Goal: Task Accomplishment & Management: Manage account settings

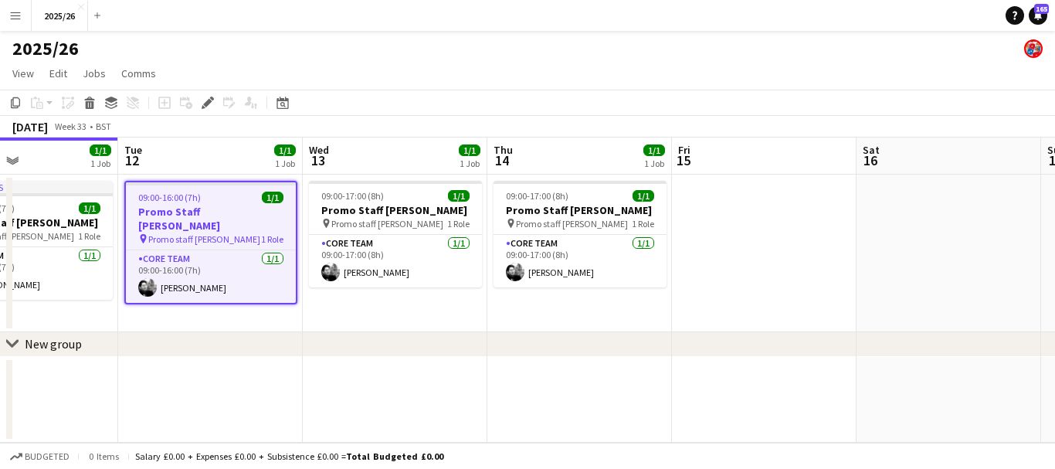
drag, startPoint x: 792, startPoint y: 297, endPoint x: 278, endPoint y: 188, distance: 525.1
click at [278, 188] on app-calendar-viewport "Sat 9 Sun 10 Mon 11 1/1 1 Job Tue 12 1/1 1 Job Wed 13 1/1 1 Job Thu 14 1/1 1 Jo…" at bounding box center [527, 289] width 1055 height 305
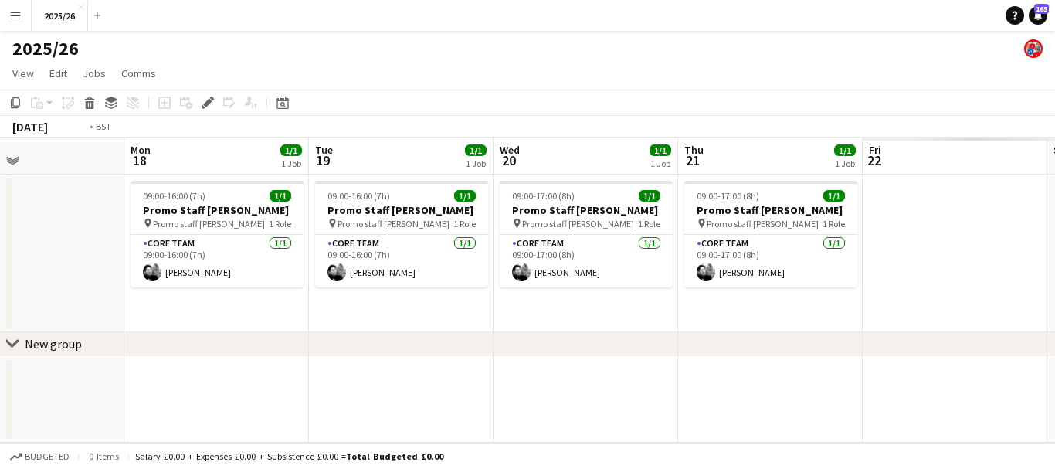
drag, startPoint x: 908, startPoint y: 205, endPoint x: 0, endPoint y: 197, distance: 907.6
click at [0, 197] on app-calendar-viewport "Thu 14 1/1 1 Job Fri 15 Sat 16 Sun 17 Mon 18 1/1 1 Job Tue 19 1/1 1 Job Wed 20 …" at bounding box center [527, 289] width 1055 height 305
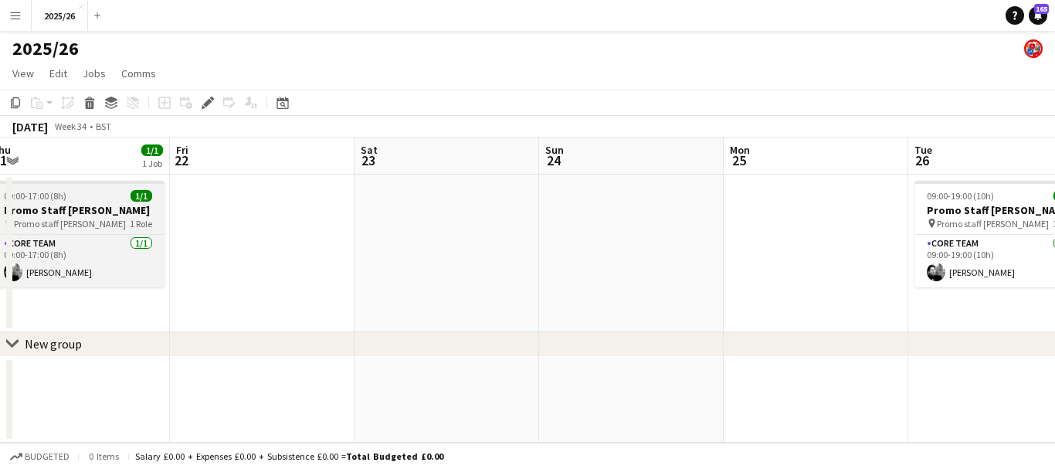
drag, startPoint x: 572, startPoint y: 243, endPoint x: 126, endPoint y: 185, distance: 450.2
click at [109, 187] on app-calendar-viewport "Mon 18 1/1 1 Job Tue 19 1/1 1 Job Wed 20 1/1 1 Job Thu 21 1/1 1 Job Fri 22 Sat …" at bounding box center [527, 289] width 1055 height 305
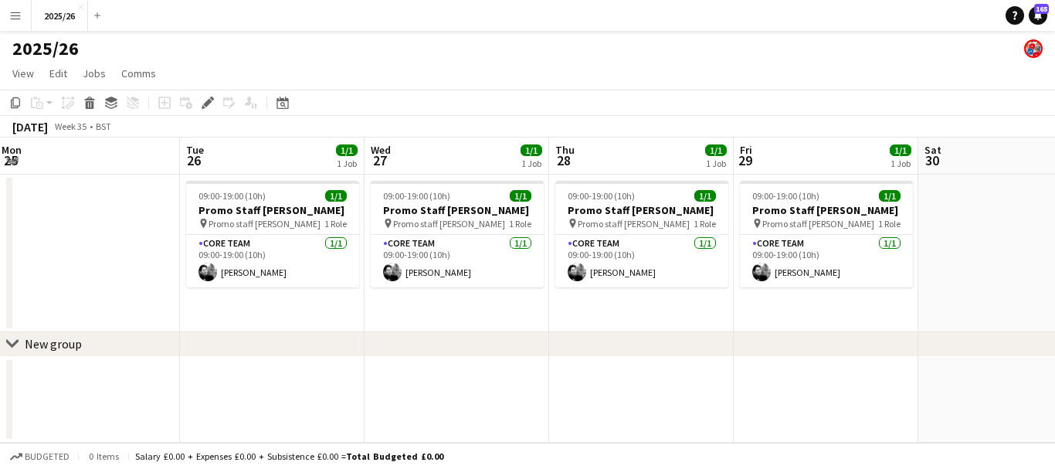
drag, startPoint x: 614, startPoint y: 231, endPoint x: 86, endPoint y: 226, distance: 528.4
click at [86, 226] on app-calendar-viewport "Fri 22 Sat 23 Sun 24 Mon 25 Tue 26 1/1 1 Job Wed 27 1/1 1 Job Thu 28 1/1 1 Job …" at bounding box center [527, 289] width 1055 height 305
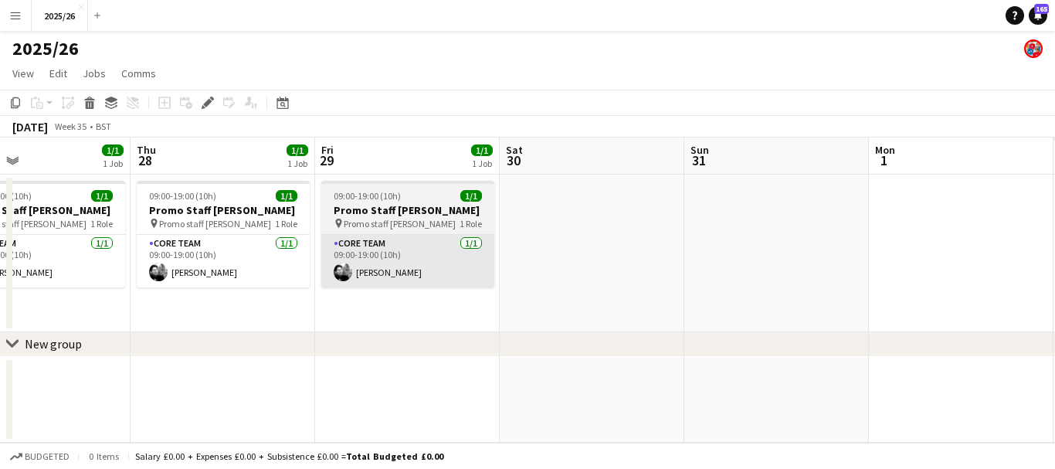
drag, startPoint x: 816, startPoint y: 283, endPoint x: 396, endPoint y: 255, distance: 420.4
click at [396, 255] on app-calendar-viewport "Sun 24 Mon 25 Tue 26 1/1 1 Job Wed 27 1/1 1 Job Thu 28 1/1 1 Job Fri 29 1/1 1 J…" at bounding box center [527, 289] width 1055 height 305
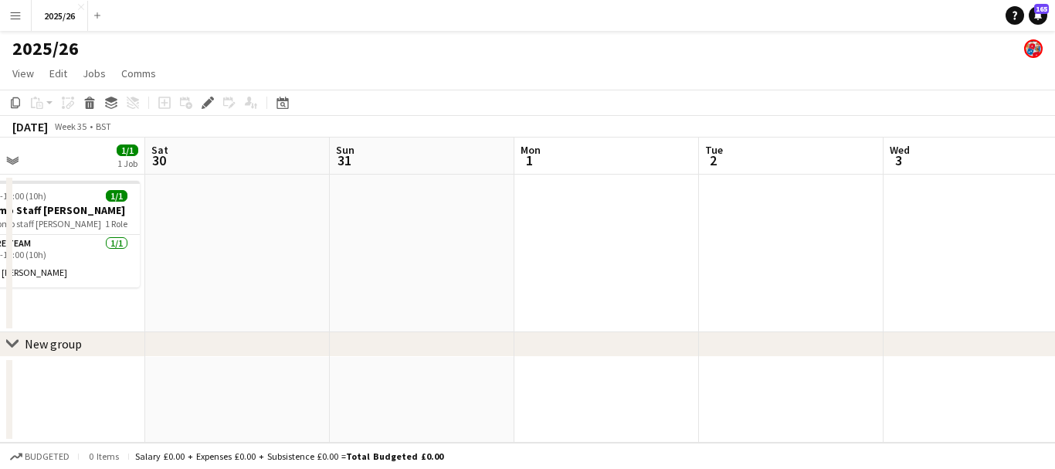
drag, startPoint x: 876, startPoint y: 260, endPoint x: 134, endPoint y: 241, distance: 741.8
click at [128, 246] on app-calendar-viewport "Tue 26 1/1 1 Job Wed 27 1/1 1 Job Thu 28 1/1 1 Job Fri 29 1/1 1 Job Sat 30 Sun …" at bounding box center [527, 289] width 1055 height 305
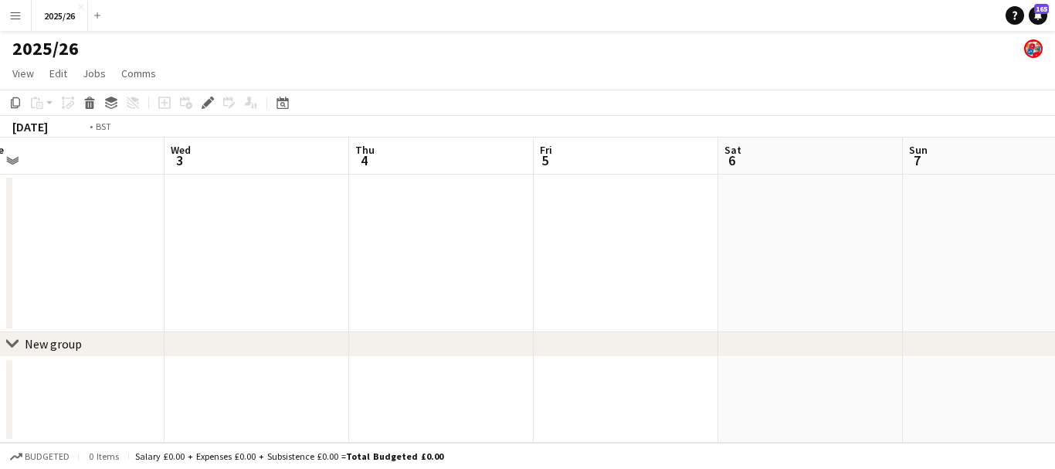
drag, startPoint x: 634, startPoint y: 298, endPoint x: 2, endPoint y: 280, distance: 632.1
click at [0, 280] on app-calendar-viewport "Fri 29 1/1 1 Job Sat 30 Sun 31 Mon 1 Tue 2 Wed 3 Thu 4 Fri 5 Sat 6 Sun 7 Mon 8 …" at bounding box center [527, 289] width 1055 height 305
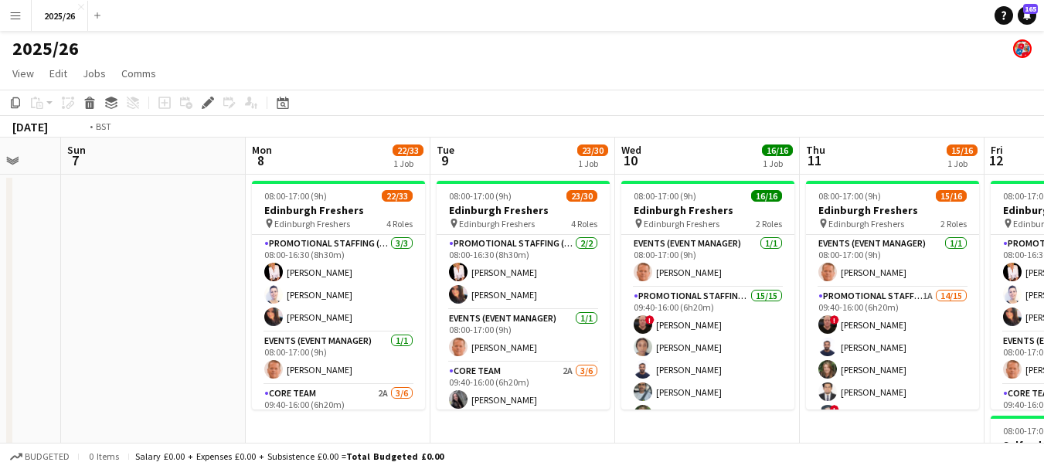
drag, startPoint x: 857, startPoint y: 321, endPoint x: 169, endPoint y: 266, distance: 690.4
click at [154, 268] on app-calendar-viewport "Thu 4 Fri 5 Sat 6 Sun 7 Mon 8 22/33 1 Job Tue 9 23/30 1 Job Wed 10 16/16 1 Job …" at bounding box center [522, 441] width 1044 height 609
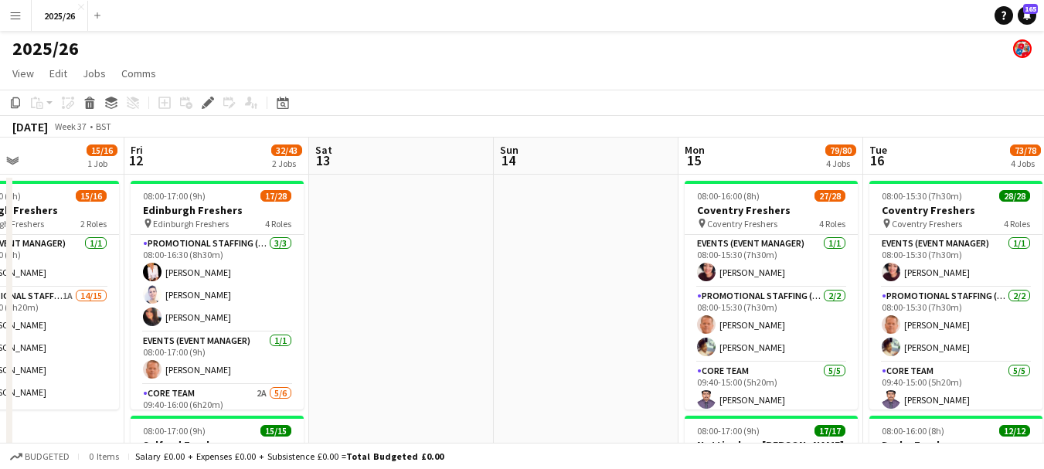
drag, startPoint x: 584, startPoint y: 317, endPoint x: 375, endPoint y: 276, distance: 213.3
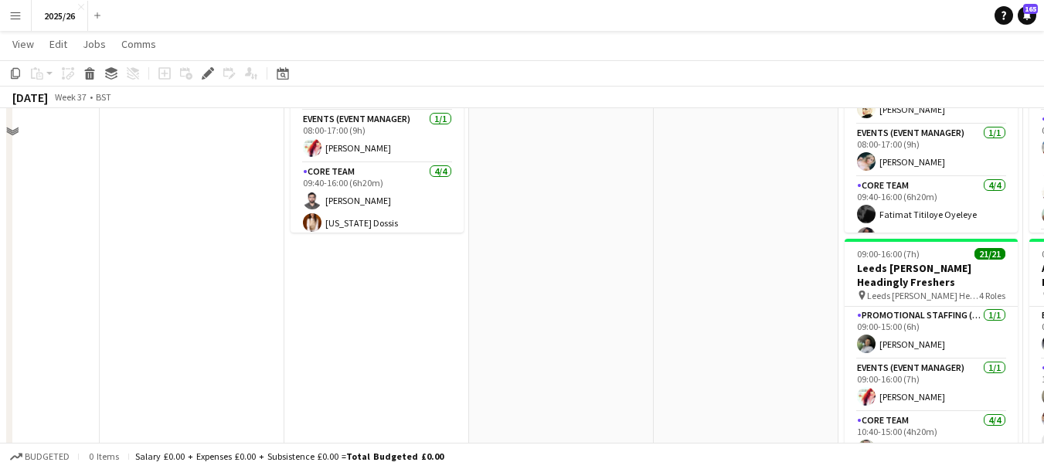
scroll to position [0, 0]
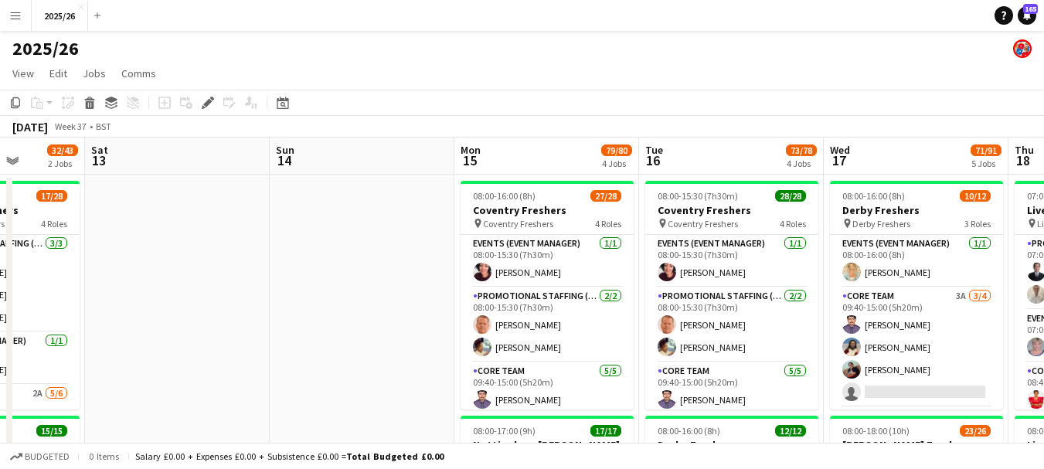
drag, startPoint x: 731, startPoint y: 323, endPoint x: 223, endPoint y: 245, distance: 513.4
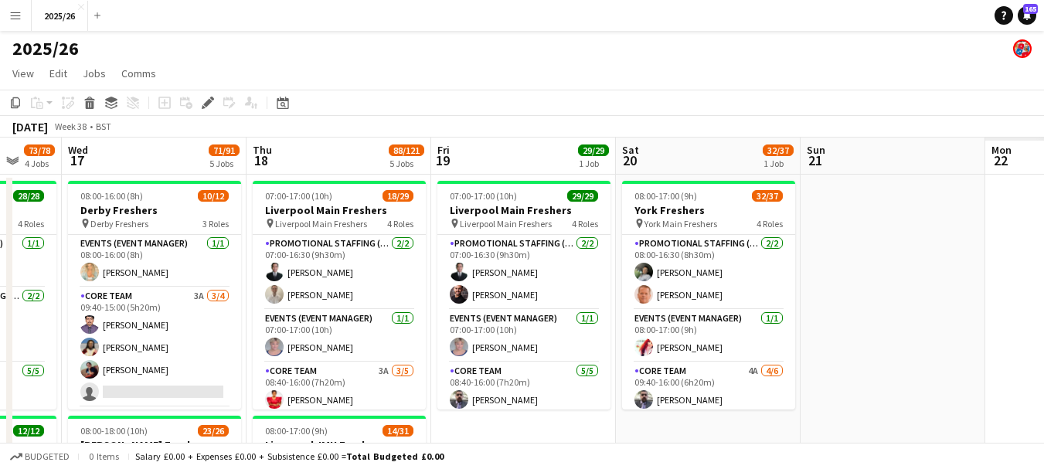
drag, startPoint x: 835, startPoint y: 229, endPoint x: 223, endPoint y: 178, distance: 613.9
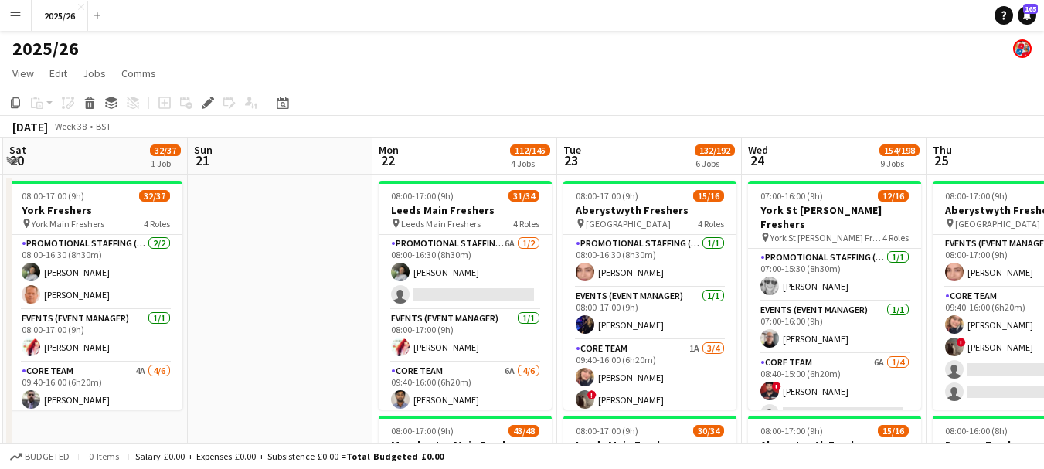
scroll to position [0, 397]
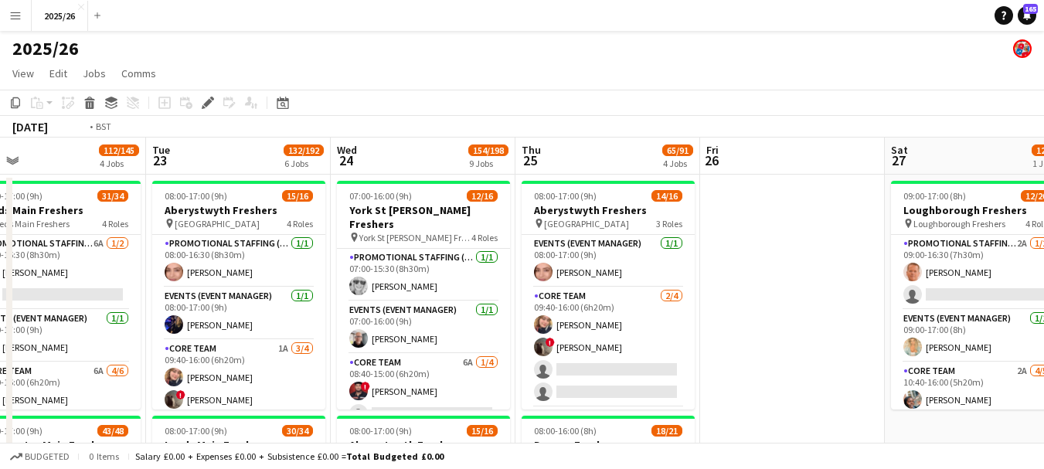
drag, startPoint x: 786, startPoint y: 322, endPoint x: 222, endPoint y: 357, distance: 565.7
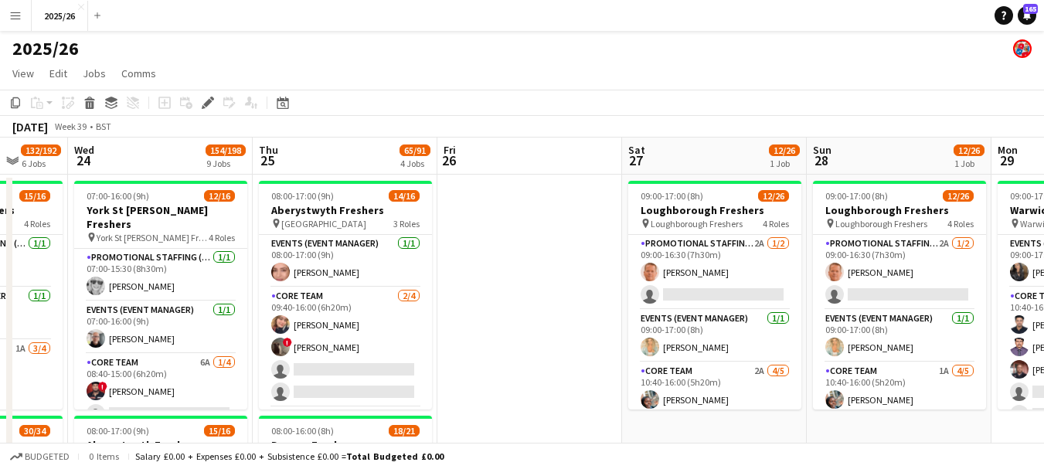
scroll to position [0, 634]
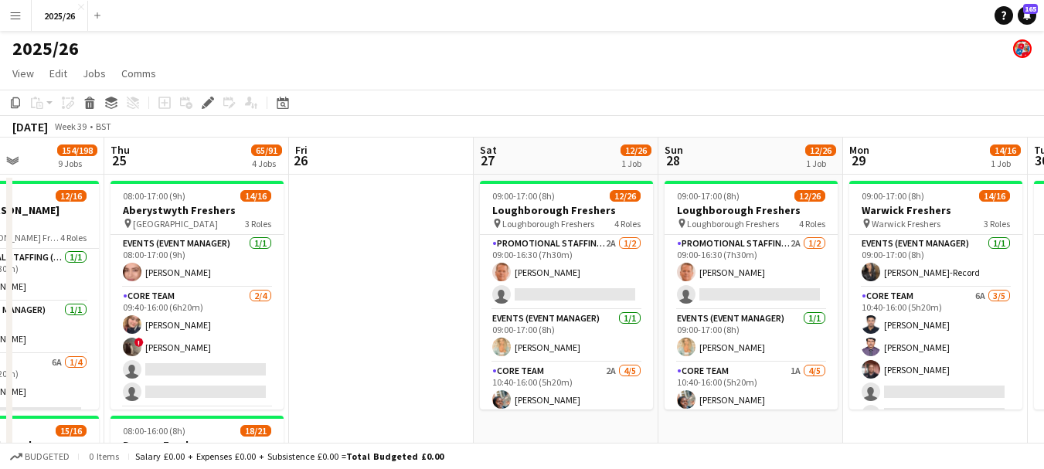
drag, startPoint x: 796, startPoint y: 322, endPoint x: 385, endPoint y: 336, distance: 411.2
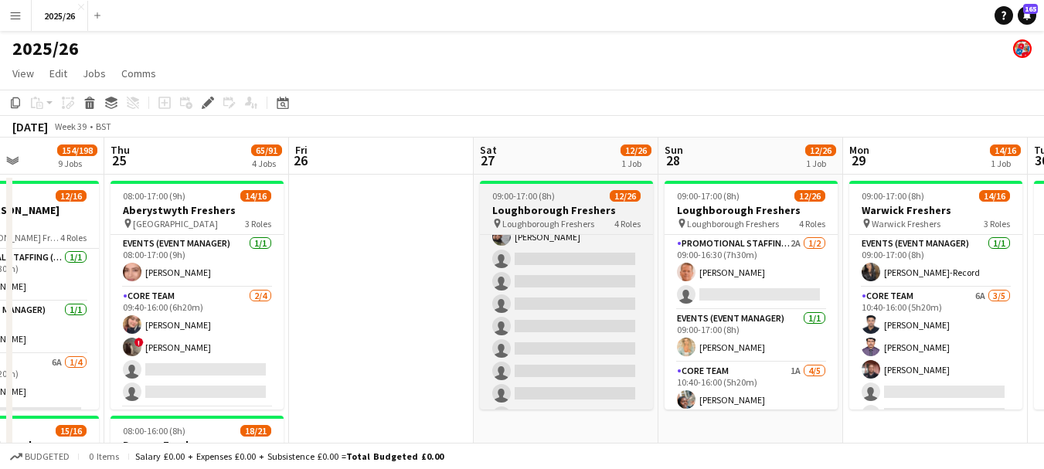
scroll to position [425, 0]
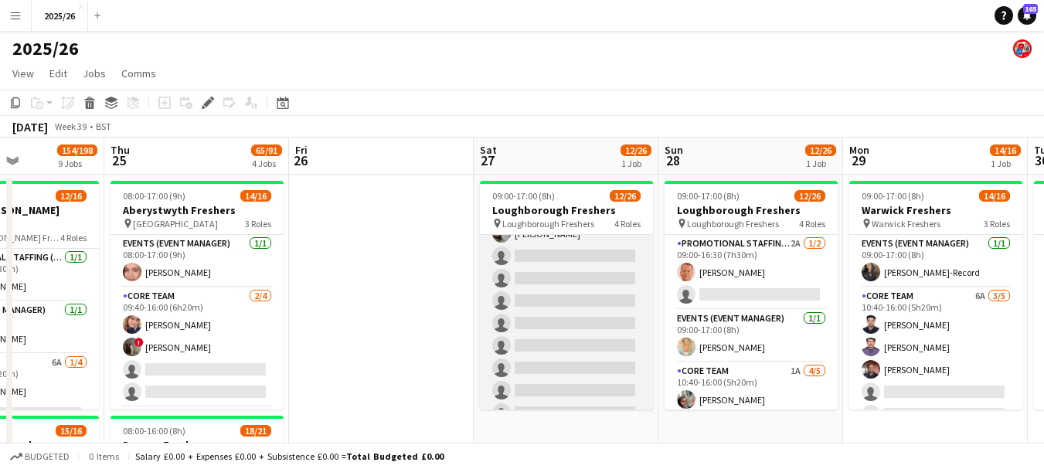
click at [552, 314] on app-card-role "Promotional Staffing (Brand Ambassadors) 4A 6/18 10:40-16:00 (5h20m) Olanrewaju…" at bounding box center [566, 299] width 173 height 438
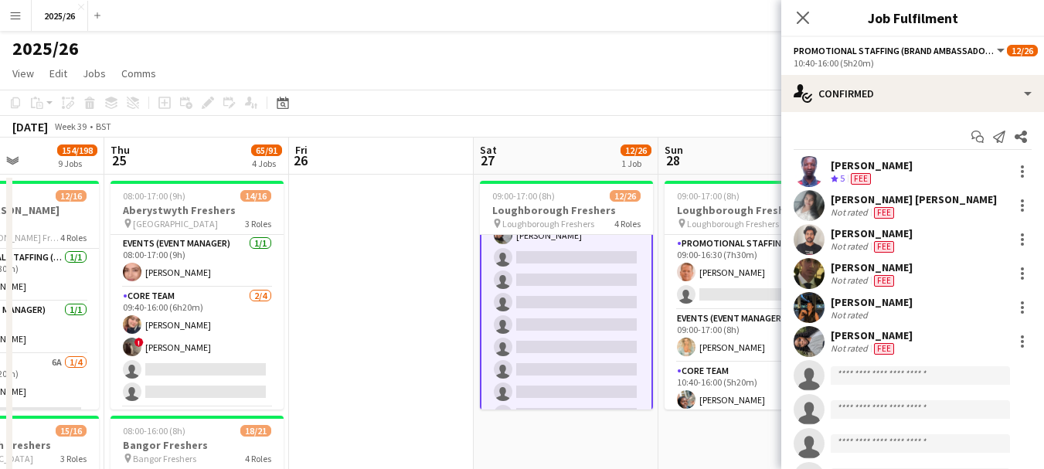
scroll to position [426, 0]
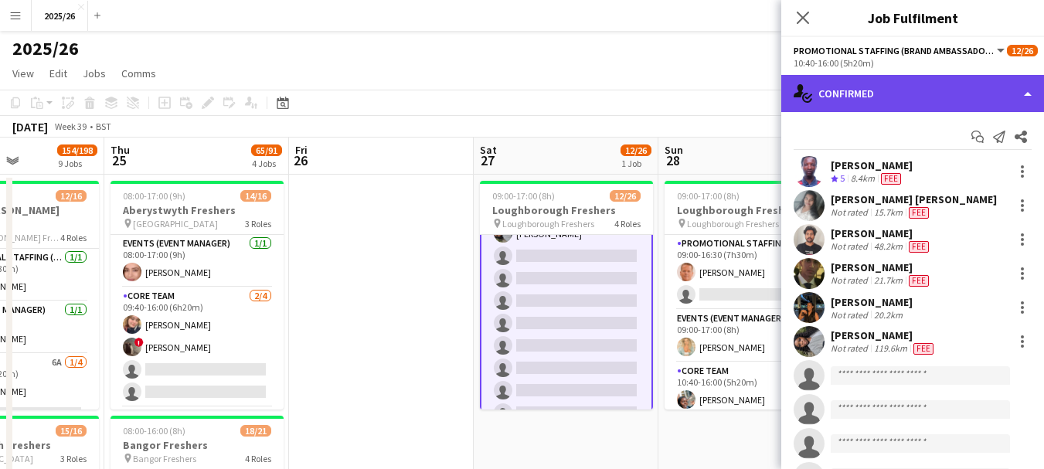
click at [926, 93] on div "single-neutral-actions-check-2 Confirmed" at bounding box center [912, 93] width 263 height 37
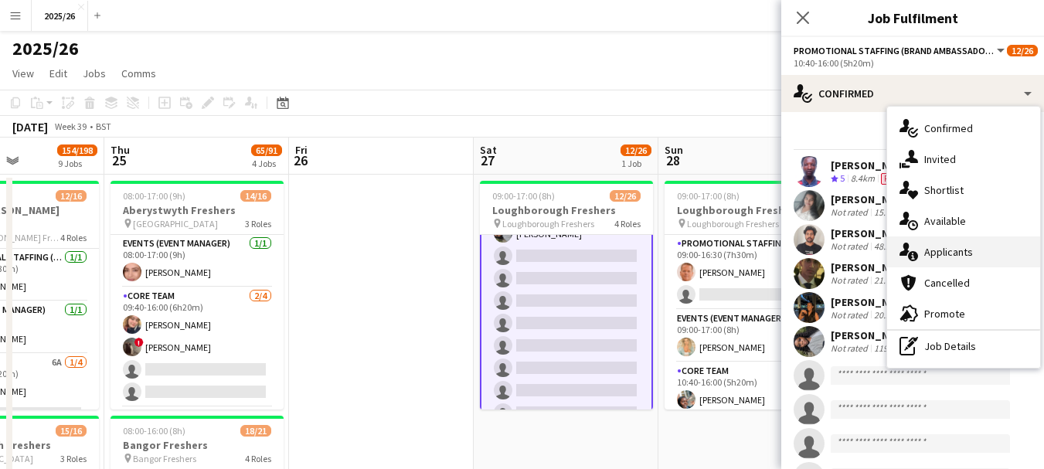
click at [975, 250] on div "single-neutral-actions-information Applicants" at bounding box center [963, 251] width 153 height 31
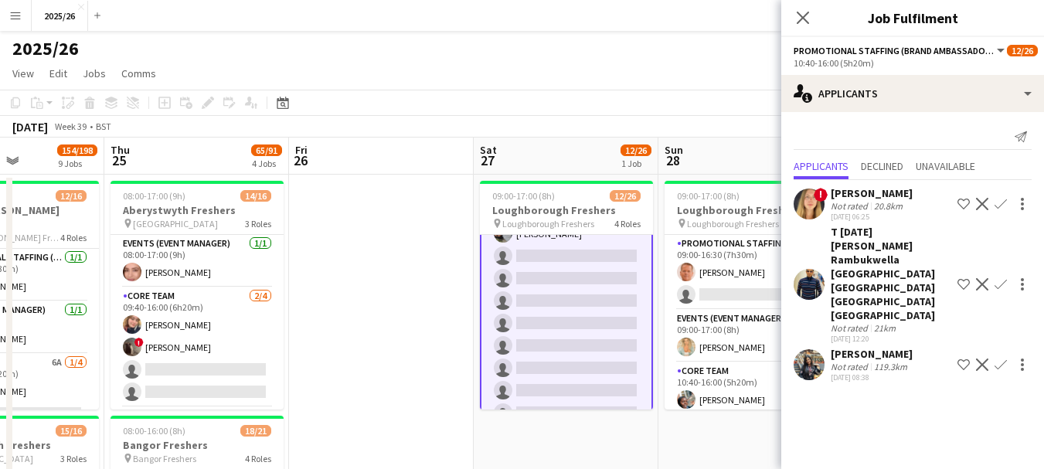
click at [1003, 198] on app-icon "Confirm" at bounding box center [1000, 204] width 12 height 12
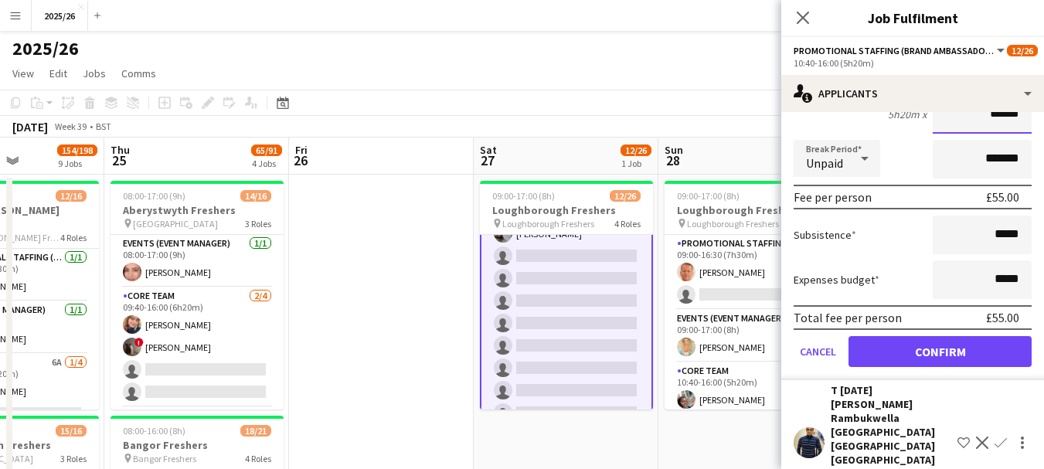
scroll to position [195, 0]
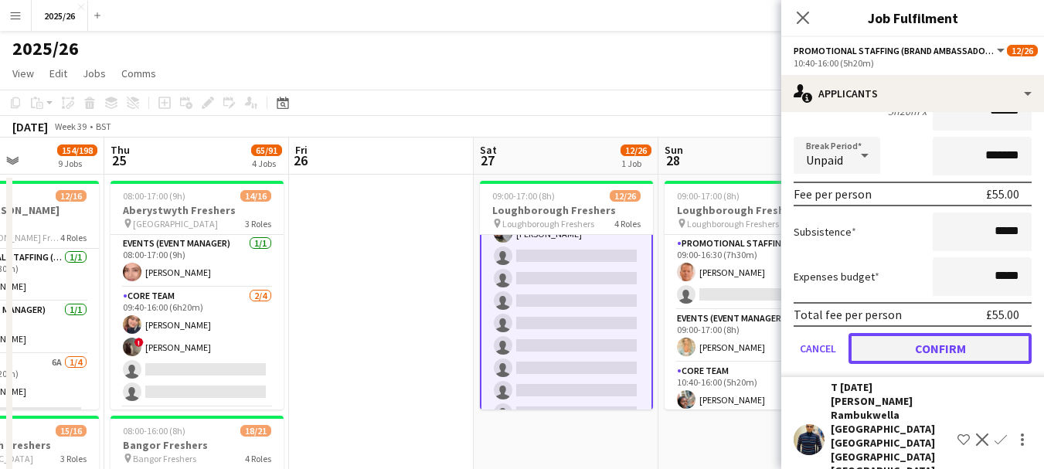
click at [1009, 354] on button "Confirm" at bounding box center [939, 348] width 183 height 31
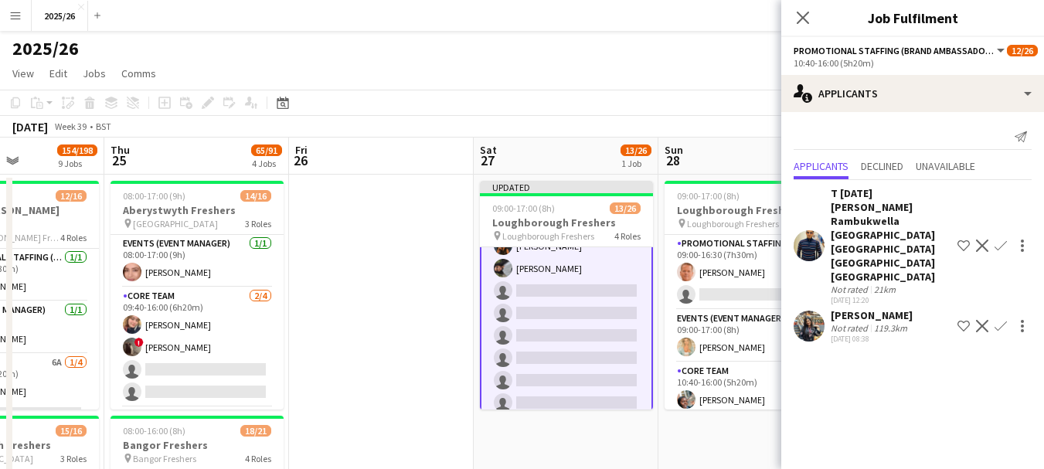
scroll to position [0, 0]
click at [789, 27] on div "Close pop-in" at bounding box center [802, 18] width 43 height 36
click at [797, 21] on icon "Close pop-in" at bounding box center [802, 17] width 15 height 15
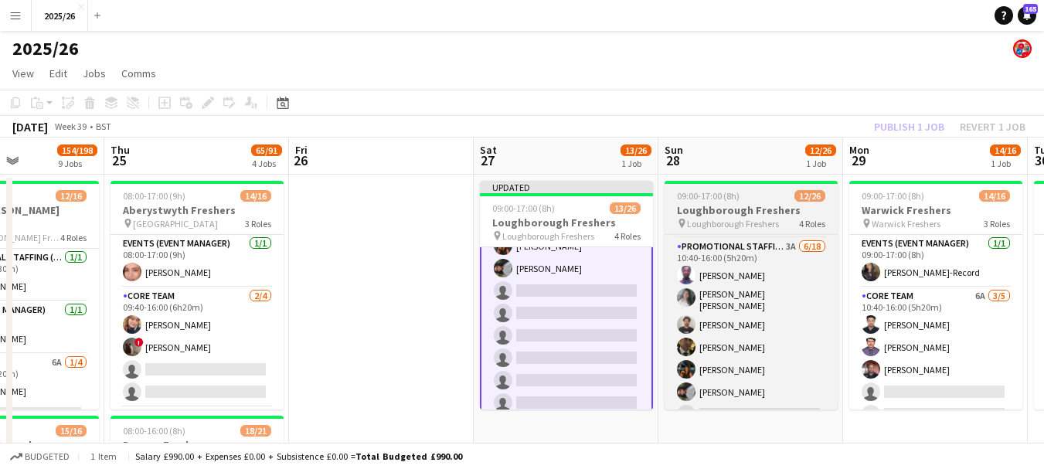
scroll to position [306, 0]
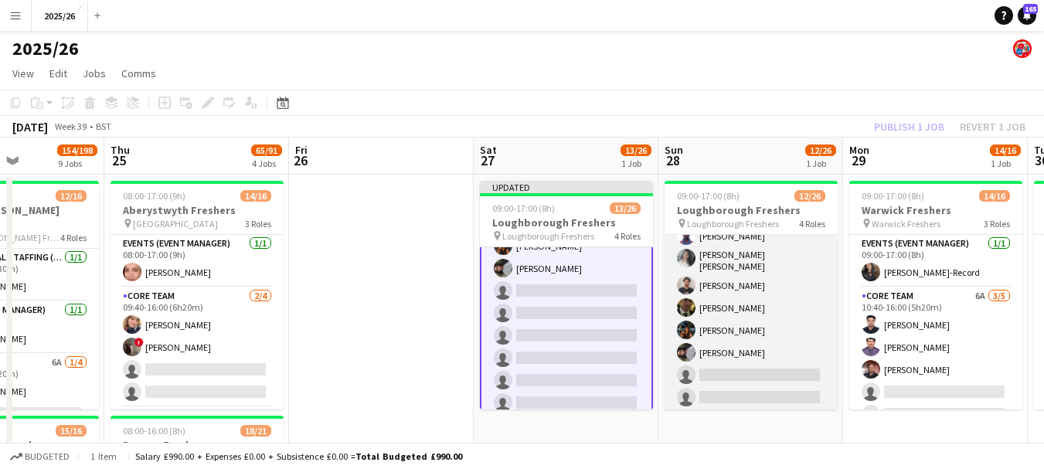
click at [809, 339] on app-card-role "Promotional Staffing (Brand Ambassadors) 3A 6/18 10:40-16:00 (5h20m) Olanrewaju…" at bounding box center [750, 418] width 173 height 438
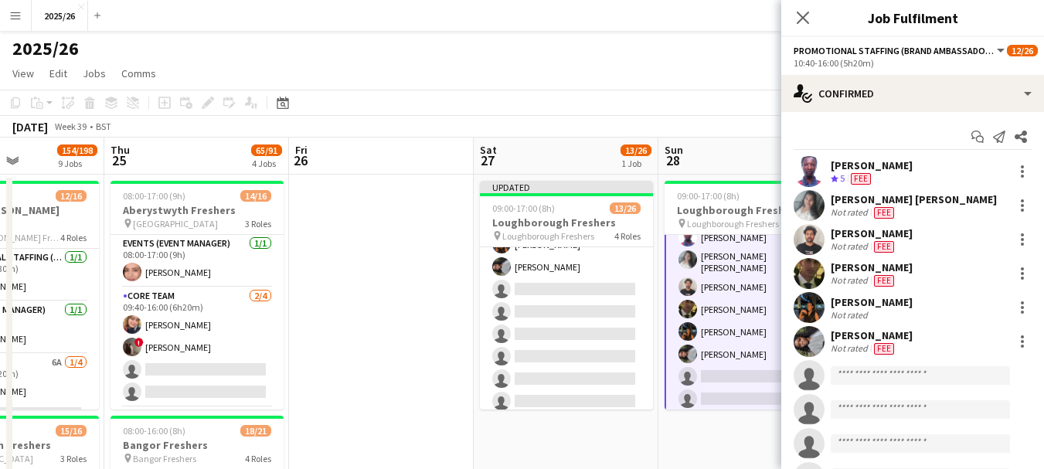
scroll to position [307, 0]
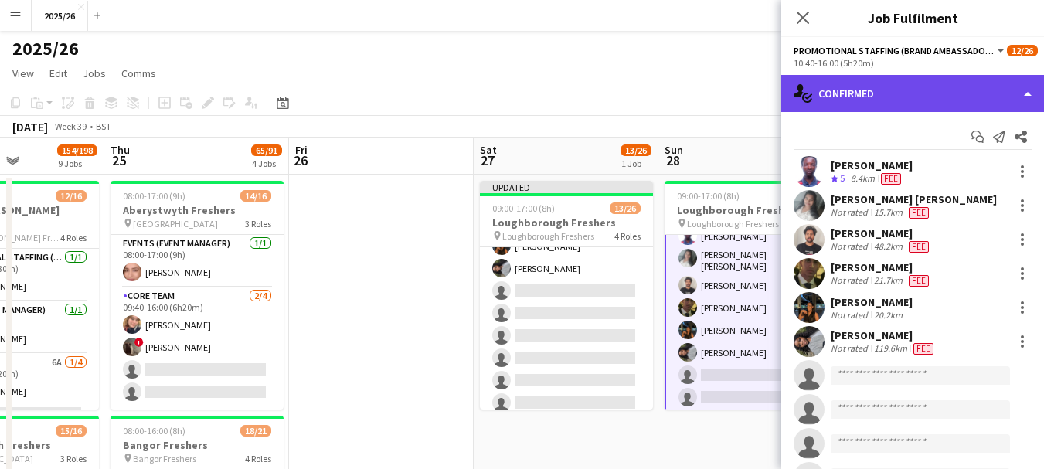
click at [941, 91] on div "single-neutral-actions-check-2 Confirmed" at bounding box center [912, 93] width 263 height 37
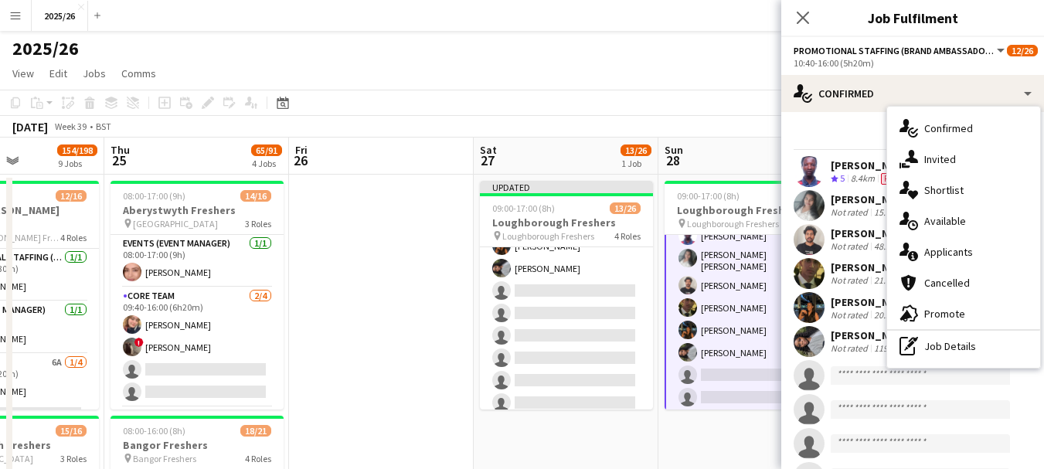
click at [926, 260] on div "single-neutral-actions-information Applicants" at bounding box center [963, 251] width 153 height 31
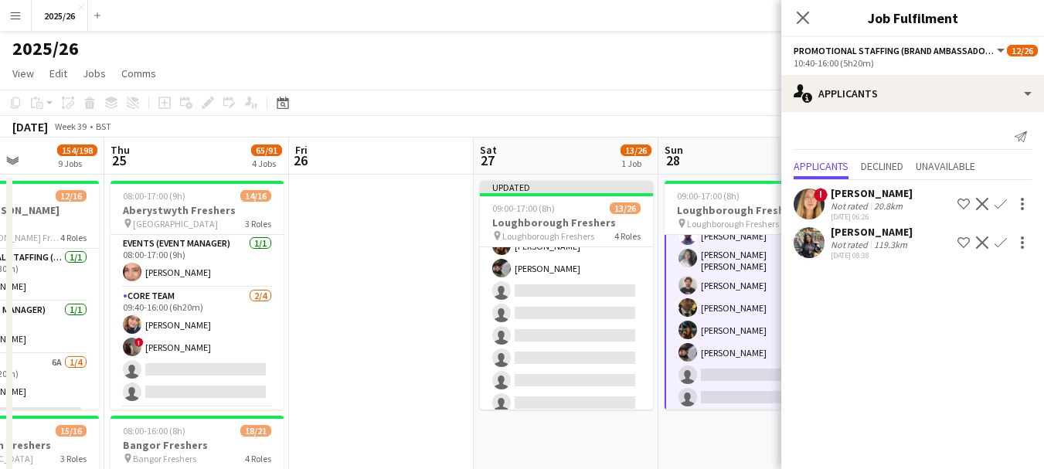
click at [1001, 210] on app-icon "Confirm" at bounding box center [1000, 204] width 12 height 12
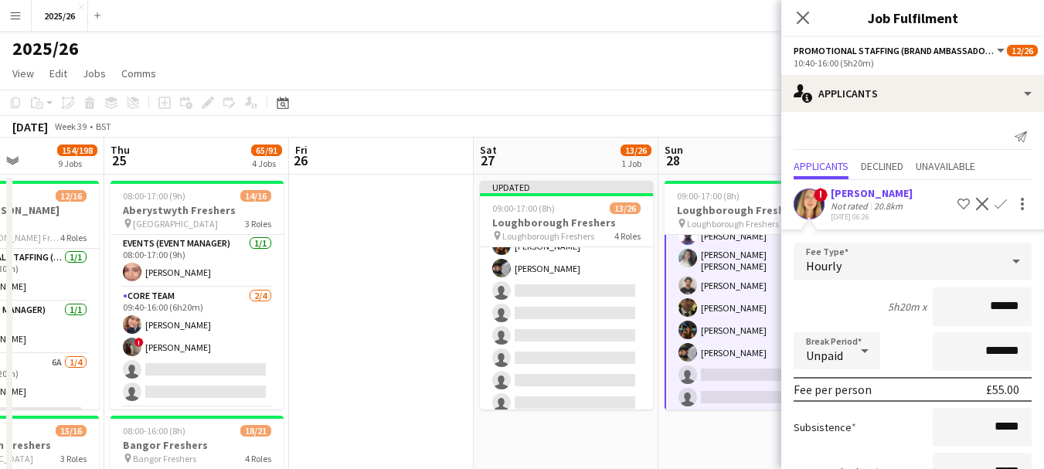
click at [995, 205] on button "Confirm" at bounding box center [1000, 204] width 19 height 19
click at [996, 205] on button "Confirm" at bounding box center [1000, 204] width 19 height 19
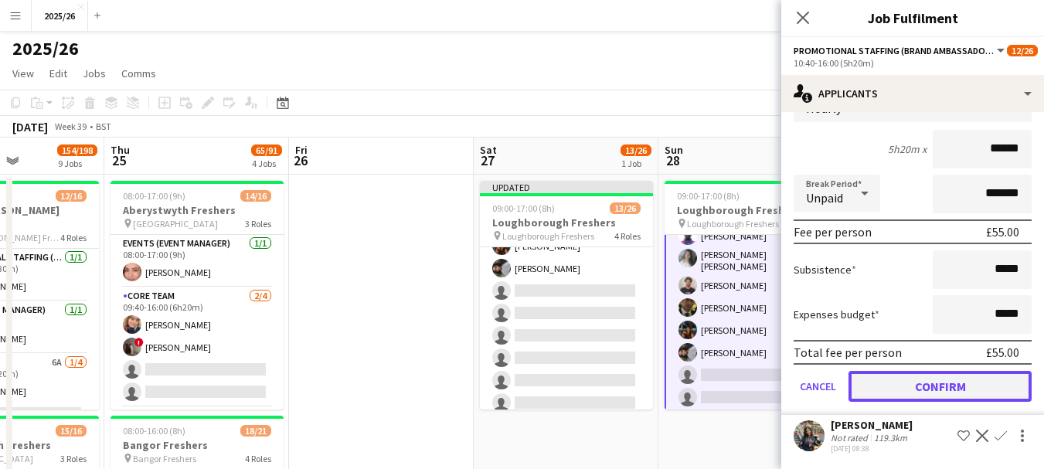
click at [926, 383] on button "Confirm" at bounding box center [939, 386] width 183 height 31
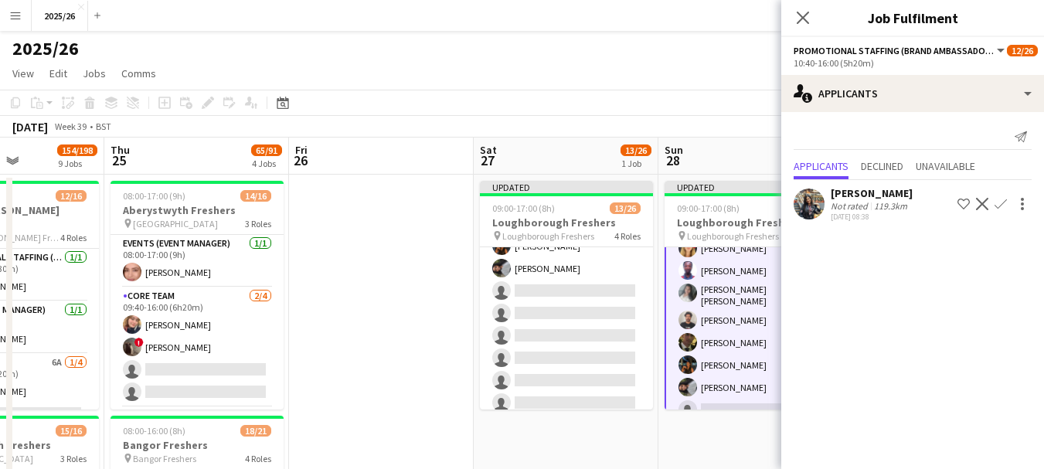
scroll to position [0, 0]
click at [809, 29] on div "Close pop-in" at bounding box center [802, 18] width 43 height 36
click at [795, 8] on app-icon "Close pop-in" at bounding box center [803, 18] width 22 height 22
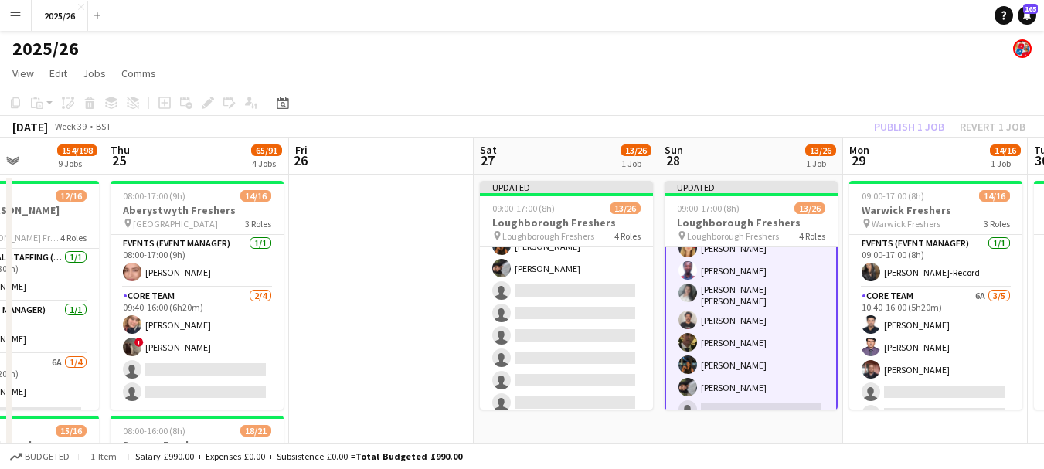
click at [884, 127] on div "Publish 1 job Revert 1 job" at bounding box center [949, 127] width 188 height 20
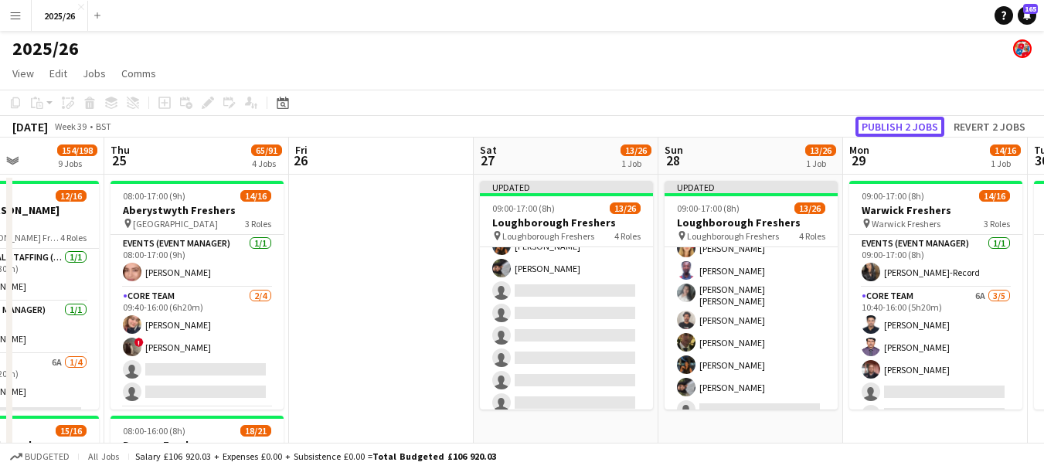
click at [884, 127] on button "Publish 2 jobs" at bounding box center [899, 127] width 89 height 20
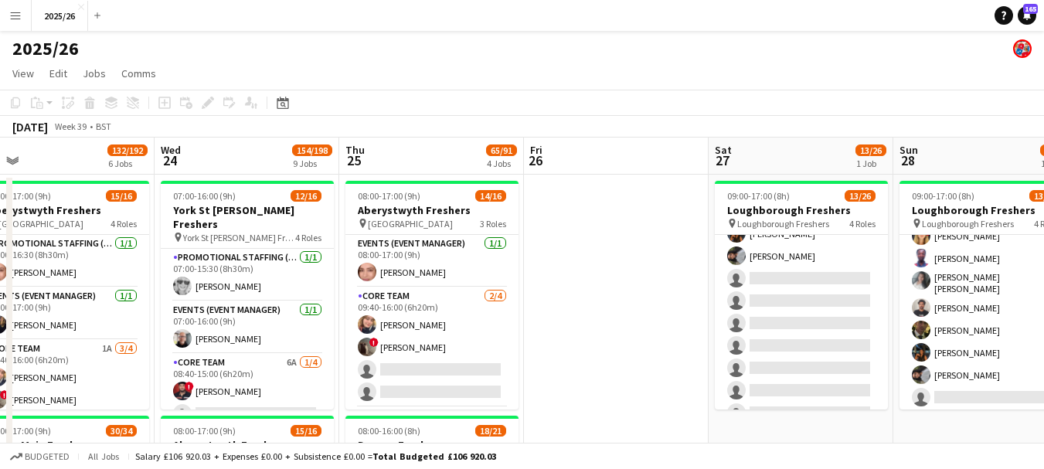
scroll to position [0, 393]
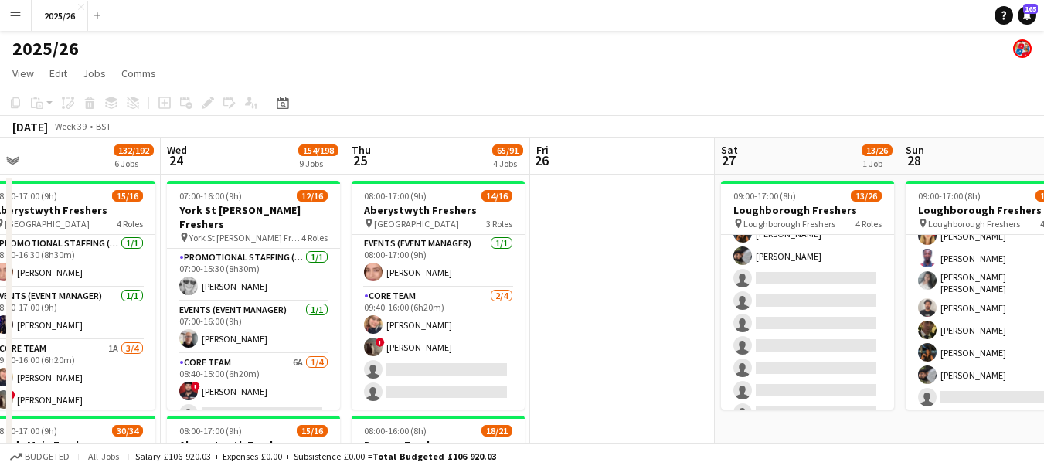
drag, startPoint x: 408, startPoint y: 270, endPoint x: 649, endPoint y: 290, distance: 241.8
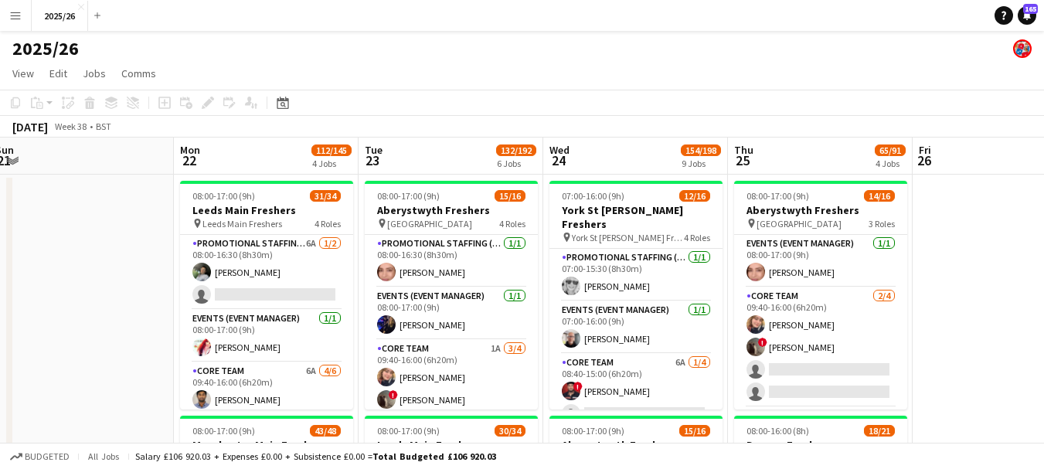
drag, startPoint x: 349, startPoint y: 298, endPoint x: 928, endPoint y: 346, distance: 581.3
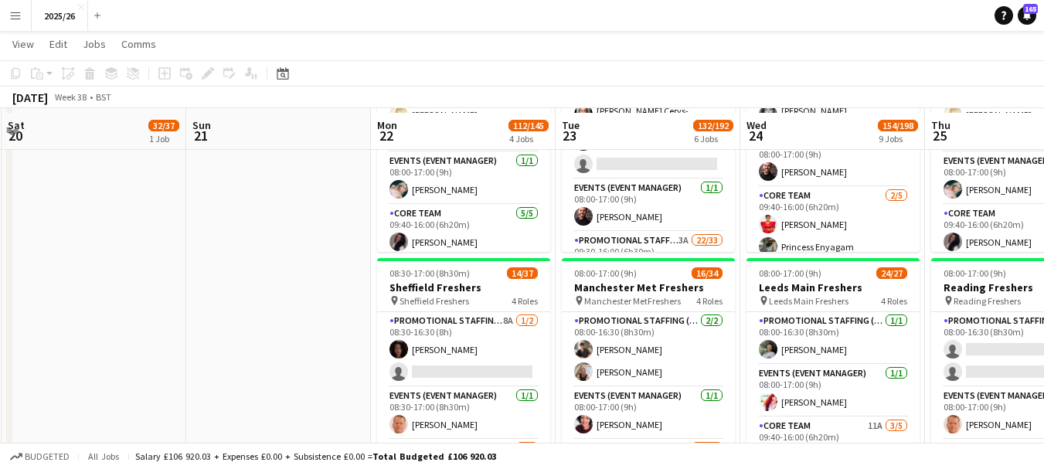
scroll to position [634, 0]
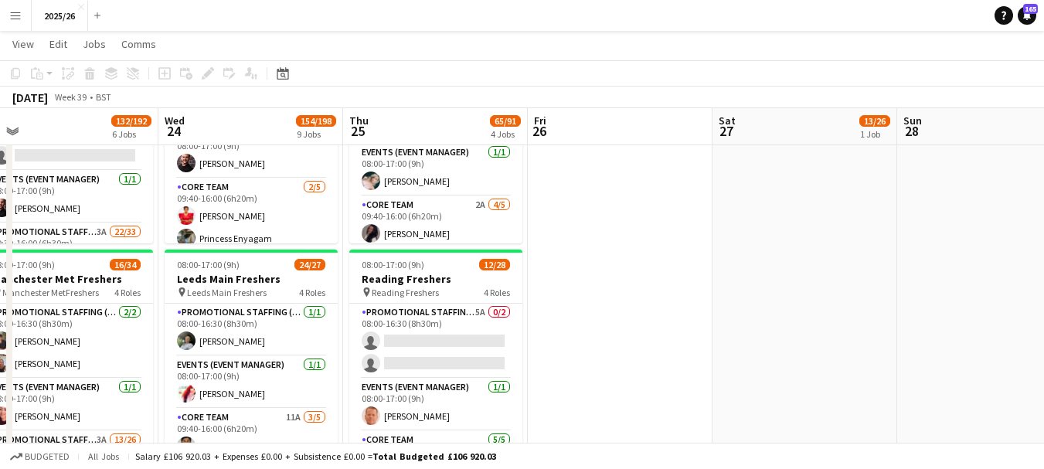
drag, startPoint x: 782, startPoint y: 236, endPoint x: 207, endPoint y: 213, distance: 575.9
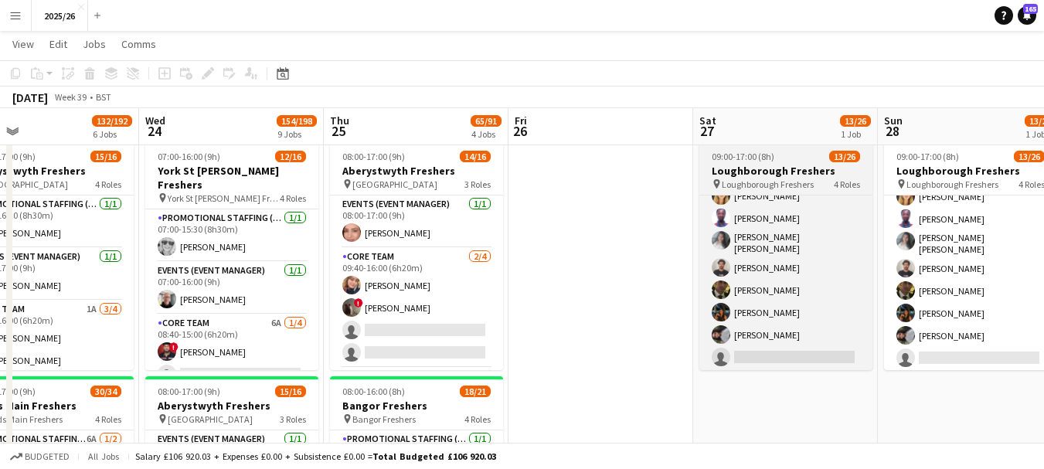
scroll to position [329, 0]
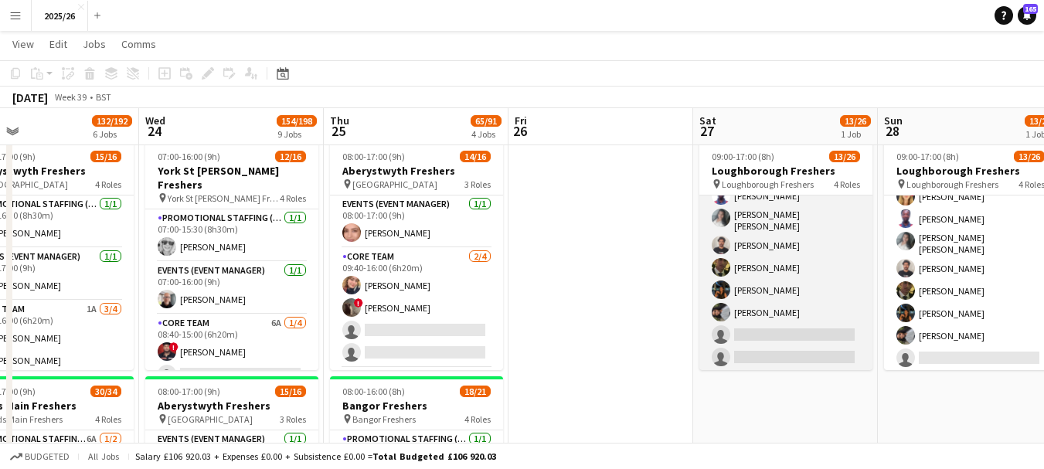
click at [767, 341] on app-card-role "Promotional Staffing (Brand Ambassadors) 3A 7/18 10:40-16:00 (5h20m) ! Poppy Jo…" at bounding box center [785, 355] width 173 height 438
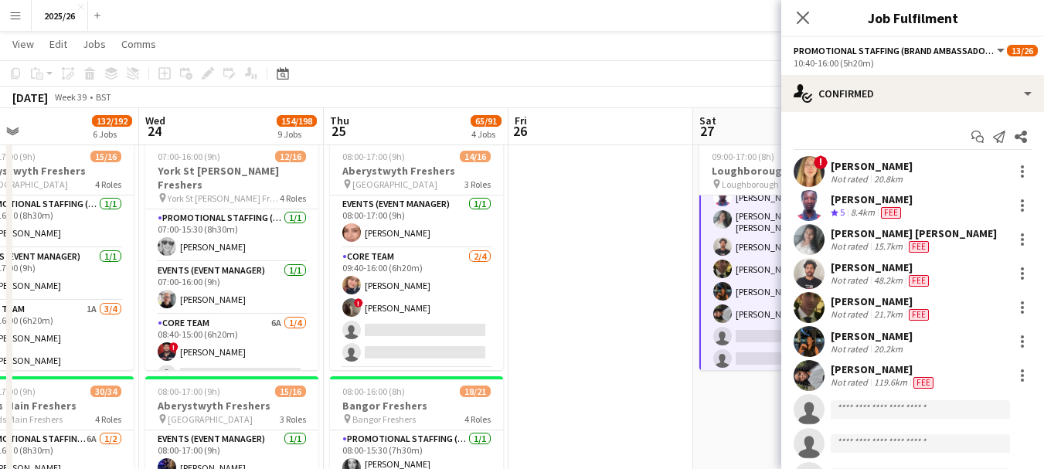
scroll to position [331, 0]
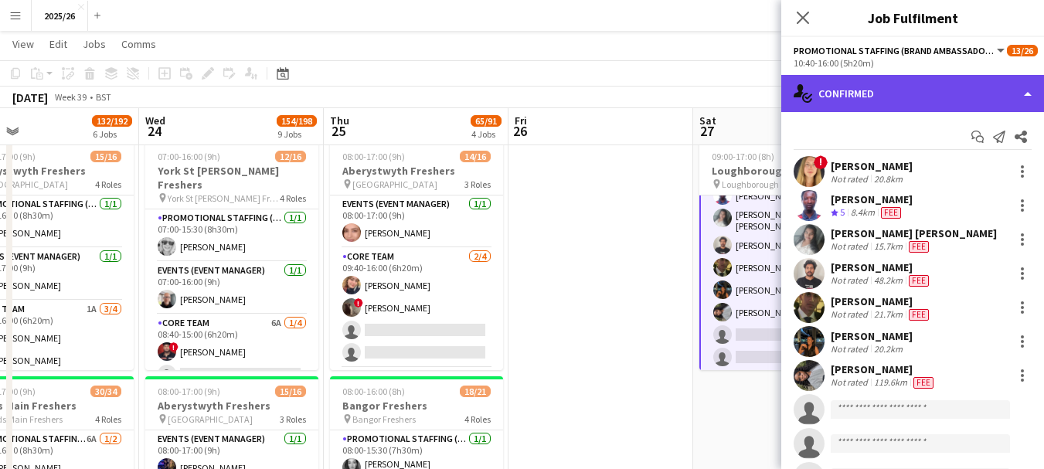
click at [836, 99] on div "single-neutral-actions-check-2 Confirmed" at bounding box center [912, 93] width 263 height 37
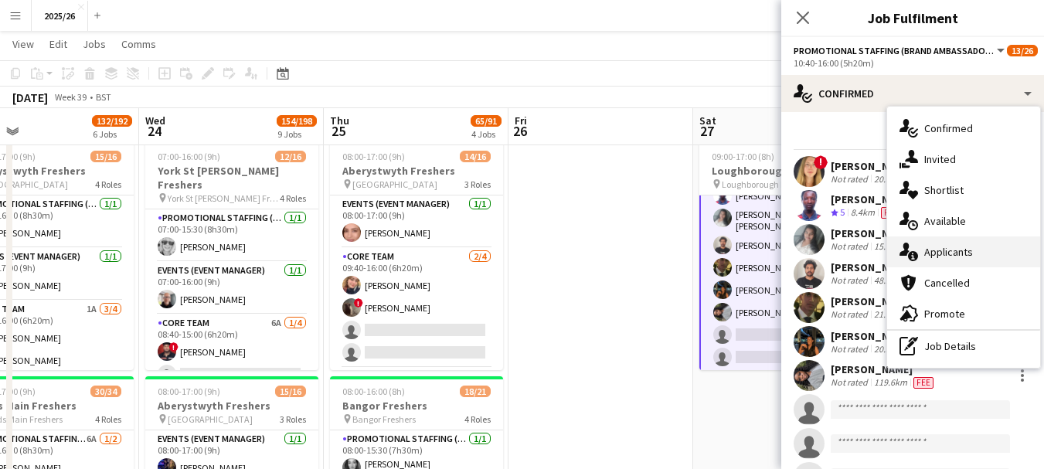
click at [974, 253] on div "single-neutral-actions-information Applicants" at bounding box center [963, 251] width 153 height 31
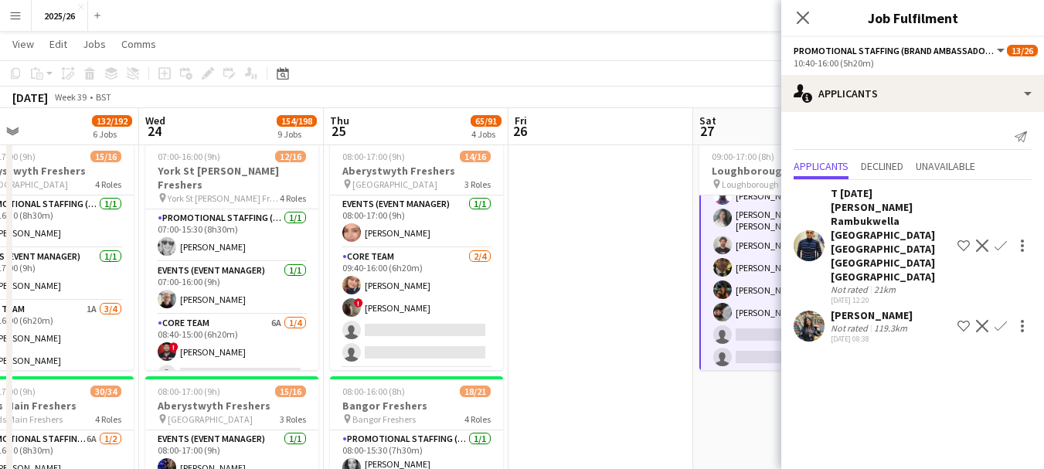
click at [1000, 246] on button "Confirm" at bounding box center [1000, 245] width 19 height 19
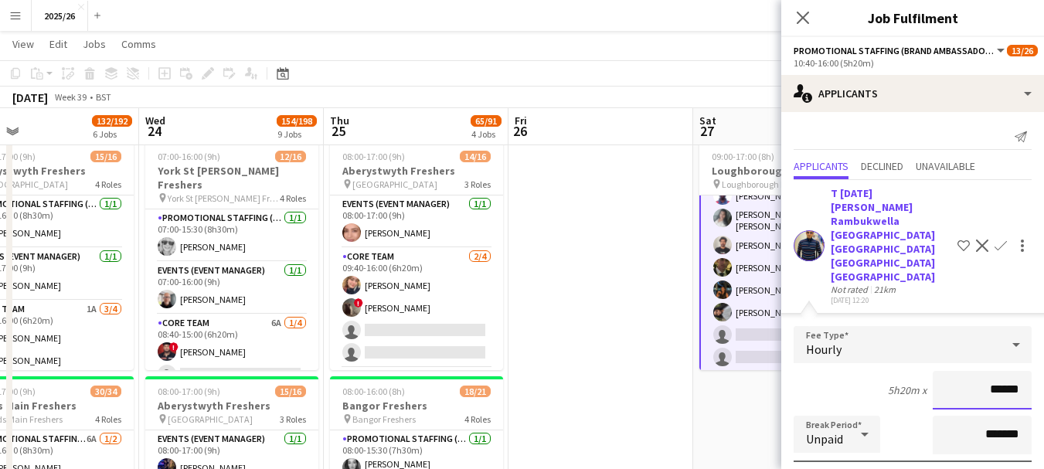
click at [1000, 381] on input "******" at bounding box center [981, 390] width 99 height 39
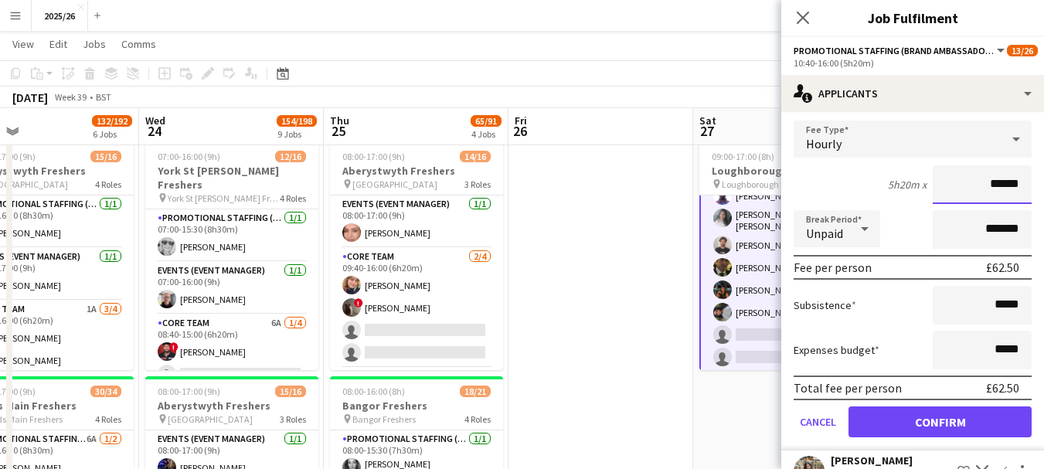
scroll to position [206, 0]
type input "******"
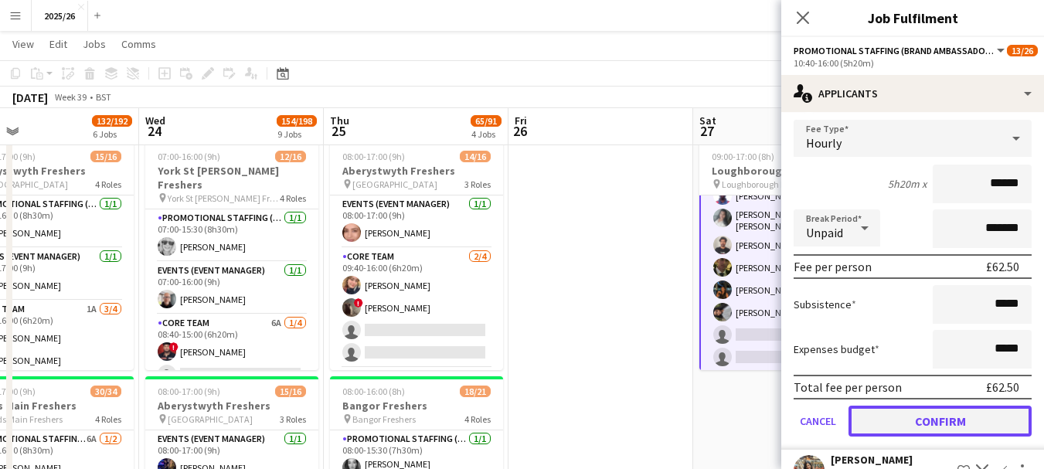
click at [977, 418] on button "Confirm" at bounding box center [939, 421] width 183 height 31
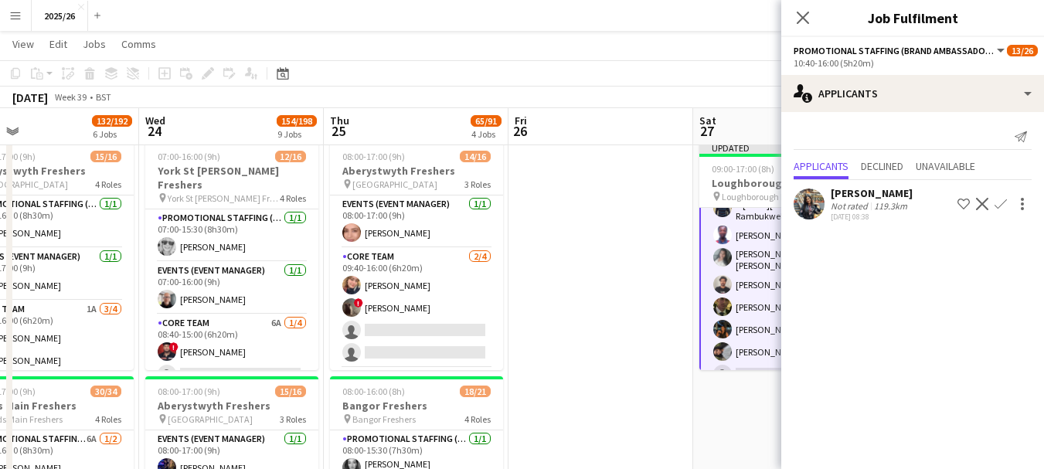
scroll to position [0, 0]
click at [797, 20] on icon "Close pop-in" at bounding box center [802, 17] width 15 height 15
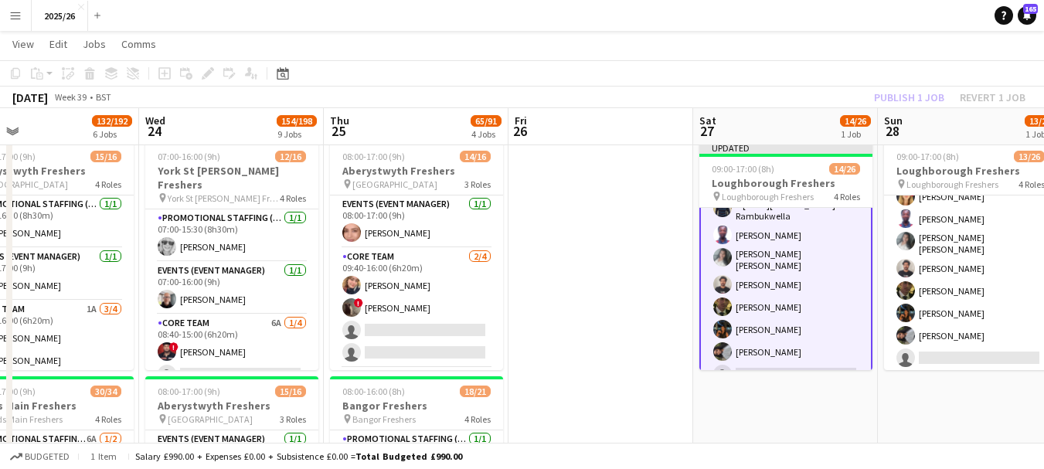
click at [910, 91] on div "Publish 1 job Revert 1 job" at bounding box center [949, 97] width 188 height 20
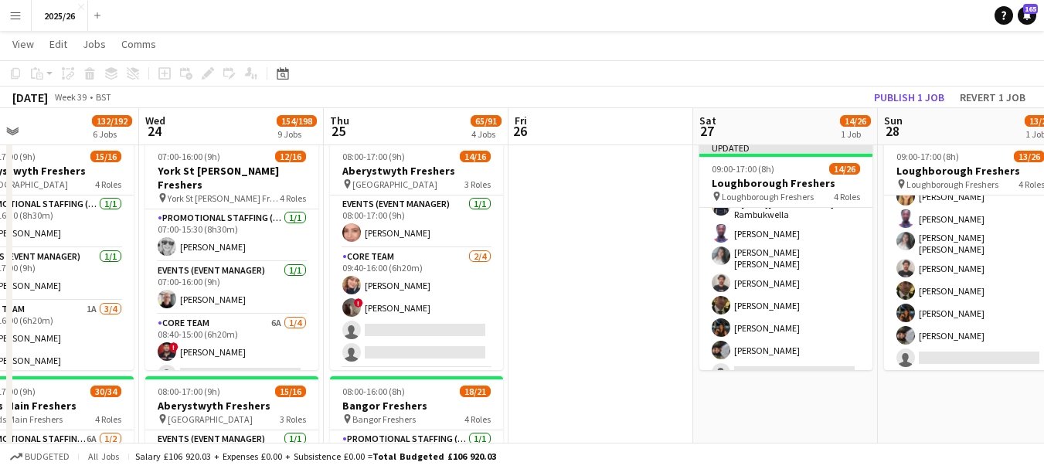
scroll to position [329, 0]
click at [910, 91] on button "Publish 1 job" at bounding box center [908, 97] width 83 height 20
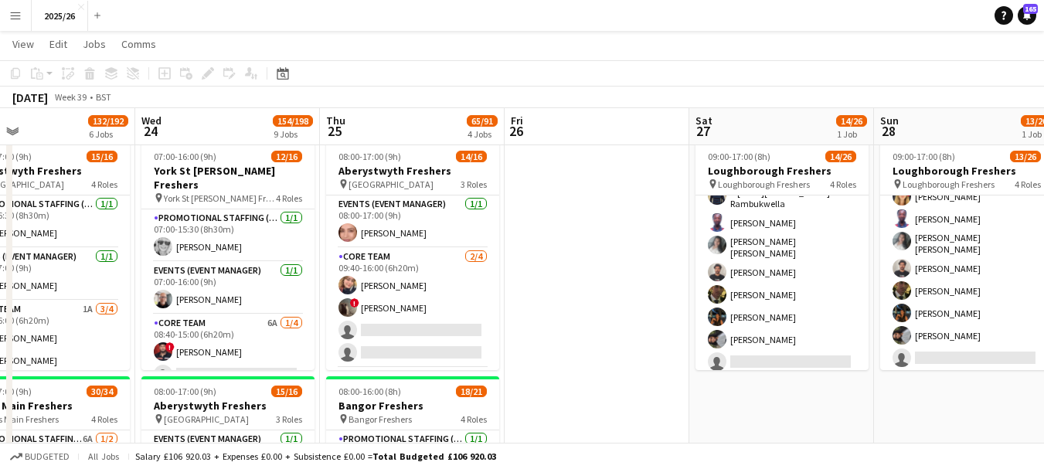
scroll to position [0, 604]
drag, startPoint x: 871, startPoint y: 287, endPoint x: 867, endPoint y: 276, distance: 12.5
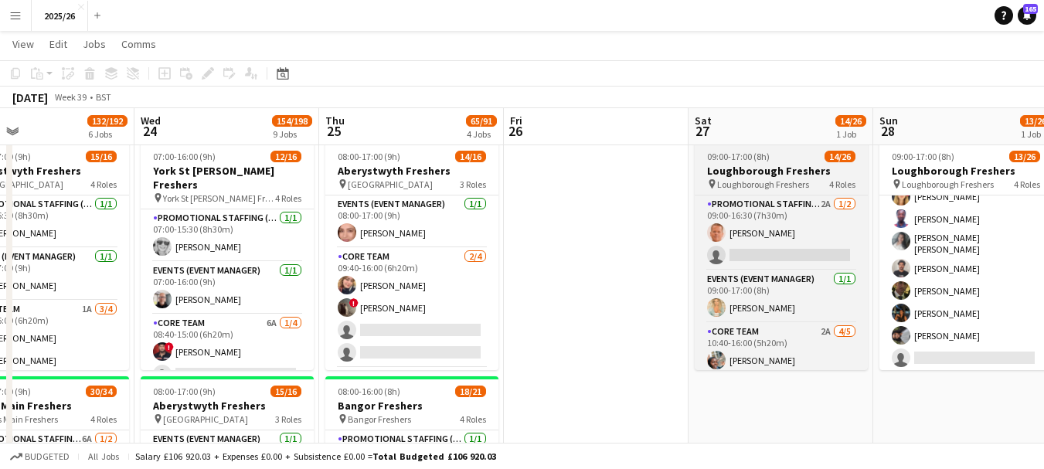
scroll to position [153, 0]
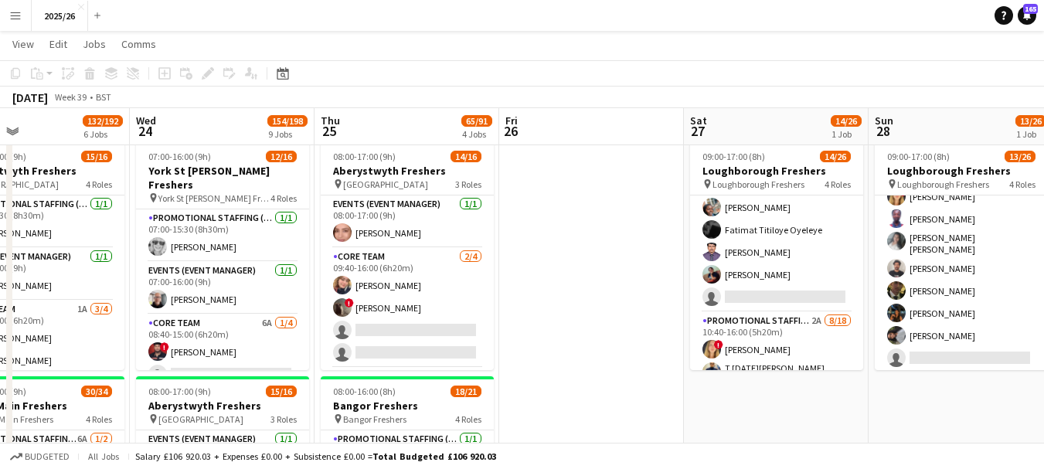
drag, startPoint x: 851, startPoint y: 319, endPoint x: 848, endPoint y: 341, distance: 21.8
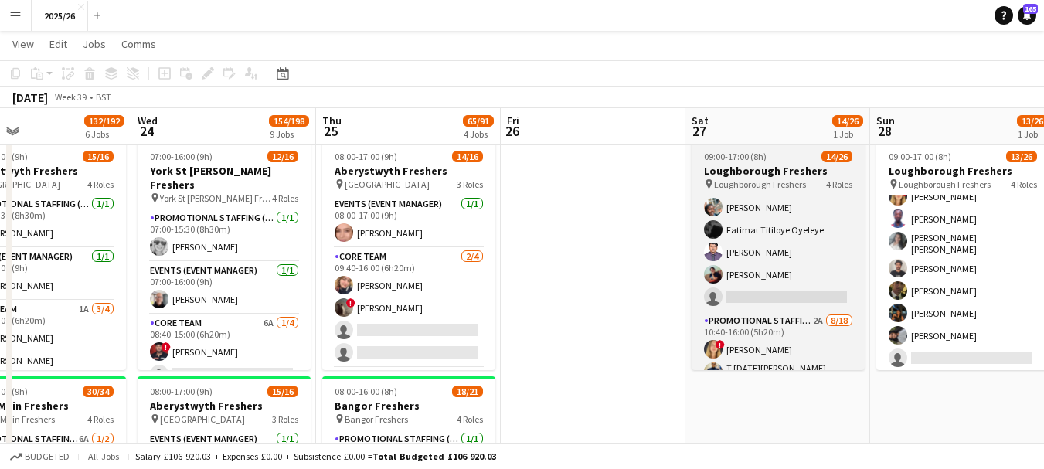
drag, startPoint x: 848, startPoint y: 341, endPoint x: 857, endPoint y: 348, distance: 12.1
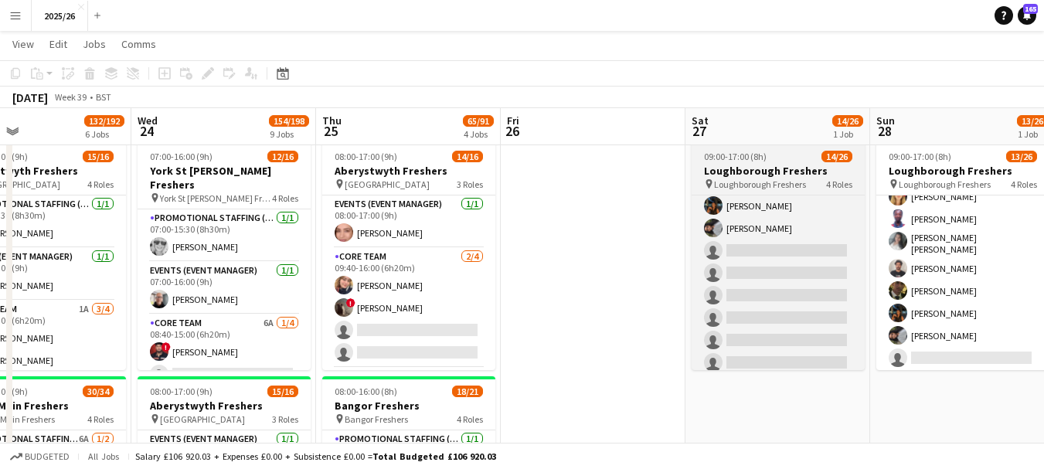
scroll to position [447, 0]
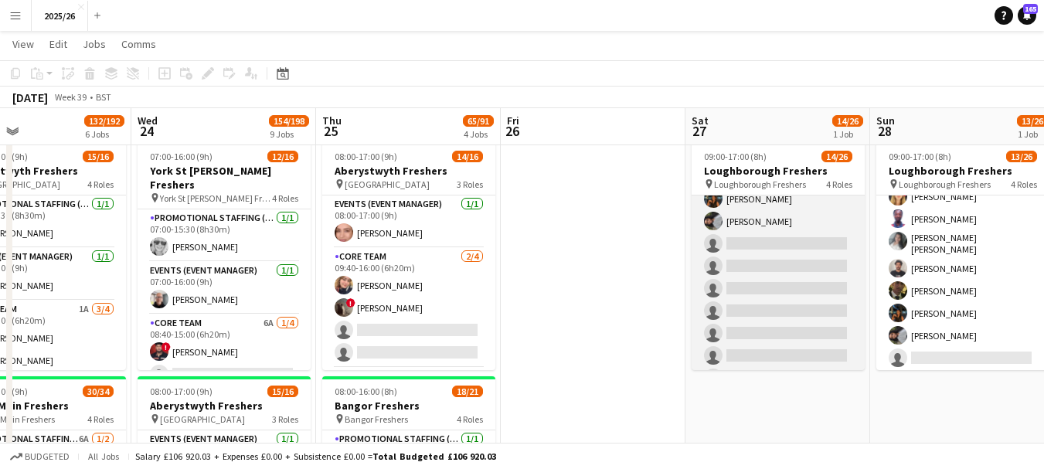
click at [752, 249] on app-card-role "Promotional Staffing (Brand Ambassadors) 2A 8/18 10:40-16:00 (5h20m) ! Poppy Jo…" at bounding box center [777, 239] width 173 height 443
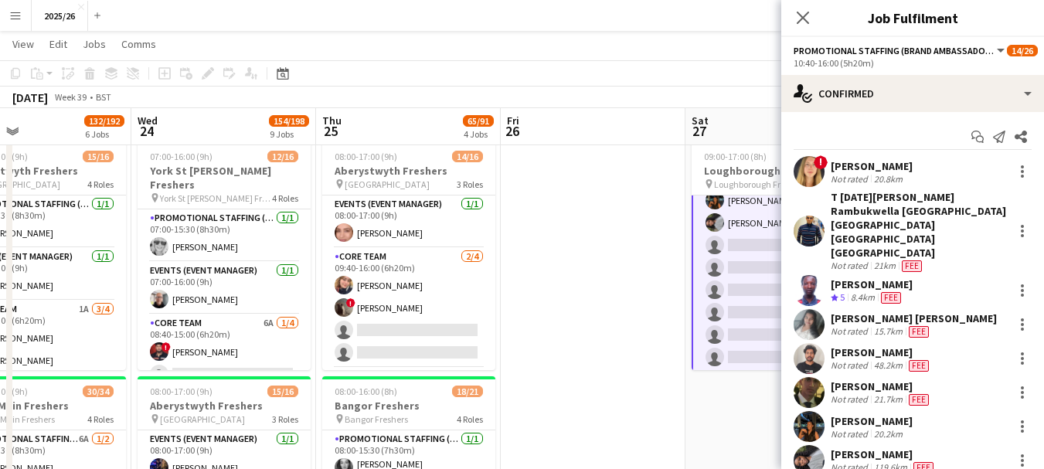
scroll to position [449, 0]
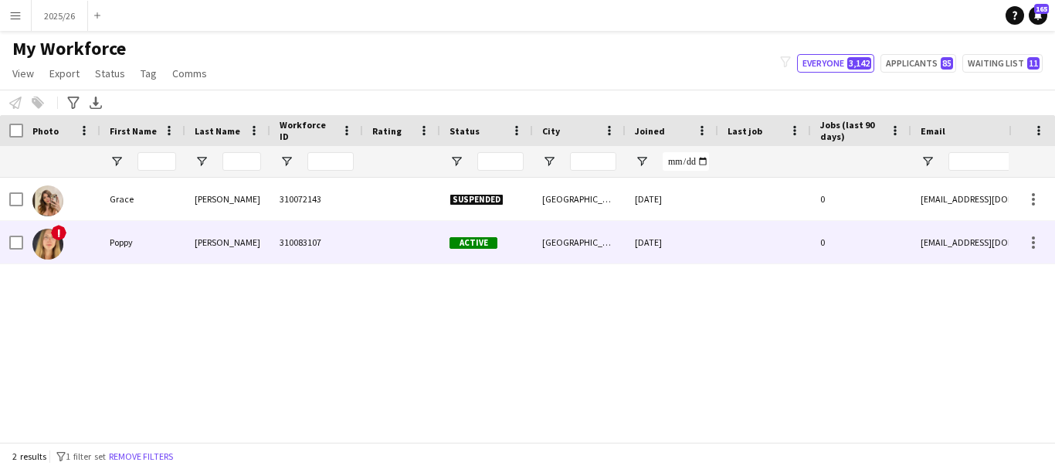
click at [346, 227] on div "310083107" at bounding box center [316, 242] width 93 height 42
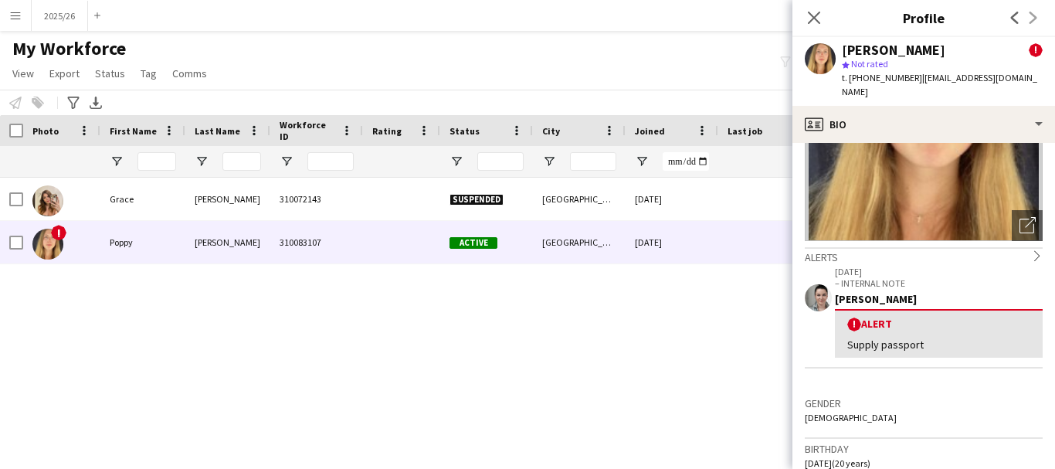
scroll to position [166, 0]
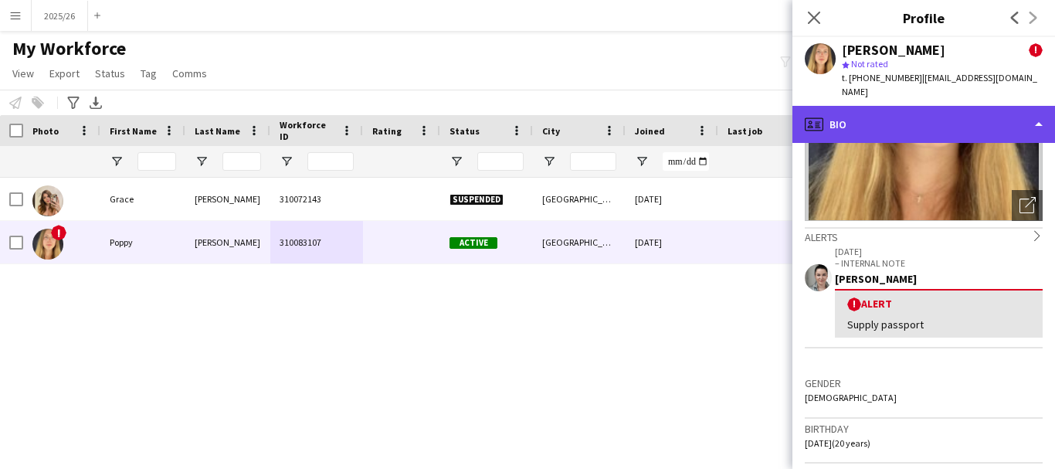
click at [955, 119] on div "profile Bio" at bounding box center [924, 124] width 263 height 37
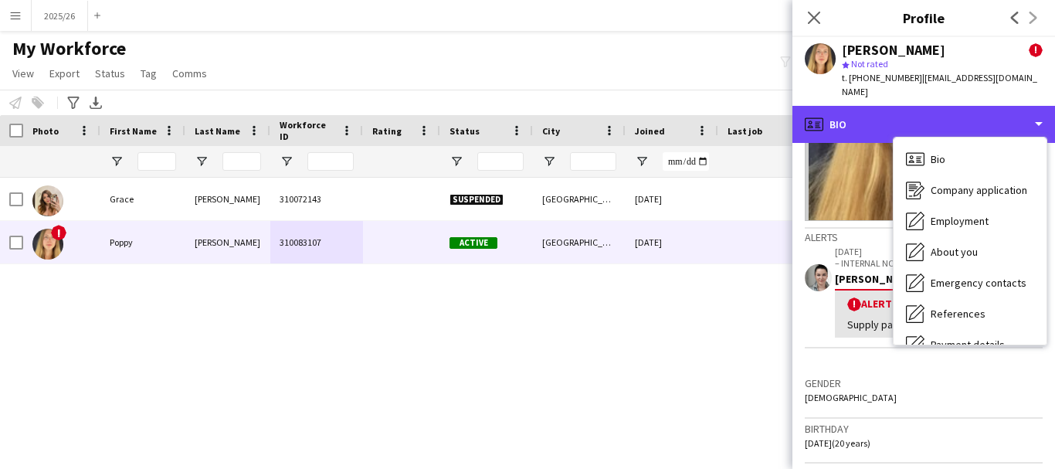
scroll to position [176, 0]
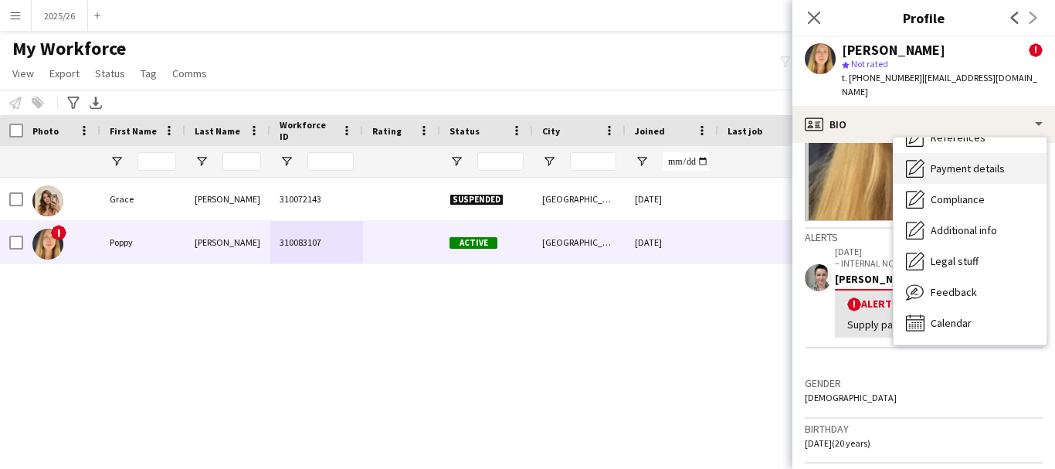
click at [953, 167] on div "Payment details Payment details" at bounding box center [970, 168] width 153 height 31
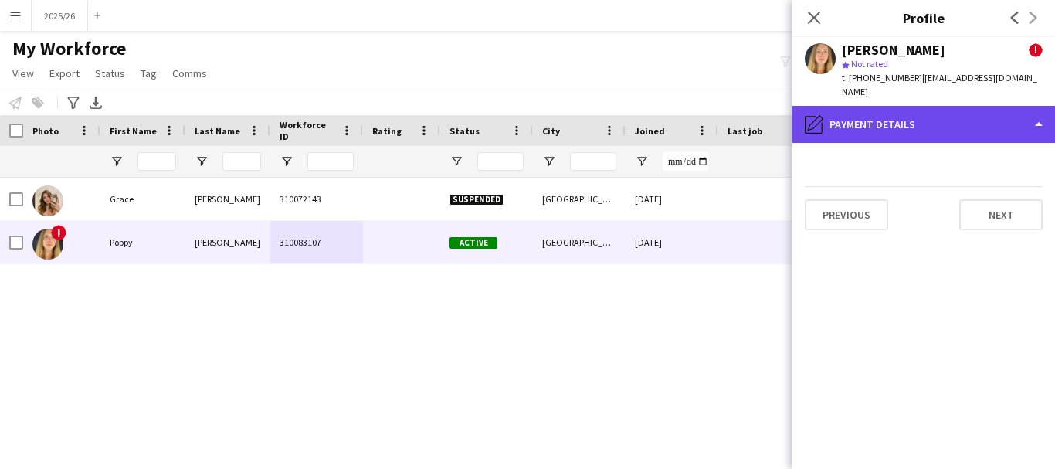
click at [928, 109] on div "pencil4 Payment details" at bounding box center [924, 124] width 263 height 37
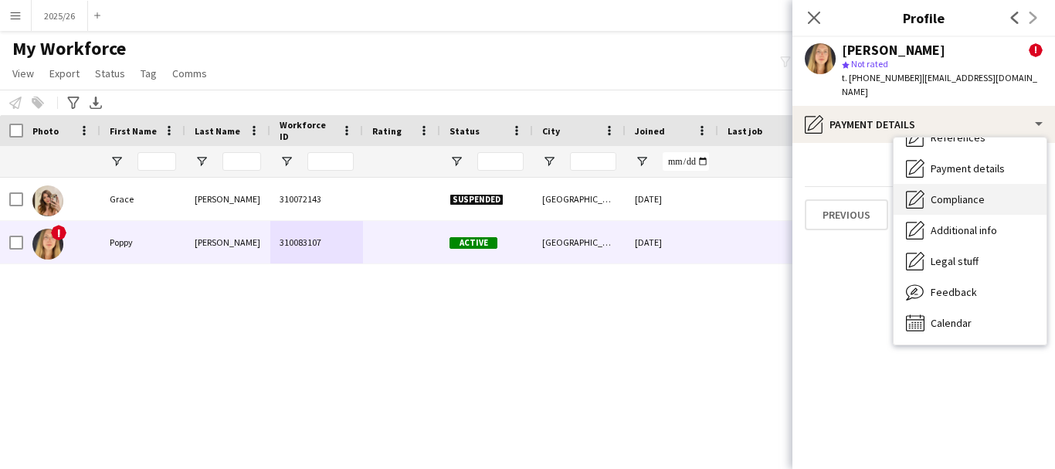
click at [947, 192] on span "Compliance" at bounding box center [958, 199] width 54 height 14
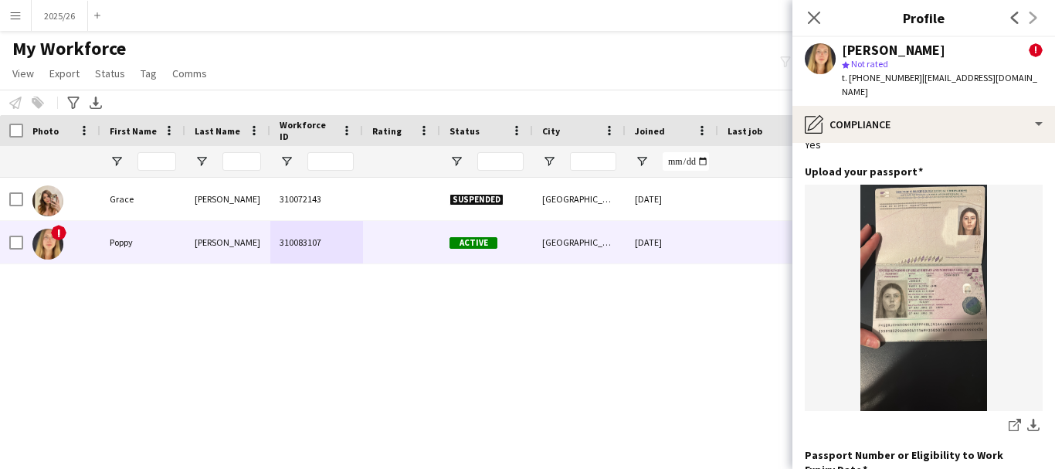
scroll to position [100, 0]
click at [1009, 417] on icon "share-external-link-1" at bounding box center [1015, 423] width 12 height 12
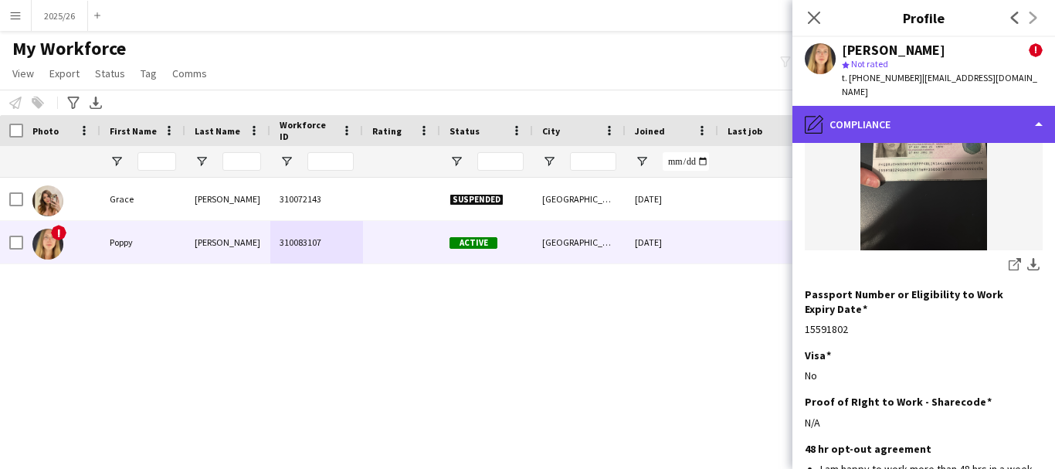
click at [930, 106] on div "pencil4 Compliance" at bounding box center [924, 124] width 263 height 37
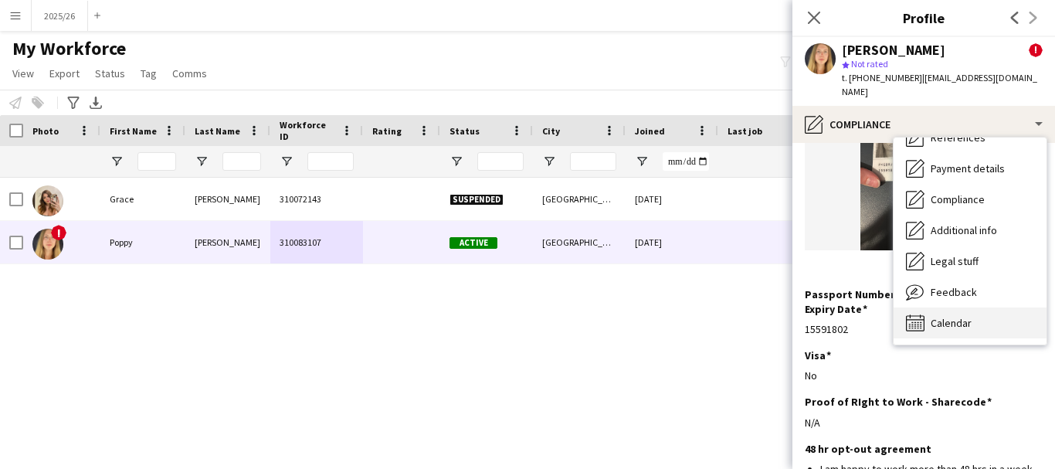
click at [1014, 311] on div "Calendar Calendar" at bounding box center [970, 322] width 153 height 31
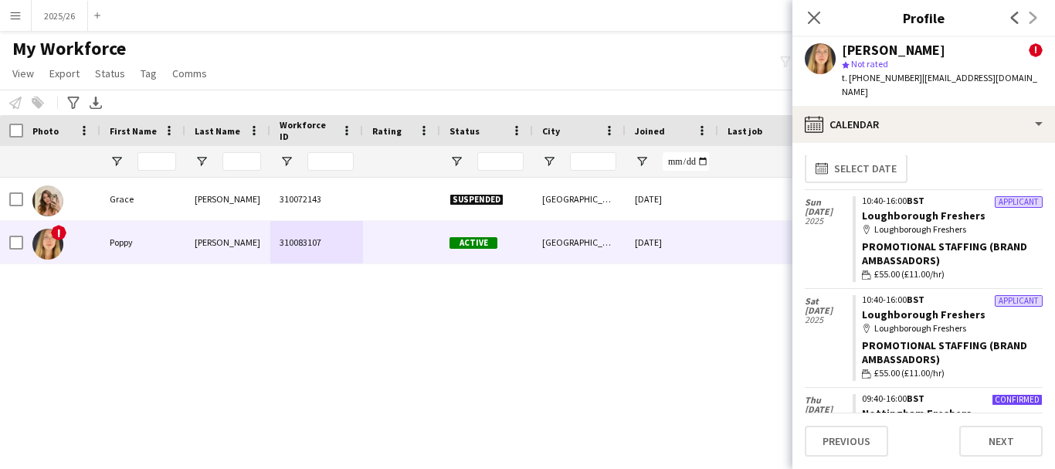
scroll to position [0, 0]
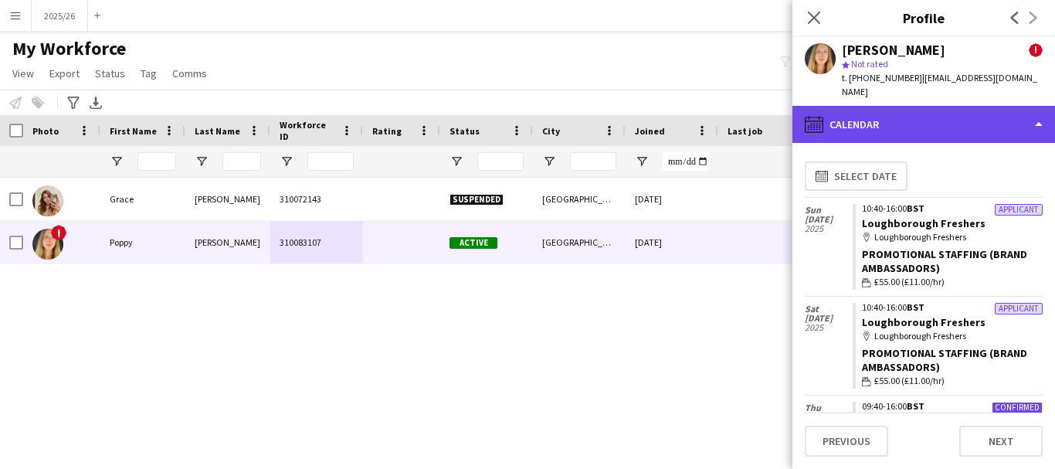
click at [908, 110] on div "calendar-full Calendar" at bounding box center [924, 124] width 263 height 37
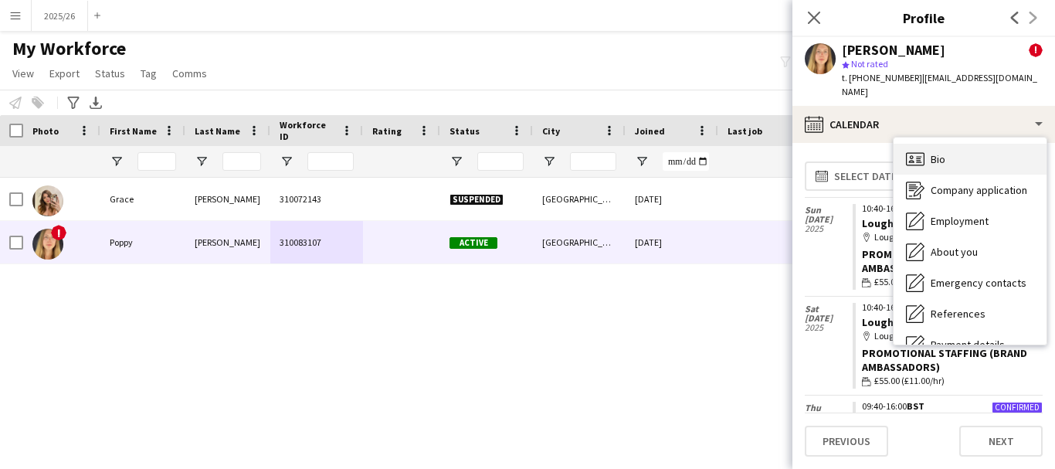
click at [1013, 152] on div "Bio Bio" at bounding box center [970, 159] width 153 height 31
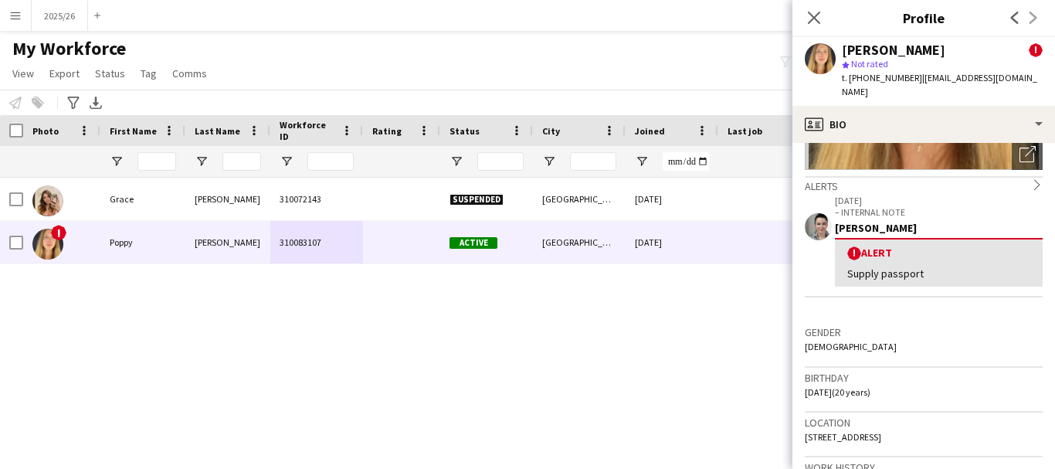
scroll to position [227, 0]
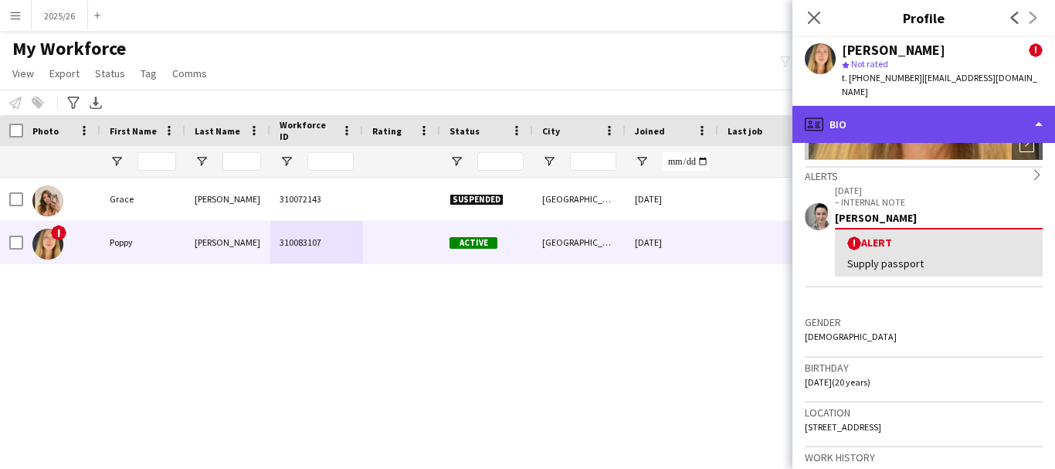
click at [947, 124] on div "profile Bio" at bounding box center [924, 124] width 263 height 37
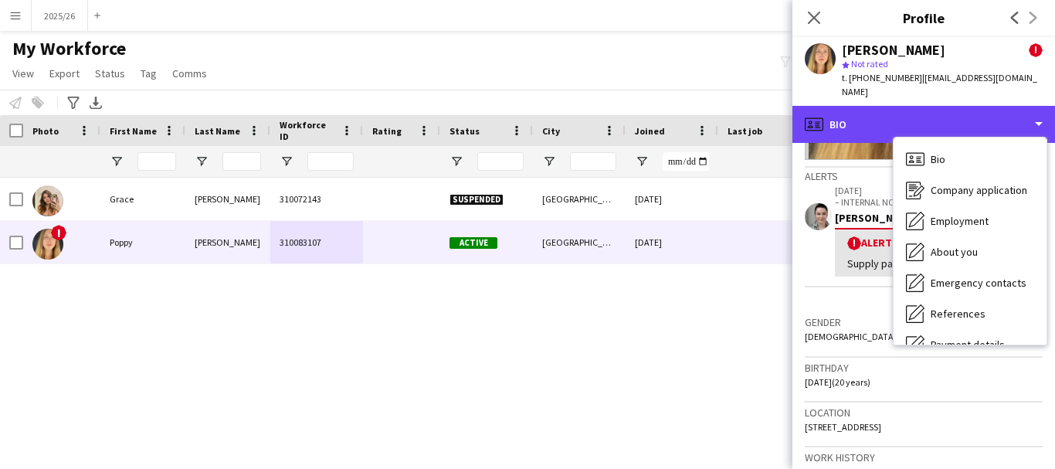
scroll to position [176, 0]
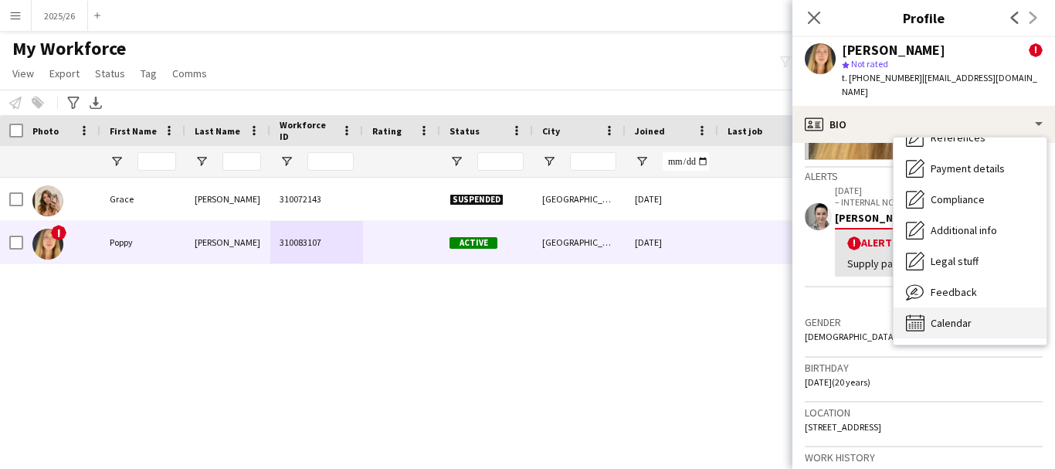
click at [1003, 316] on div "Calendar Calendar" at bounding box center [970, 322] width 153 height 31
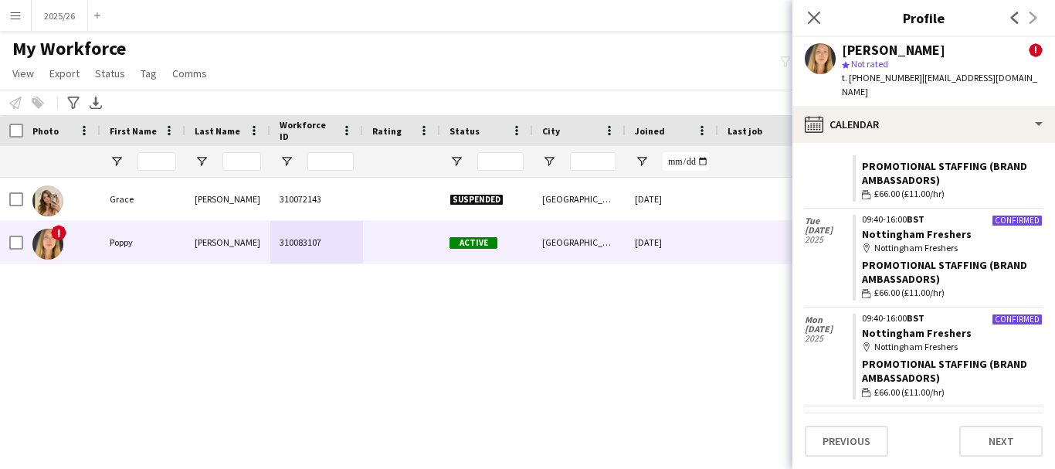
scroll to position [0, 0]
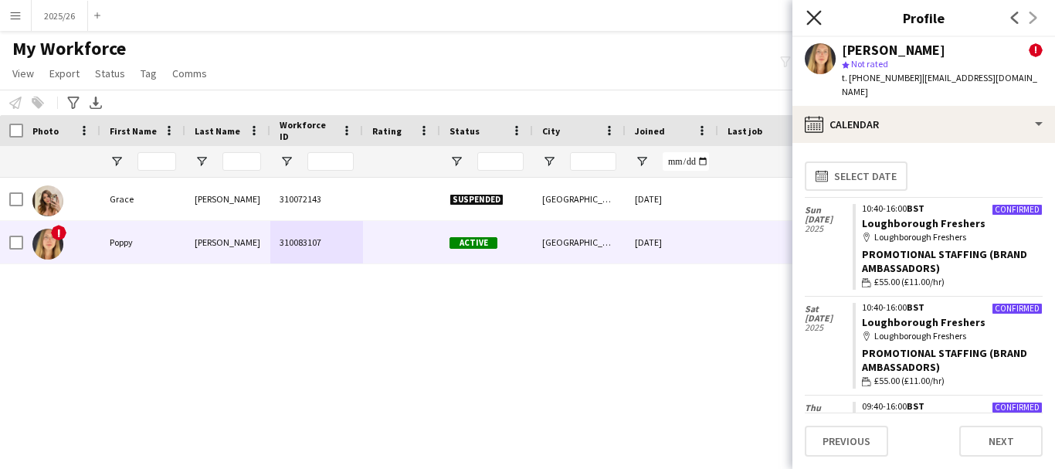
click at [815, 16] on icon at bounding box center [813, 17] width 15 height 15
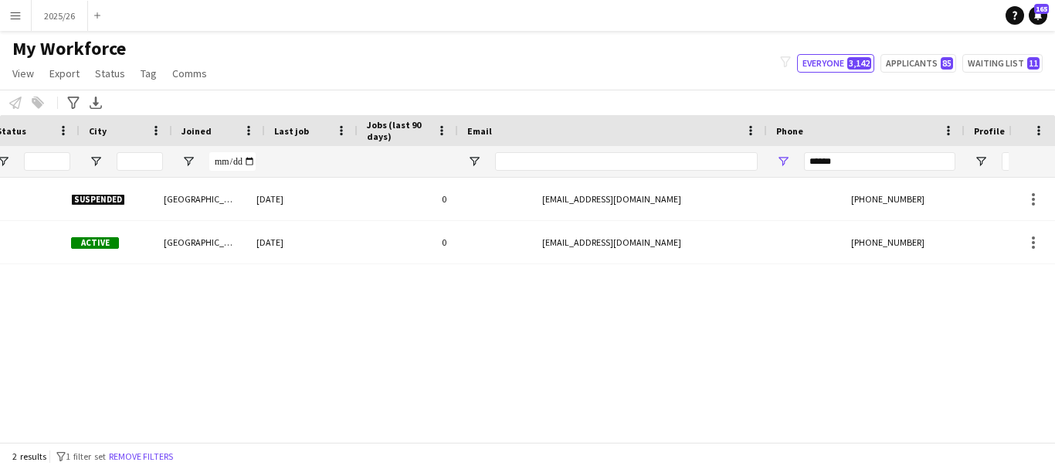
scroll to position [0, 453]
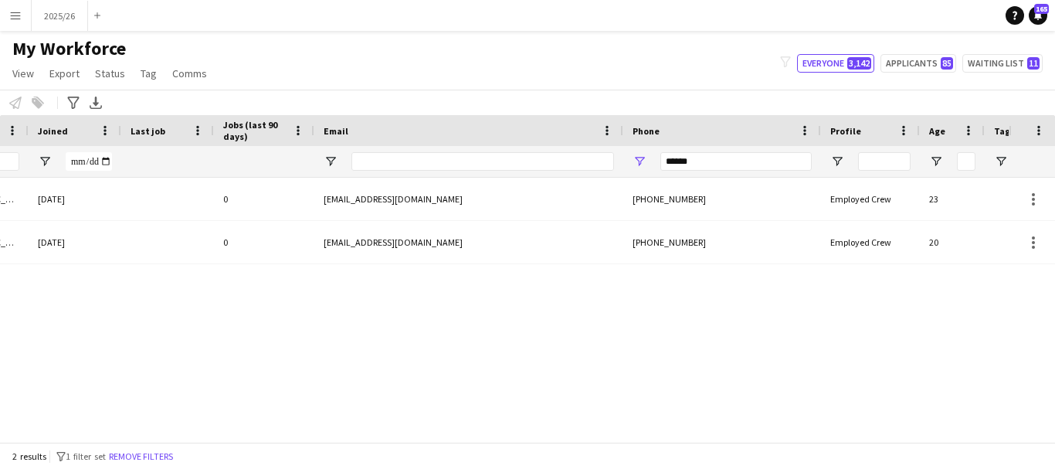
drag, startPoint x: 464, startPoint y: 181, endPoint x: 439, endPoint y: 158, distance: 33.9
click at [439, 158] on div "Workforce Details Status City Joined 0" at bounding box center [527, 278] width 1055 height 327
click at [440, 161] on input "Email Filter Input" at bounding box center [482, 161] width 263 height 19
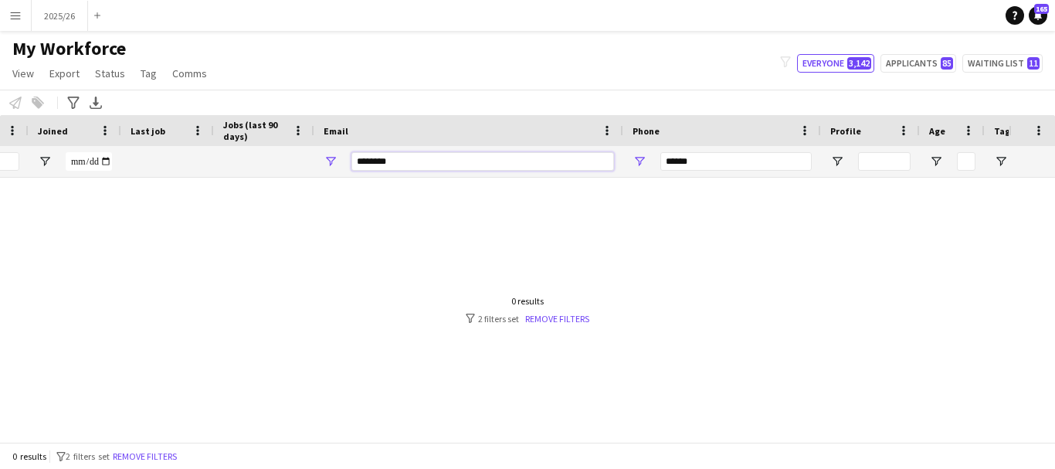
type input "********"
click at [701, 163] on input "******" at bounding box center [735, 161] width 151 height 19
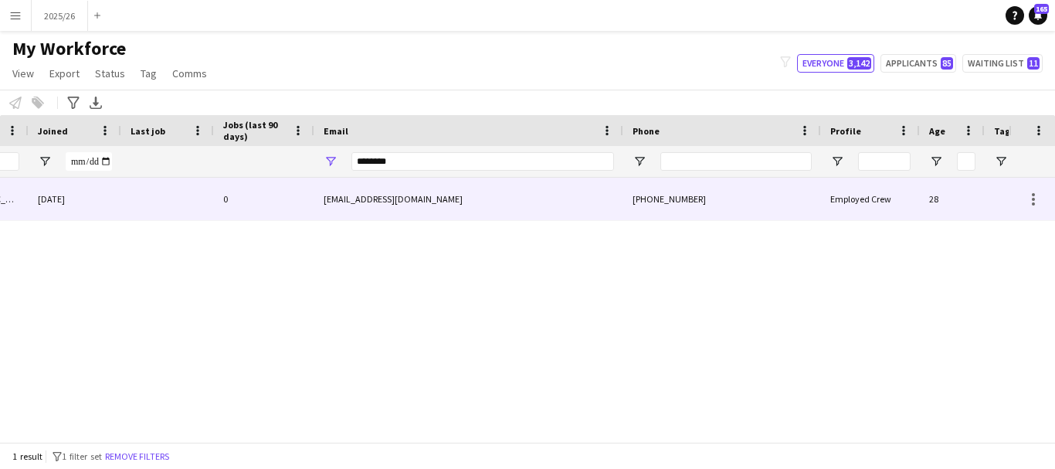
click at [575, 202] on div "winemyatnoeko@gmail.com" at bounding box center [468, 199] width 309 height 42
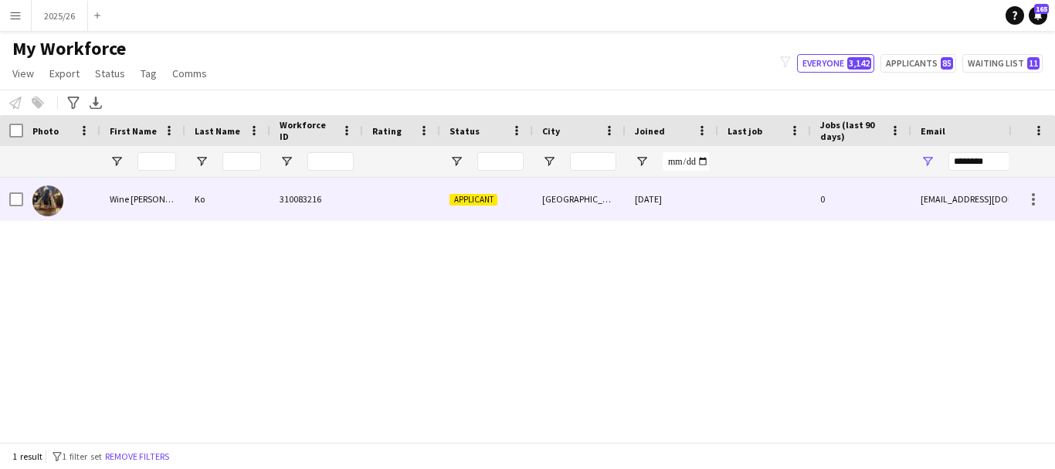
click at [290, 216] on div "310083216" at bounding box center [316, 199] width 93 height 42
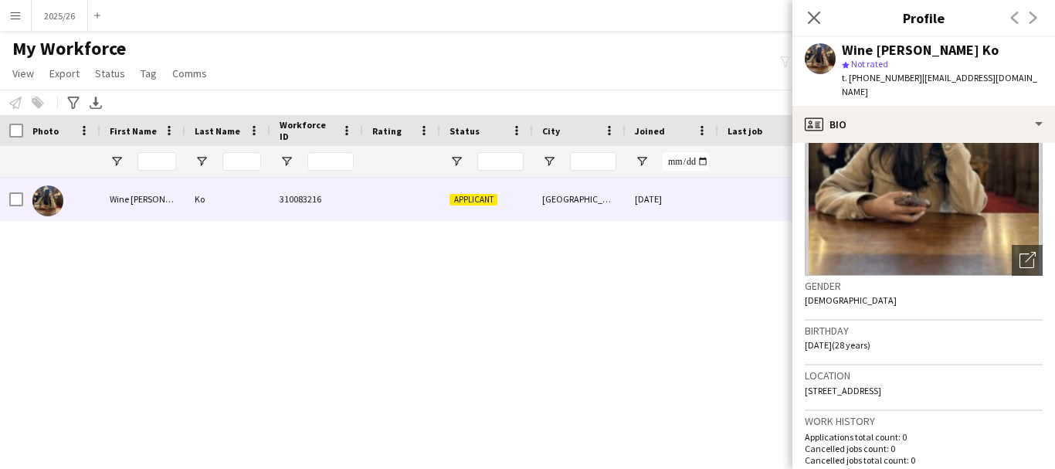
scroll to position [190, 0]
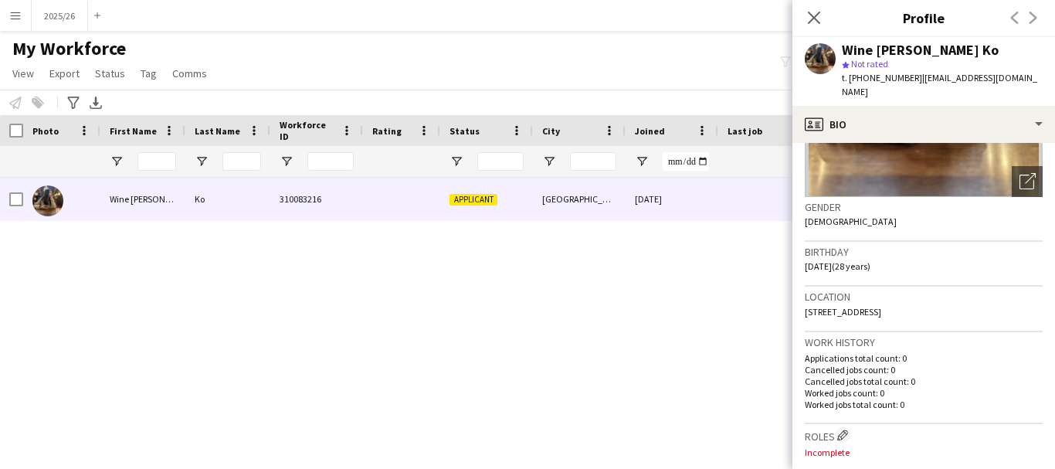
click at [904, 245] on h3 "Birthday" at bounding box center [924, 252] width 238 height 14
click at [818, 12] on icon "Close pop-in" at bounding box center [813, 17] width 15 height 15
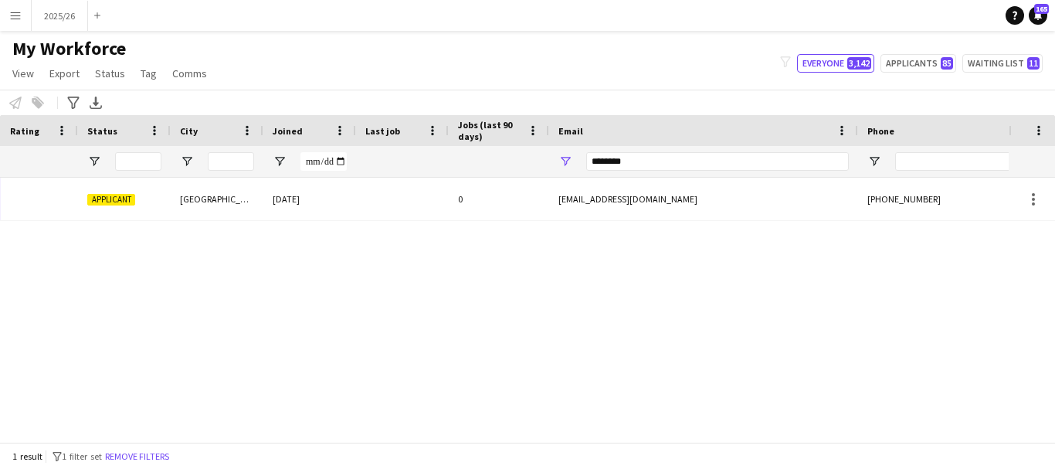
scroll to position [0, 452]
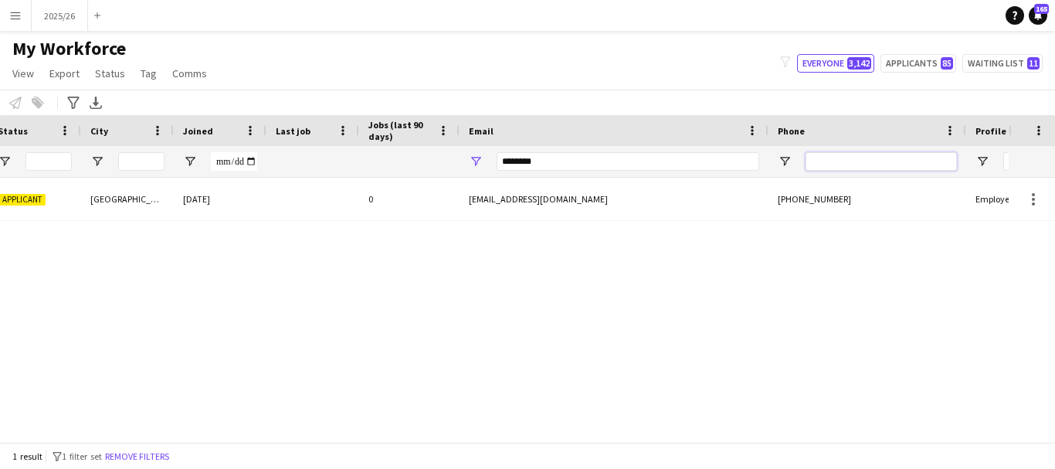
click at [852, 167] on input "Phone Filter Input" at bounding box center [881, 161] width 151 height 19
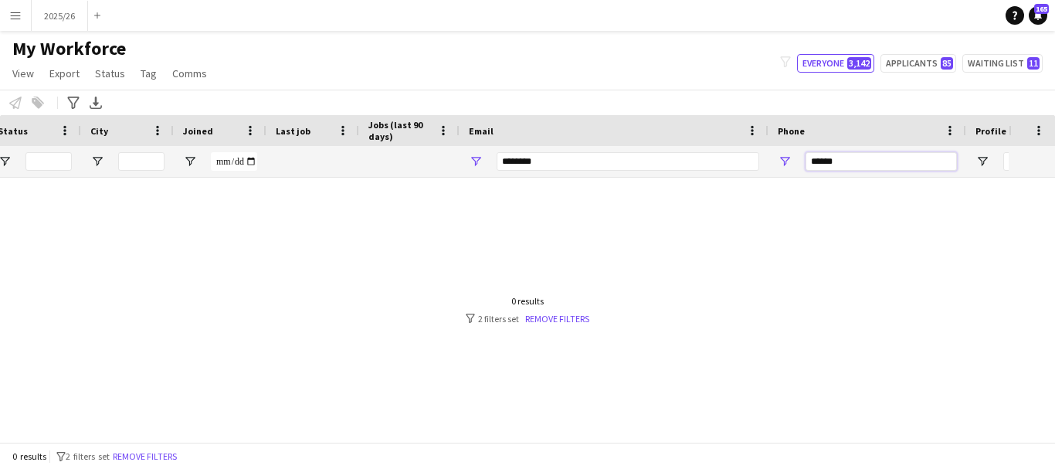
type input "******"
drag, startPoint x: 563, startPoint y: 158, endPoint x: 345, endPoint y: 146, distance: 218.2
click at [345, 146] on div at bounding box center [385, 161] width 1675 height 31
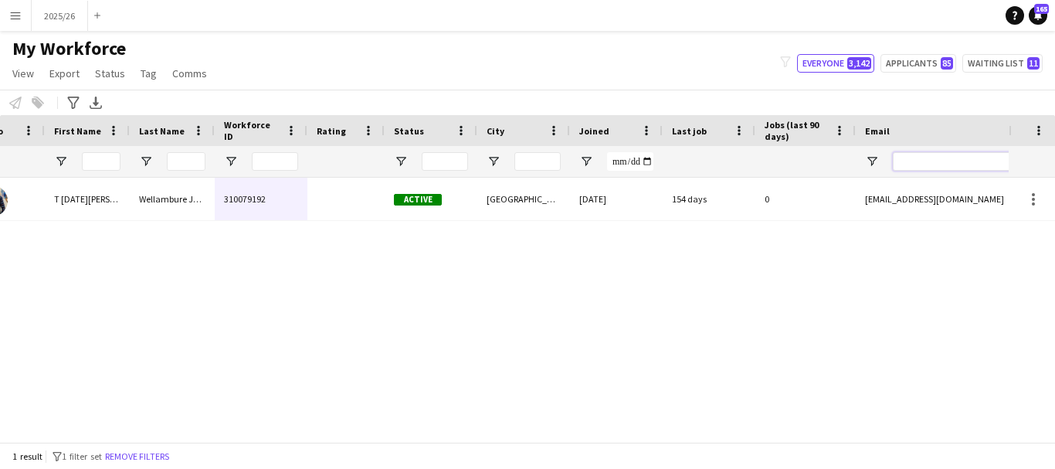
scroll to position [0, 0]
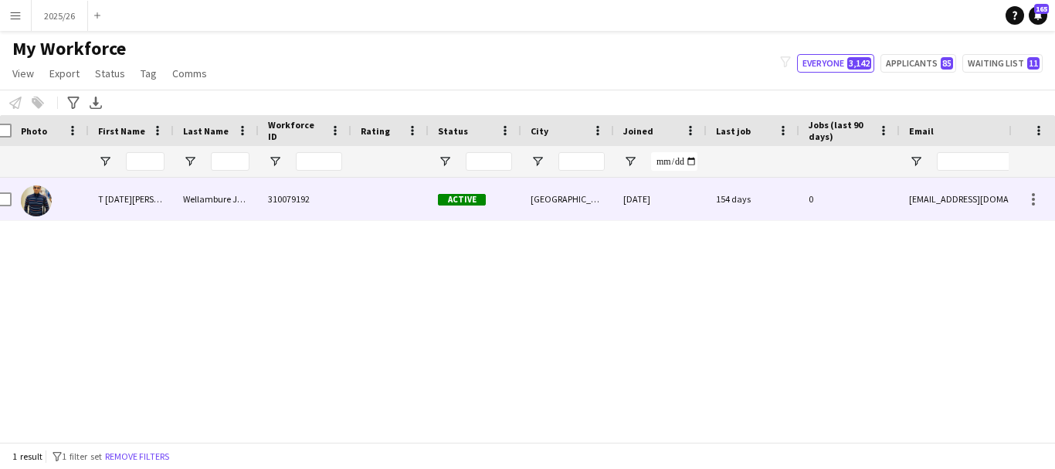
click at [272, 183] on div "310079192" at bounding box center [305, 199] width 93 height 42
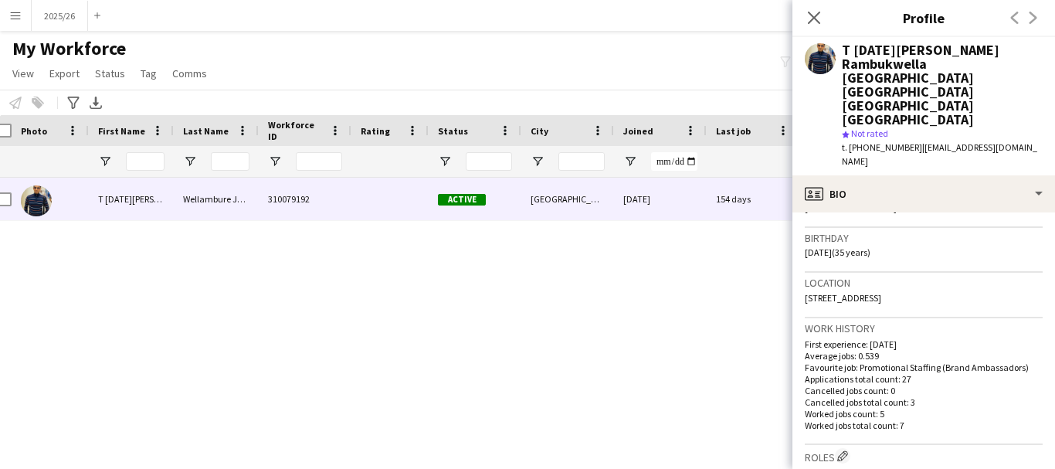
scroll to position [547, 0]
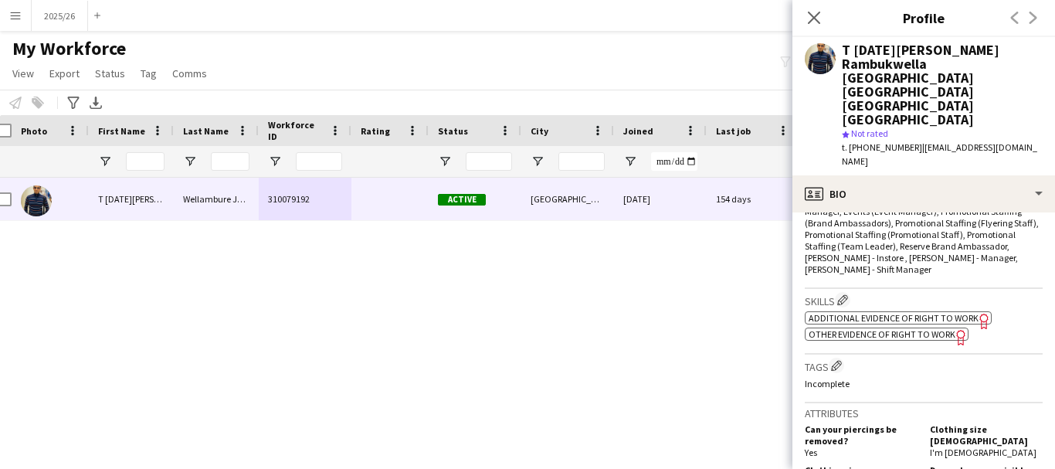
click at [938, 312] on span "Additional evidence of Right to Work" at bounding box center [894, 318] width 170 height 12
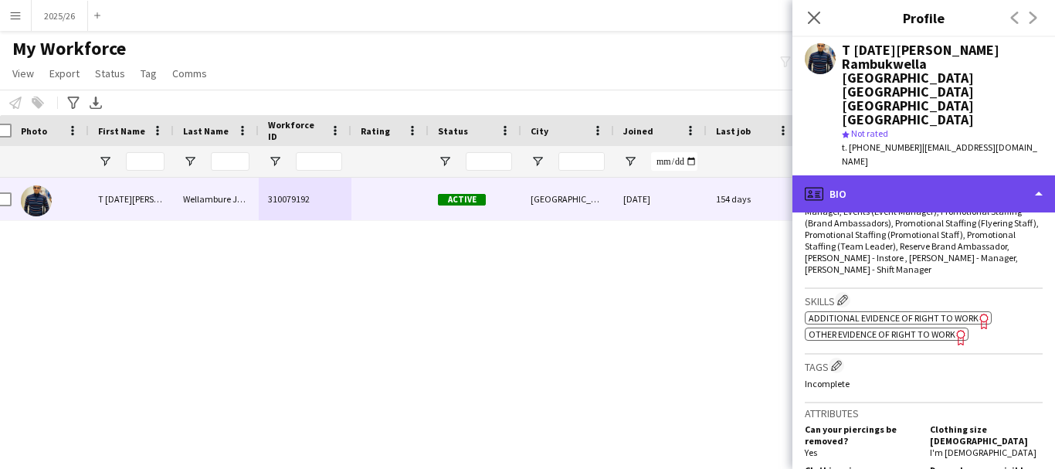
click at [890, 175] on div "profile Bio" at bounding box center [924, 193] width 263 height 37
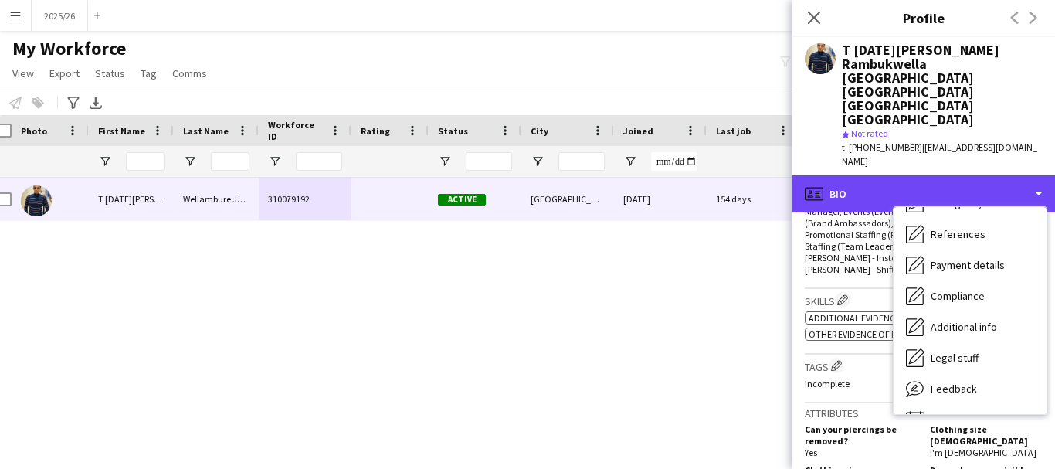
scroll to position [176, 0]
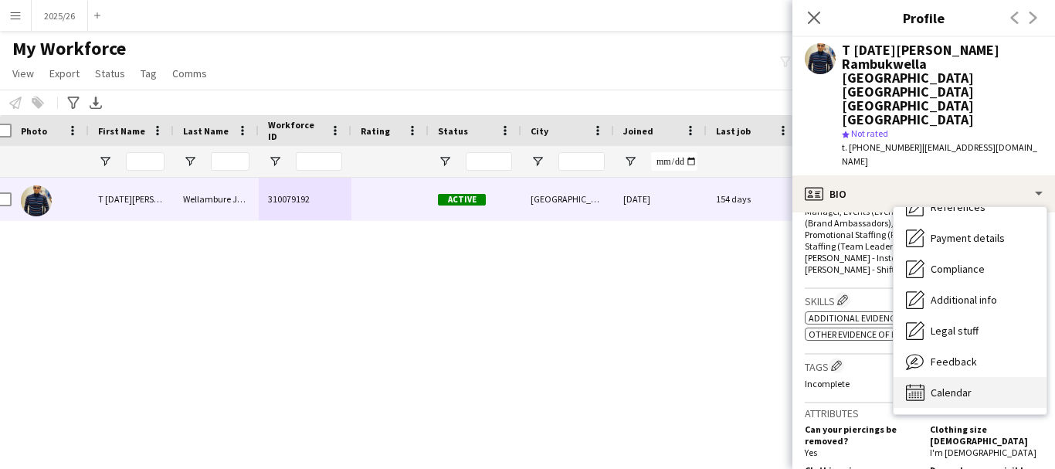
click at [989, 377] on div "Calendar Calendar" at bounding box center [970, 392] width 153 height 31
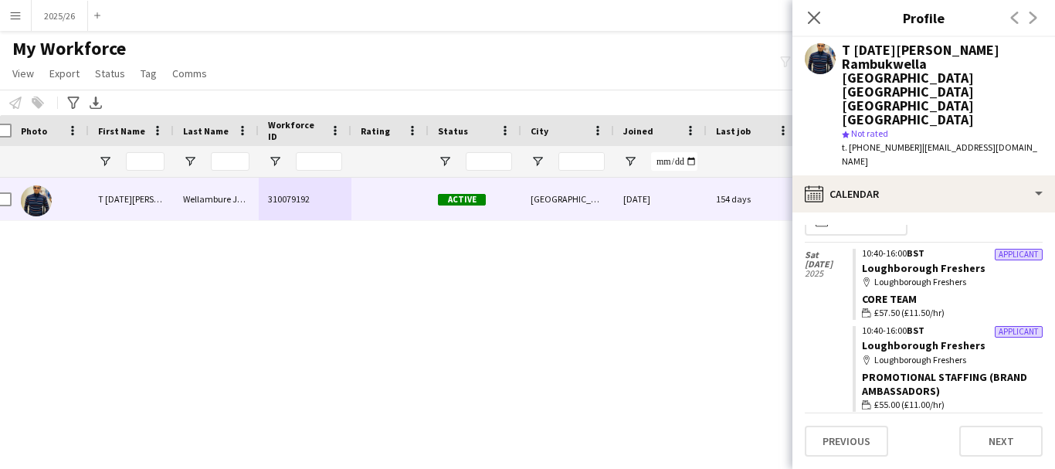
scroll to position [0, 0]
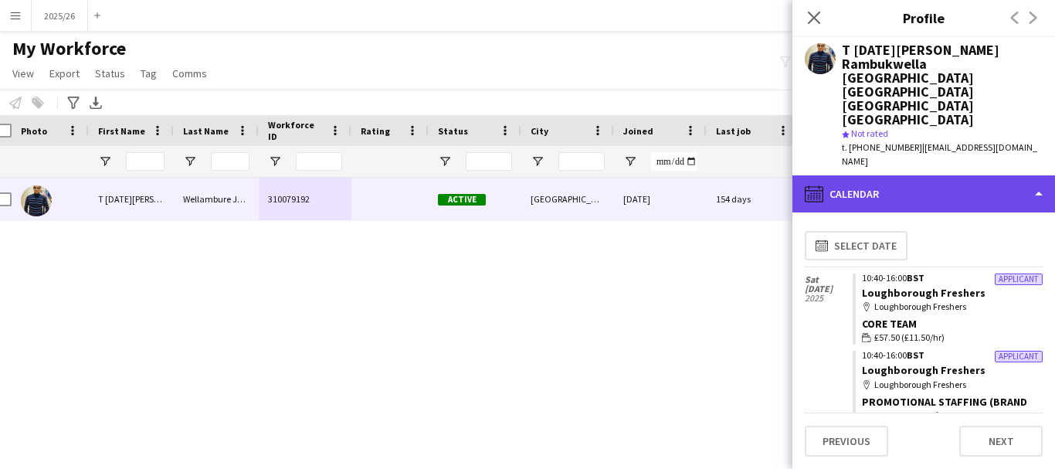
click at [954, 175] on div "calendar-full Calendar" at bounding box center [924, 193] width 263 height 37
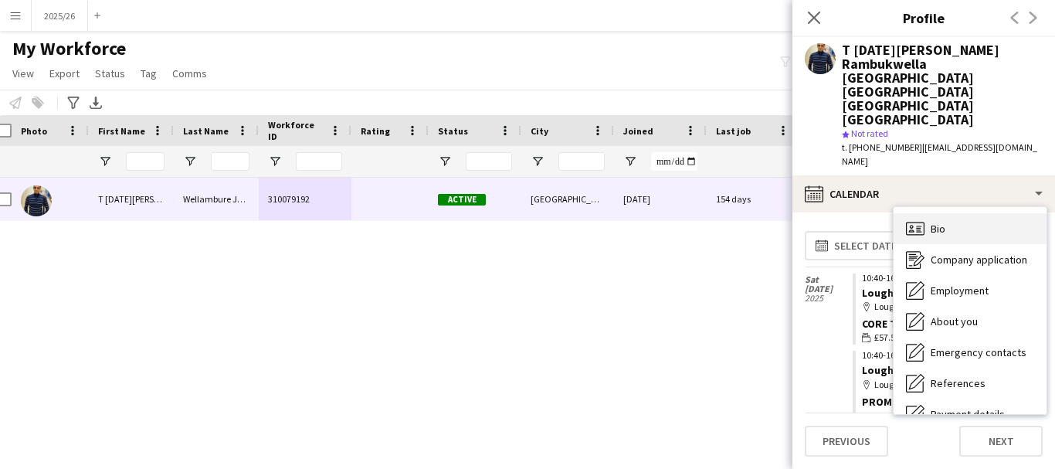
click at [997, 213] on div "Bio Bio" at bounding box center [970, 228] width 153 height 31
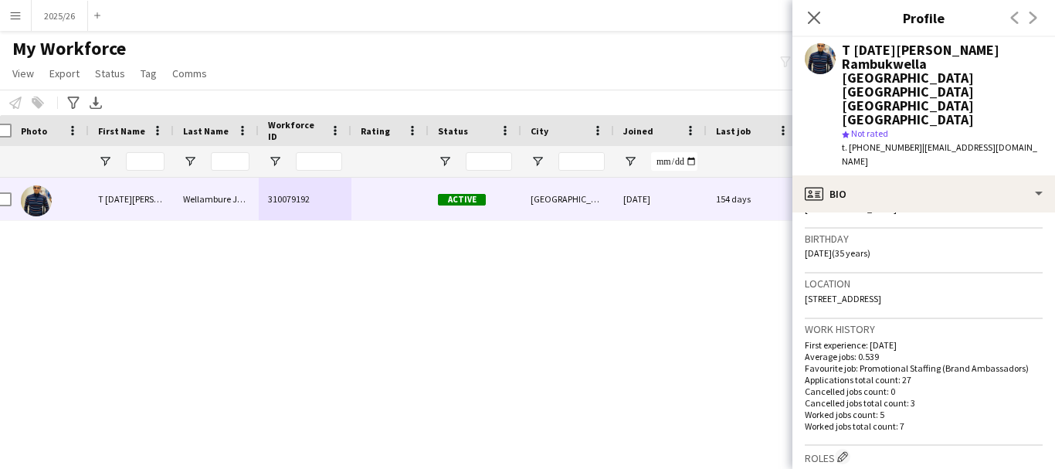
scroll to position [205, 0]
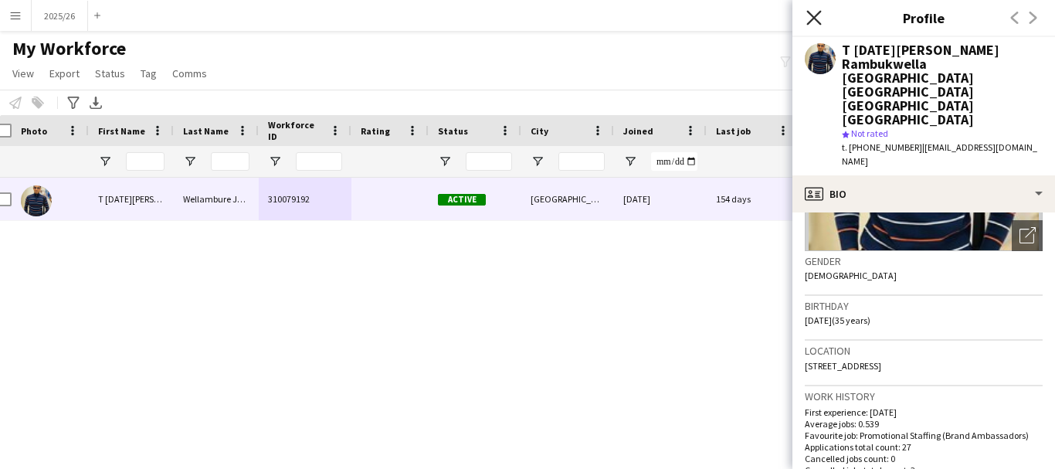
click at [819, 19] on icon "Close pop-in" at bounding box center [813, 17] width 15 height 15
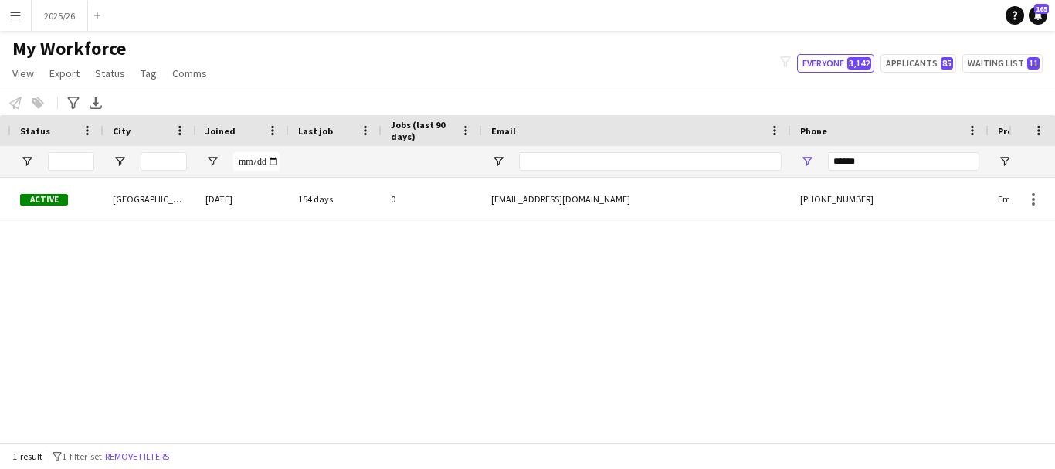
scroll to position [0, 429]
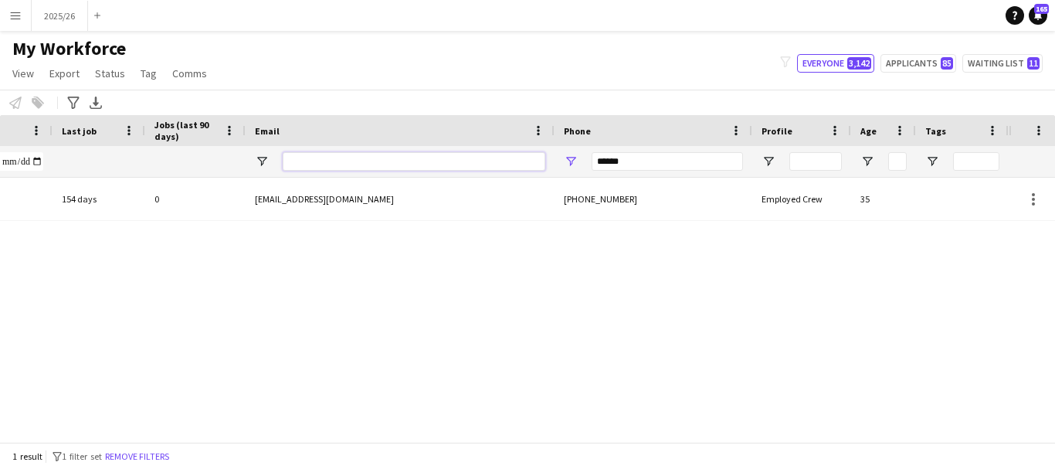
click at [426, 166] on input "Email Filter Input" at bounding box center [414, 161] width 263 height 19
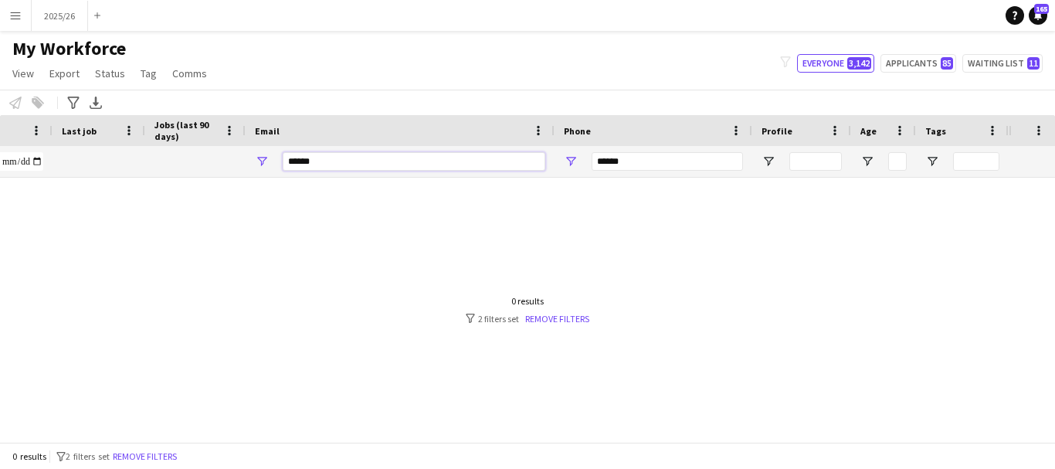
type input "******"
click at [653, 168] on input "******" at bounding box center [667, 161] width 151 height 19
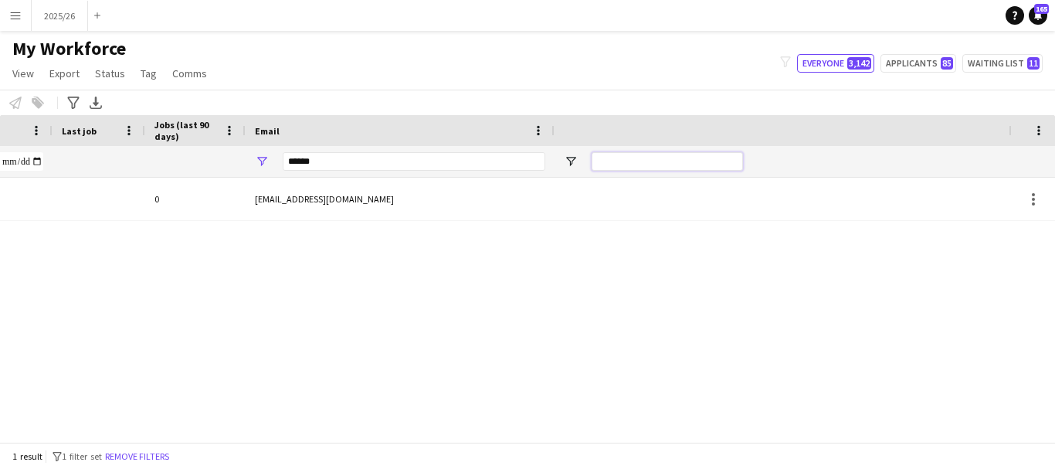
scroll to position [0, 0]
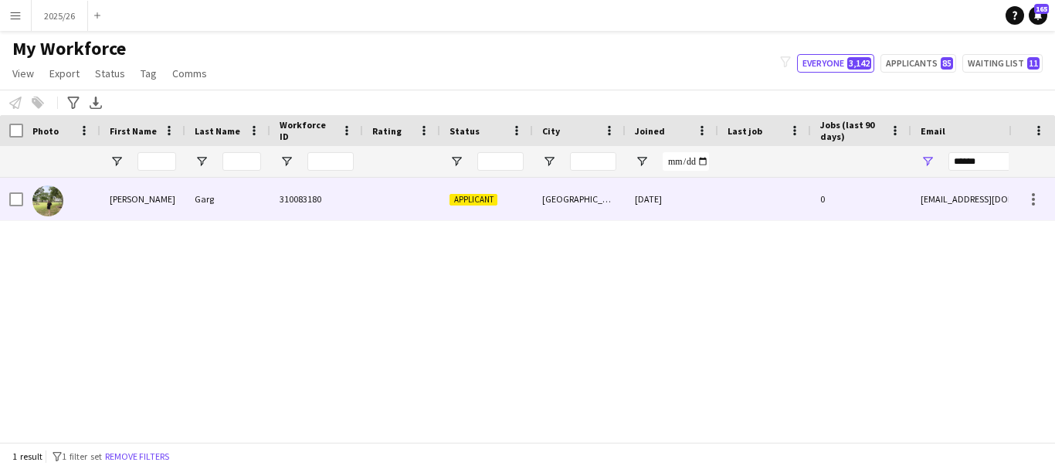
click at [392, 214] on div at bounding box center [401, 199] width 77 height 42
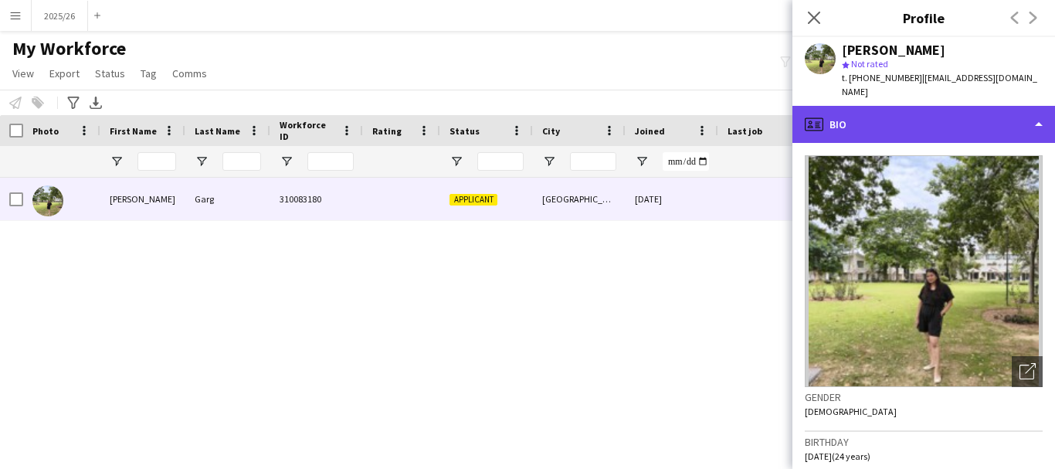
click at [959, 119] on div "profile Bio" at bounding box center [924, 124] width 263 height 37
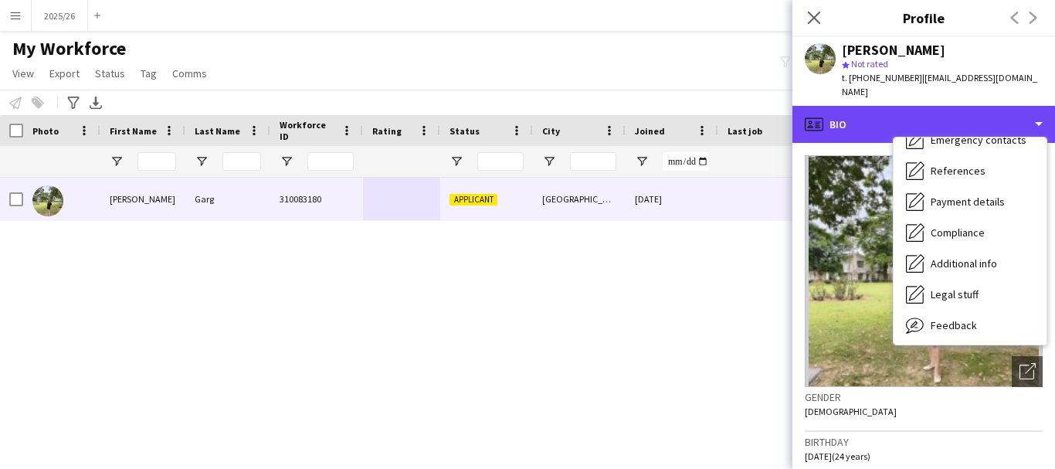
scroll to position [176, 0]
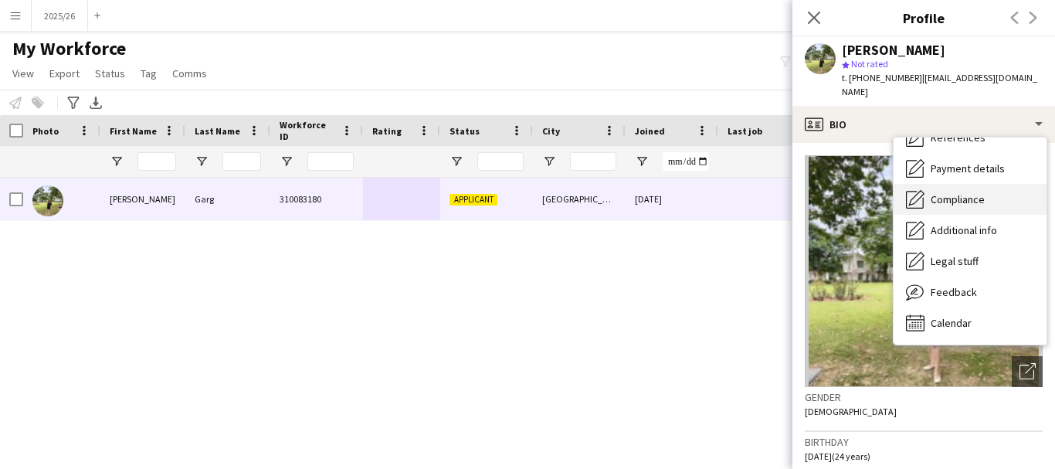
click at [939, 184] on div "Compliance Compliance" at bounding box center [970, 199] width 153 height 31
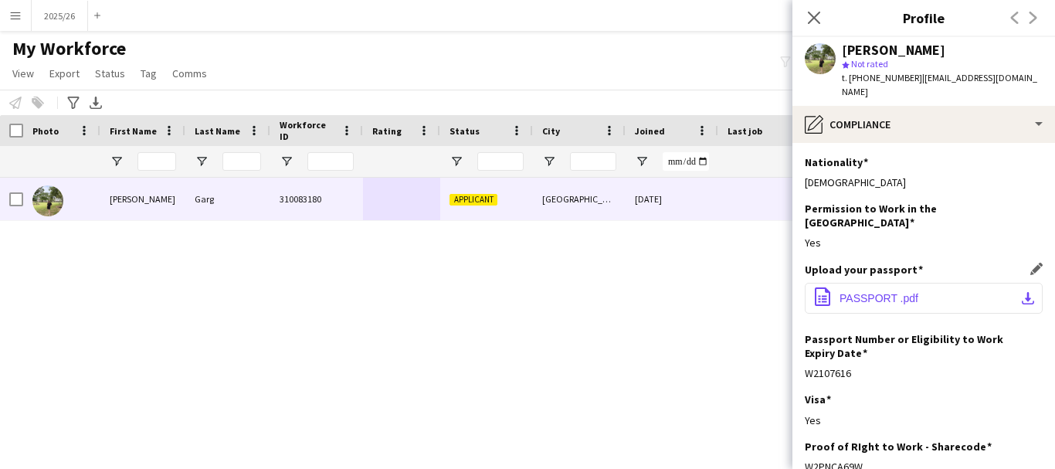
click at [950, 283] on button "office-file-sheet PASSPORT .pdf download-bottom" at bounding box center [924, 298] width 238 height 31
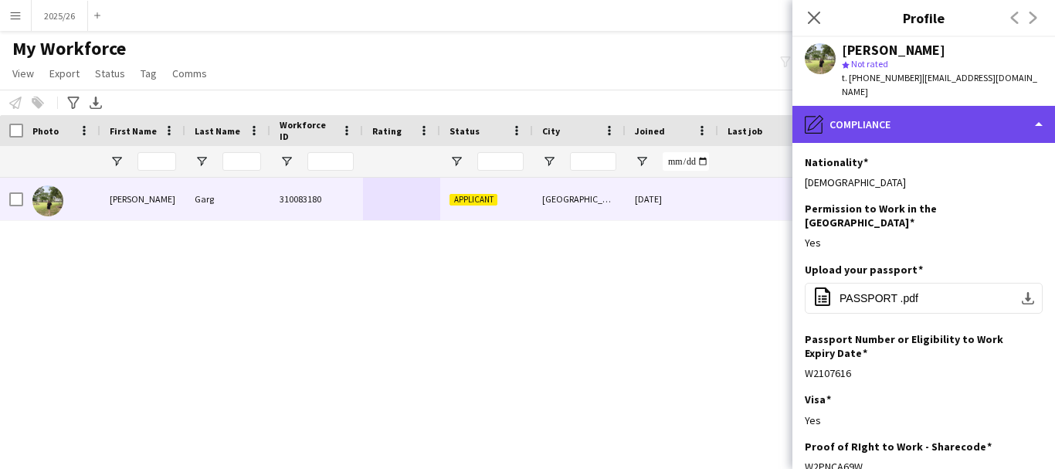
click at [912, 106] on div "pencil4 Compliance" at bounding box center [924, 124] width 263 height 37
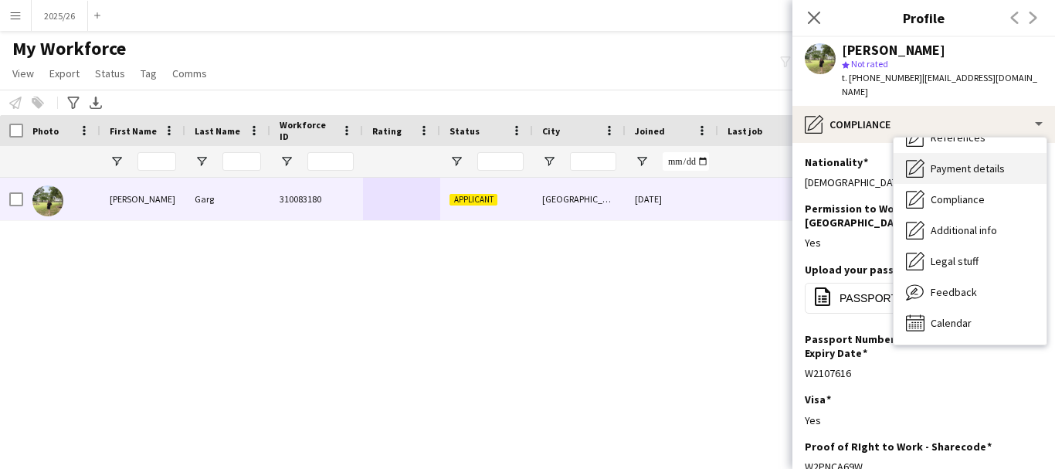
click at [991, 153] on div "Payment details Payment details" at bounding box center [970, 168] width 153 height 31
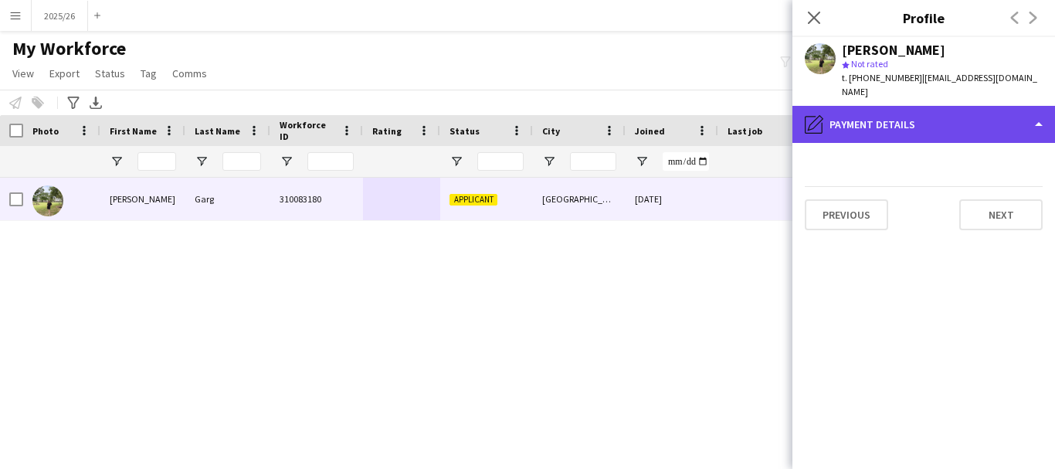
click at [963, 113] on div "pencil4 Payment details" at bounding box center [924, 124] width 263 height 37
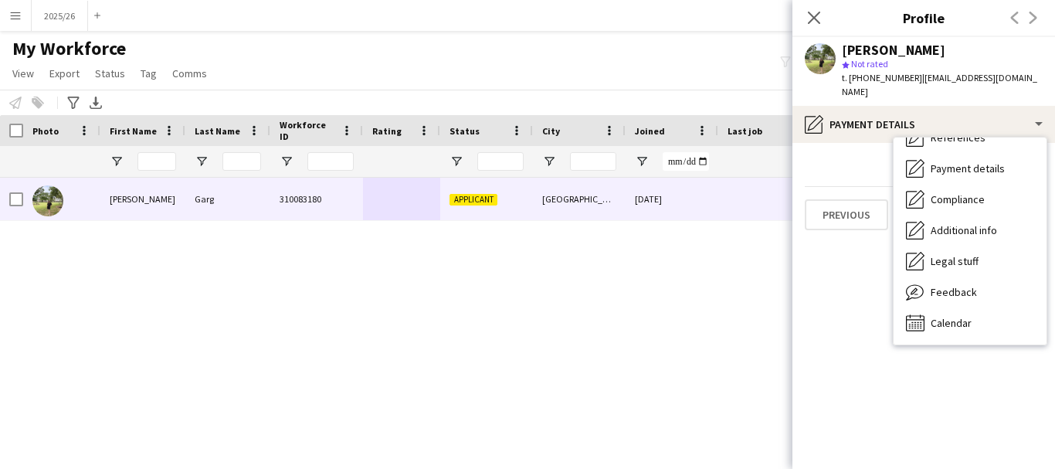
click at [1052, 144] on app-section-data-types "Previous Next" at bounding box center [924, 306] width 263 height 326
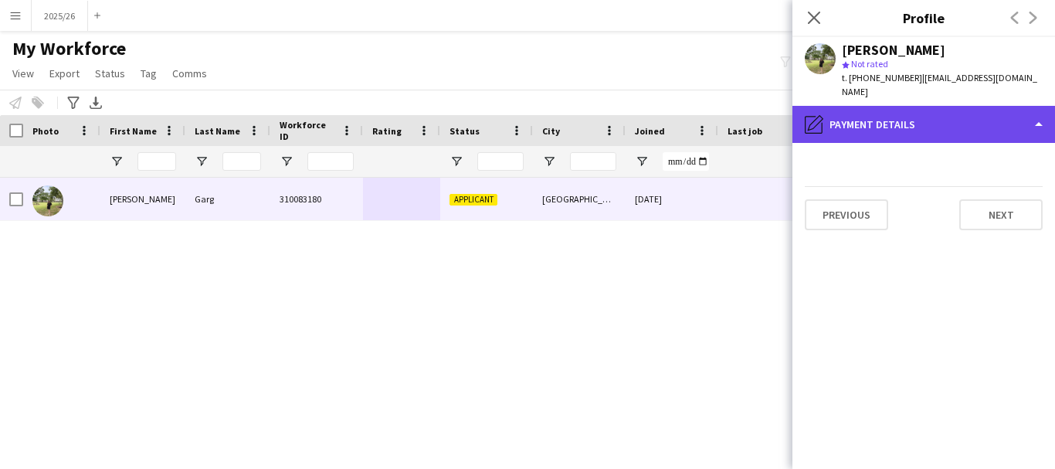
click at [1009, 120] on div "pencil4 Payment details" at bounding box center [924, 124] width 263 height 37
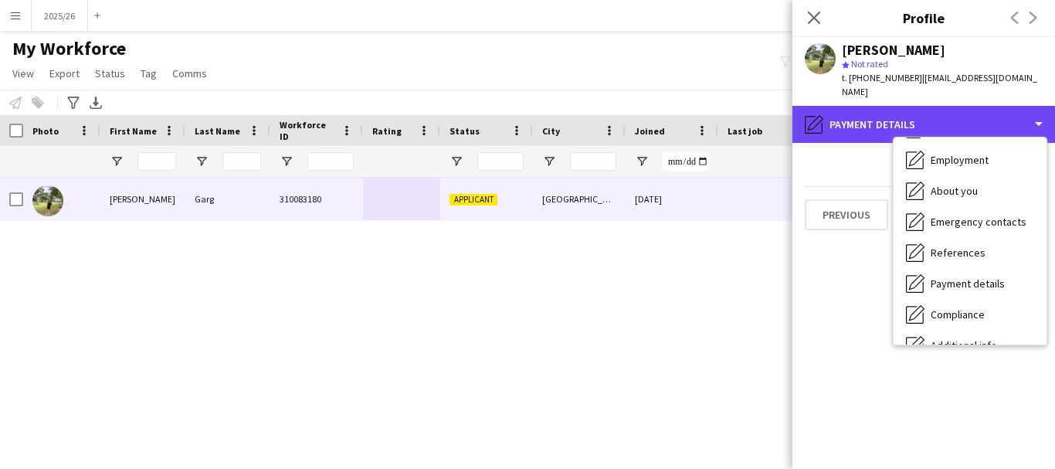
scroll to position [0, 0]
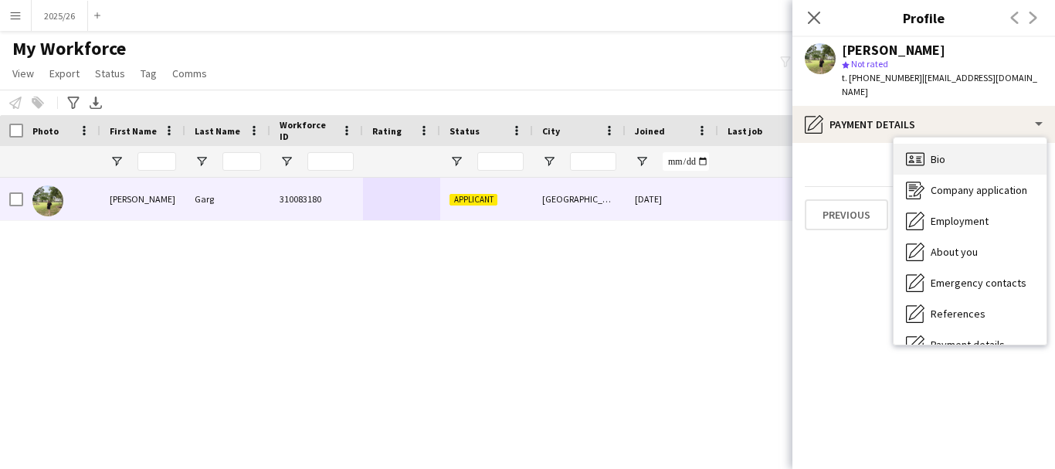
click at [989, 147] on div "Bio Bio" at bounding box center [970, 159] width 153 height 31
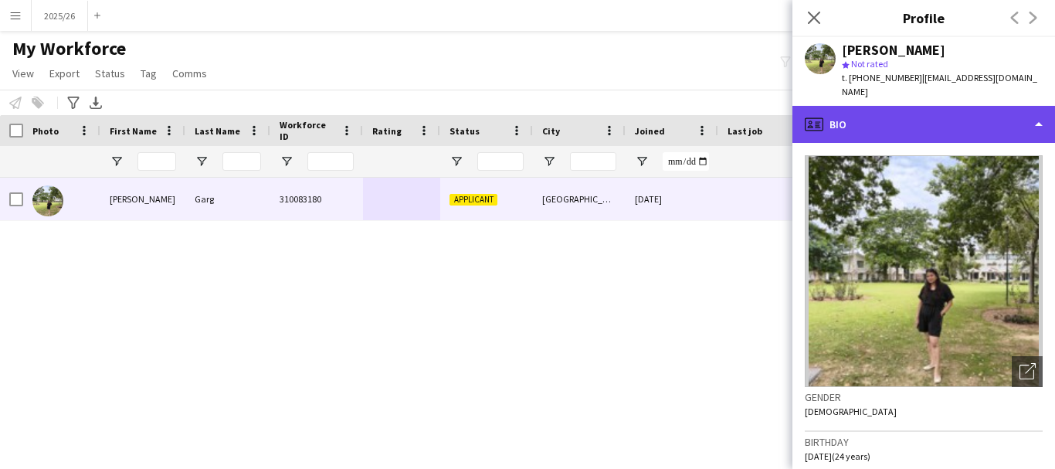
click at [984, 106] on div "profile Bio" at bounding box center [924, 124] width 263 height 37
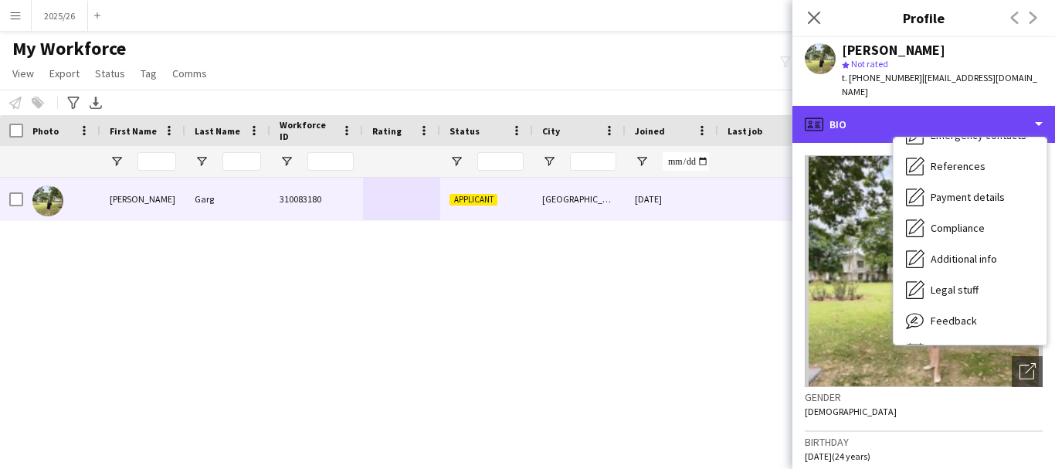
scroll to position [176, 0]
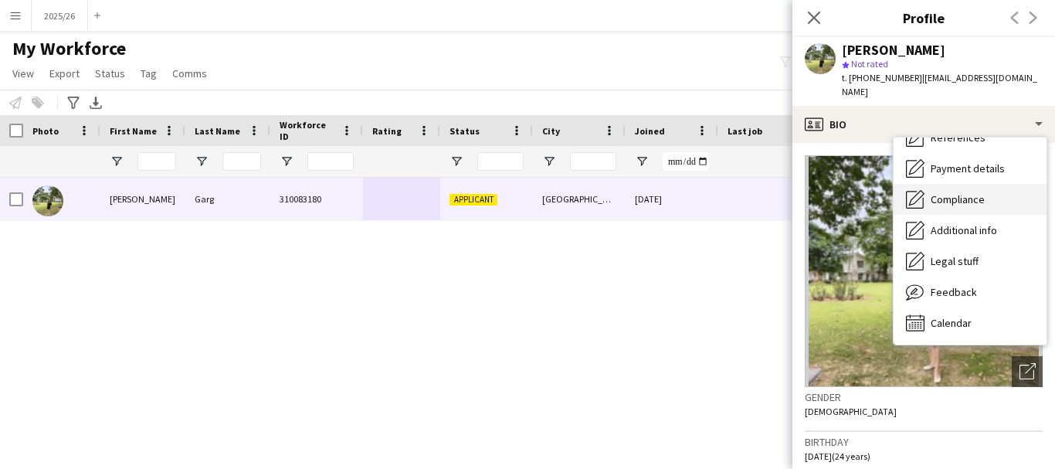
click at [986, 193] on div "Compliance Compliance" at bounding box center [970, 199] width 153 height 31
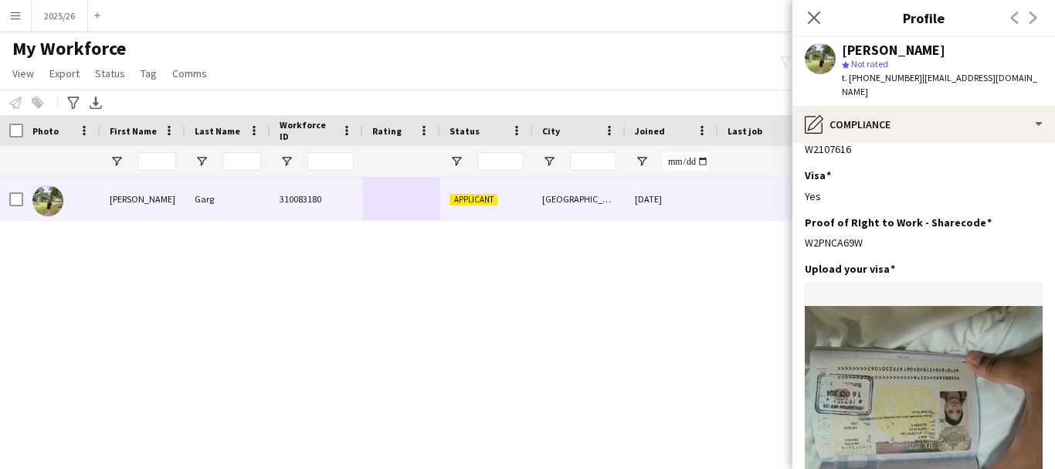
scroll to position [237, 0]
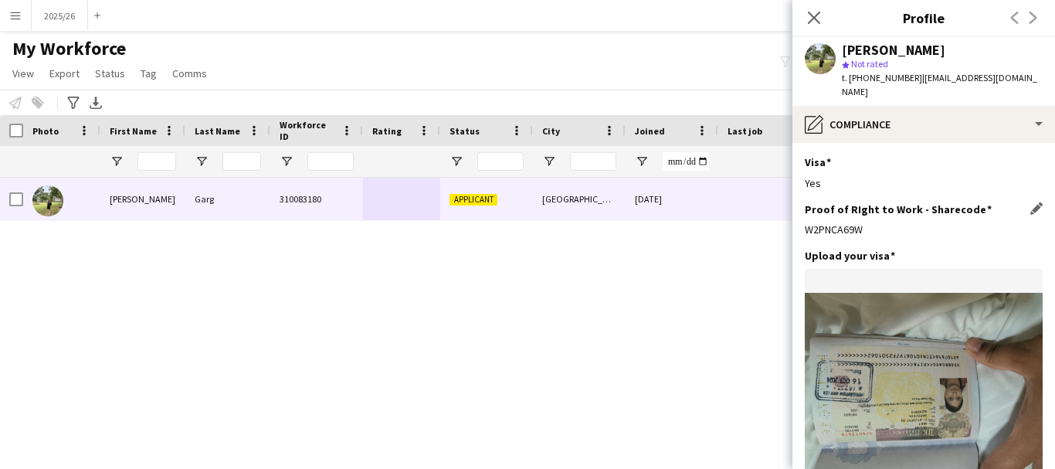
drag, startPoint x: 865, startPoint y: 195, endPoint x: 806, endPoint y: 200, distance: 58.9
click at [806, 222] on div "W2PNCA69W" at bounding box center [924, 229] width 238 height 14
copy div "W2PNCA69W"
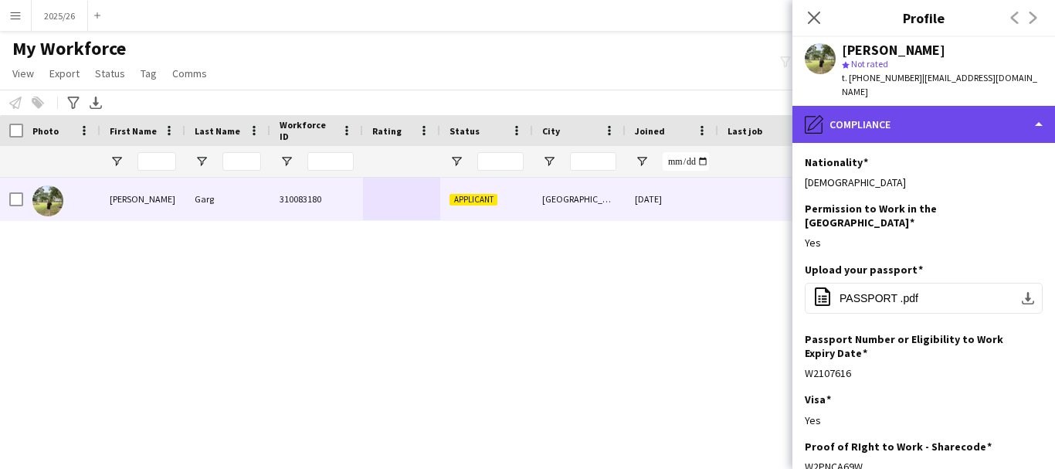
click at [965, 106] on div "pencil4 Compliance" at bounding box center [924, 124] width 263 height 37
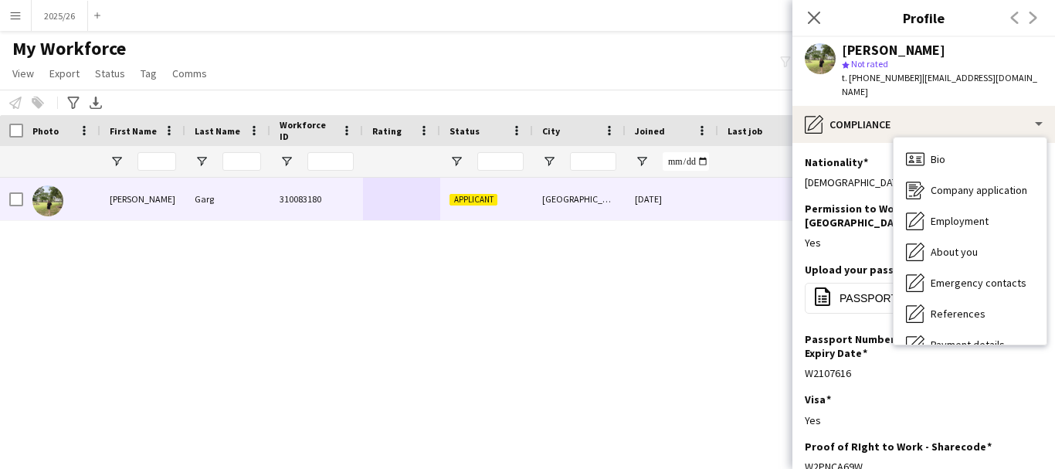
click at [980, 137] on div "Bio Bio Company application Company application Employment Employment About you…" at bounding box center [970, 240] width 153 height 207
click at [988, 144] on div "Bio Bio" at bounding box center [970, 159] width 153 height 31
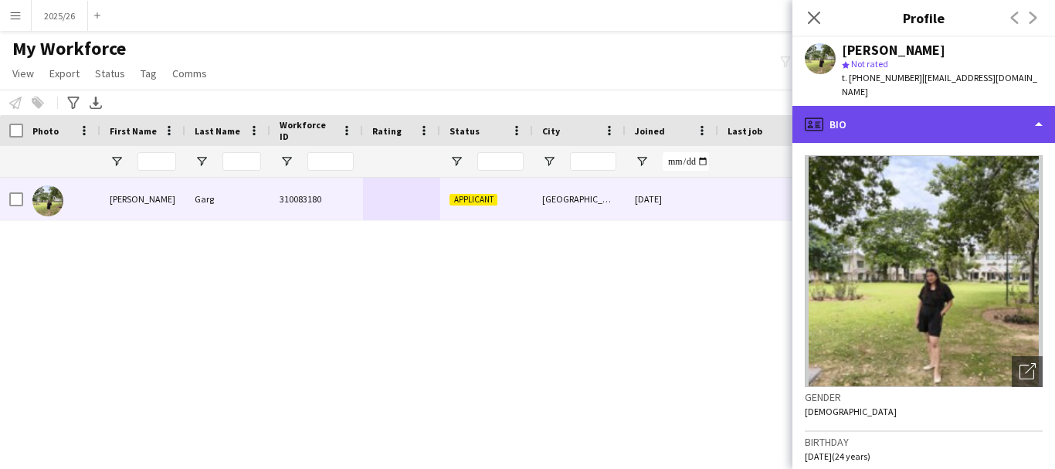
click at [921, 120] on div "profile Bio" at bounding box center [924, 124] width 263 height 37
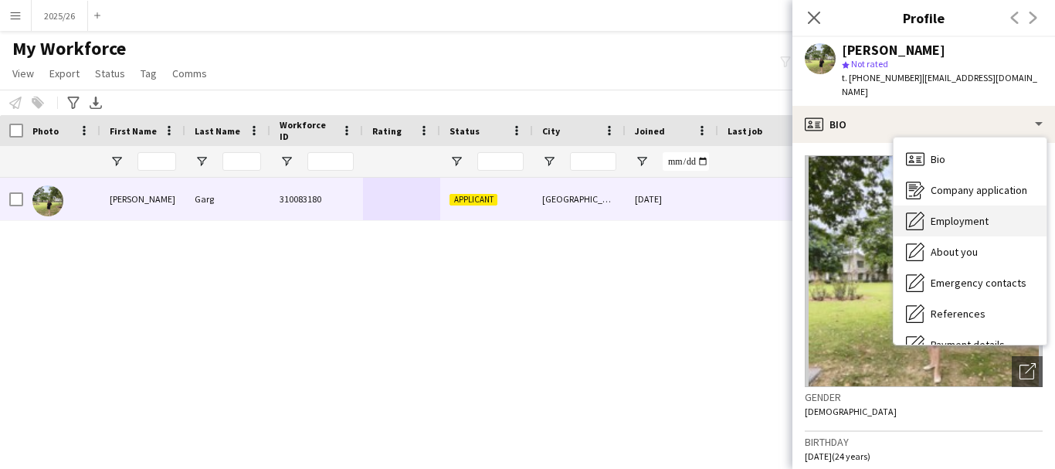
click at [1014, 205] on div "Employment Employment" at bounding box center [970, 220] width 153 height 31
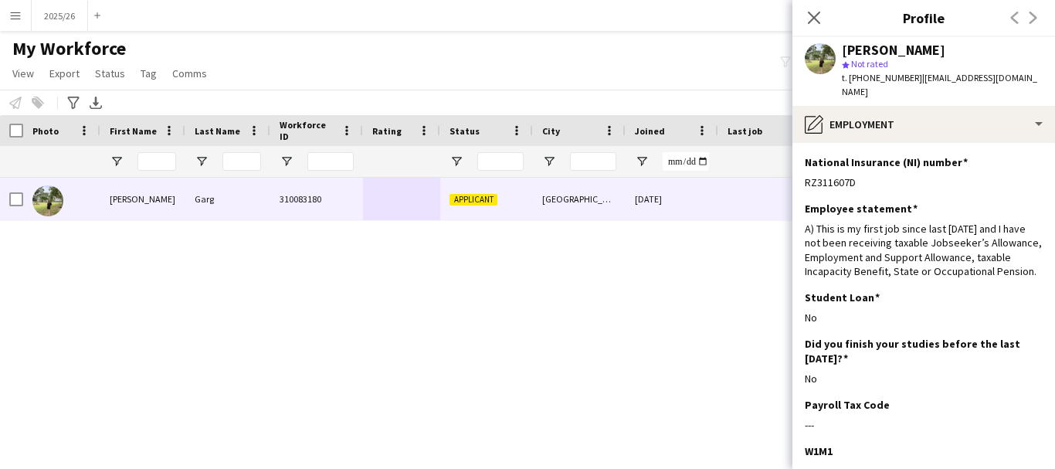
click at [986, 90] on div "Riya Garg star Not rated t. +447341435256 | gargriya871@gmail.com" at bounding box center [924, 71] width 263 height 69
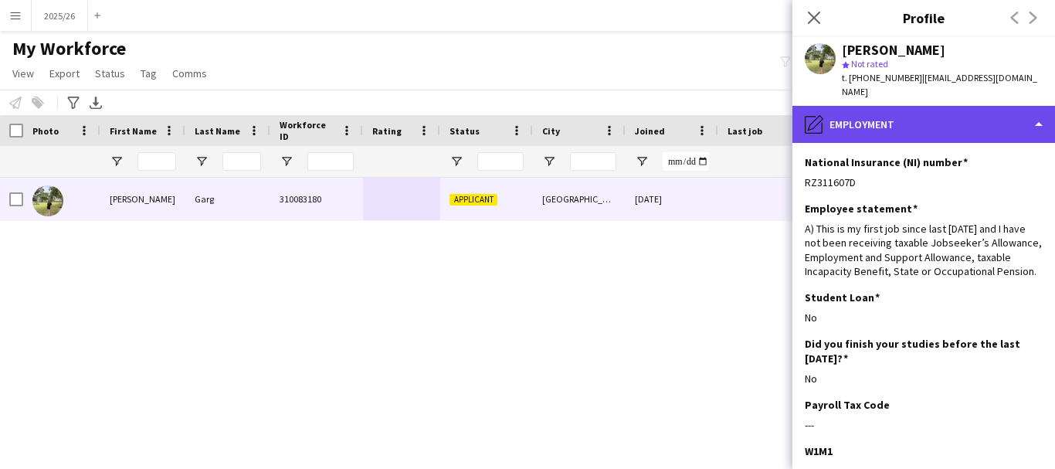
click at [989, 106] on div "pencil4 Employment" at bounding box center [924, 124] width 263 height 37
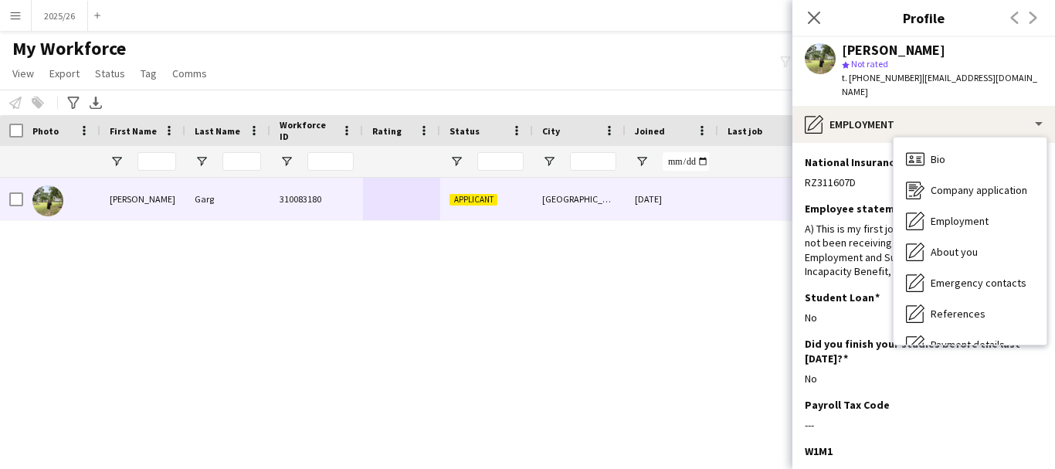
click at [995, 137] on div "Bio Bio Company application Company application Employment Employment About you…" at bounding box center [970, 240] width 153 height 207
click at [996, 144] on div "Bio Bio" at bounding box center [970, 159] width 153 height 31
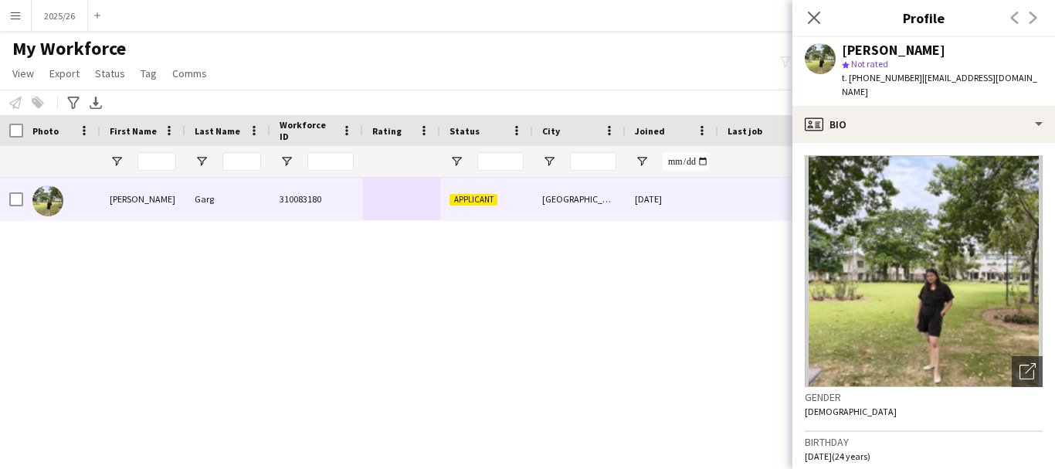
scroll to position [114, 0]
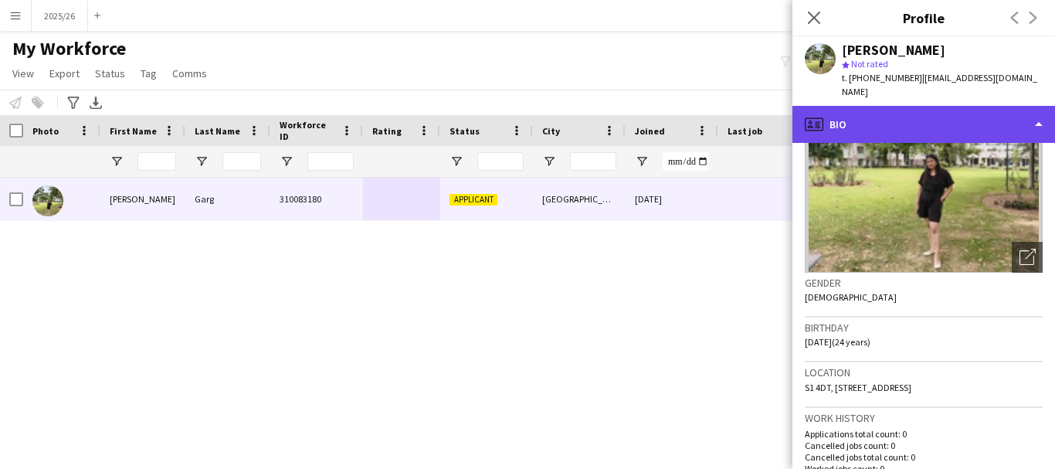
click at [953, 116] on div "profile Bio" at bounding box center [924, 124] width 263 height 37
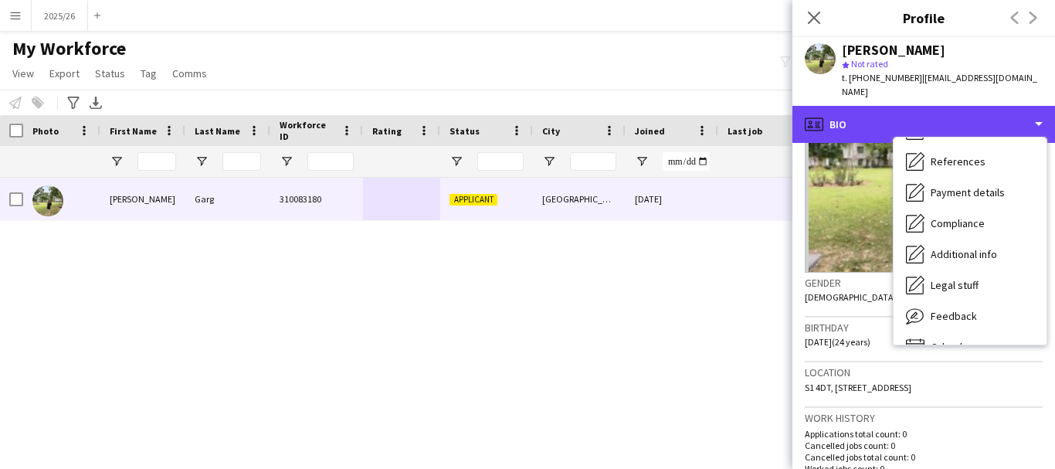
scroll to position [176, 0]
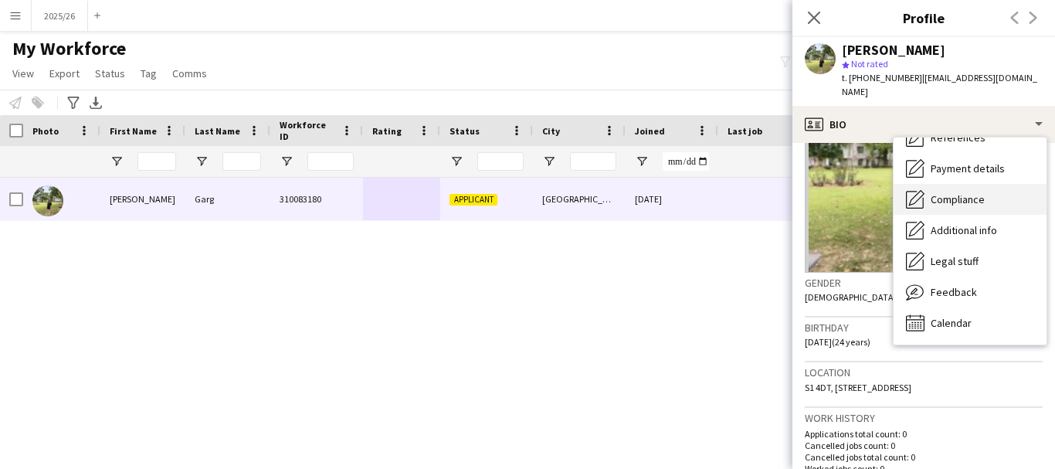
click at [989, 196] on div "Compliance Compliance" at bounding box center [970, 199] width 153 height 31
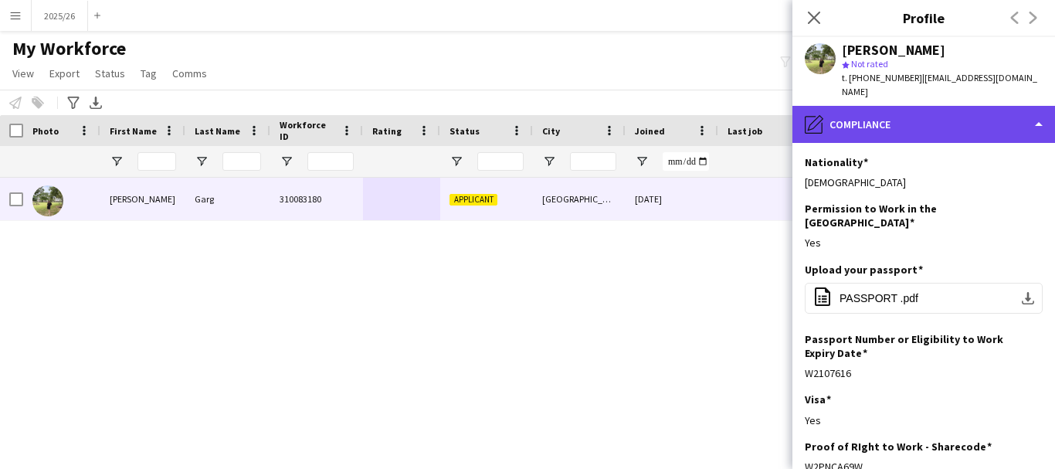
click at [894, 117] on div "pencil4 Compliance" at bounding box center [924, 124] width 263 height 37
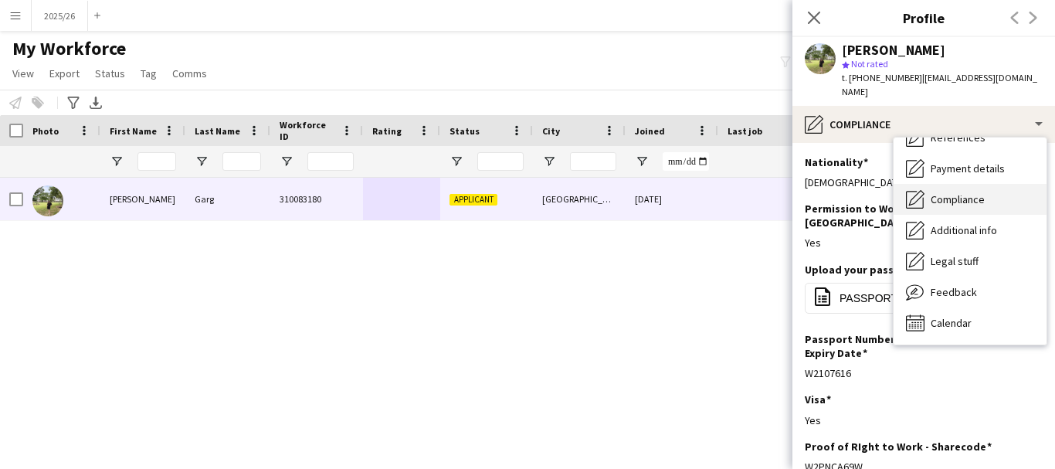
click at [948, 192] on span "Compliance" at bounding box center [958, 199] width 54 height 14
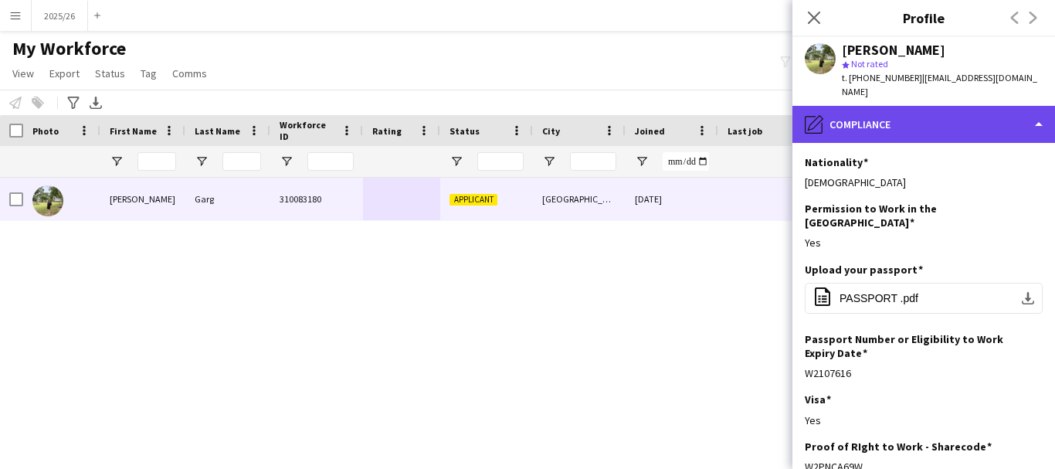
click at [898, 113] on div "pencil4 Compliance" at bounding box center [924, 124] width 263 height 37
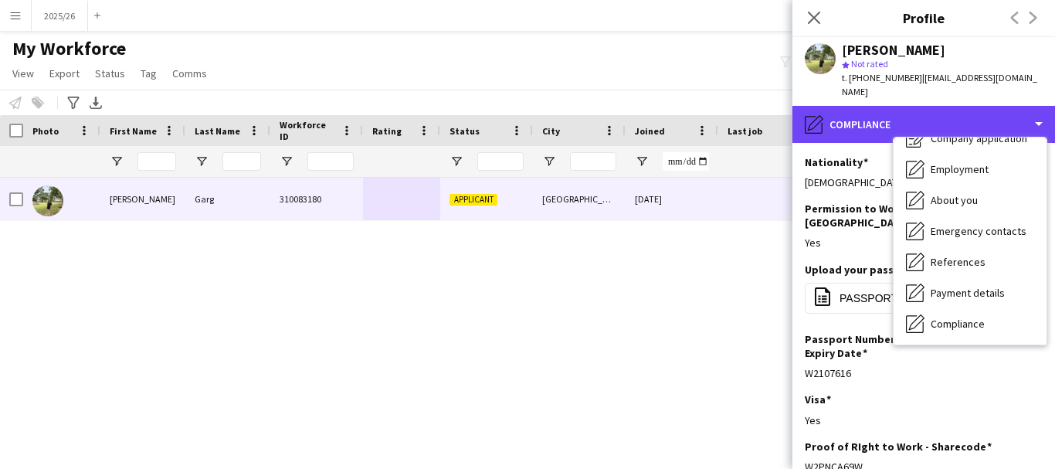
scroll to position [0, 0]
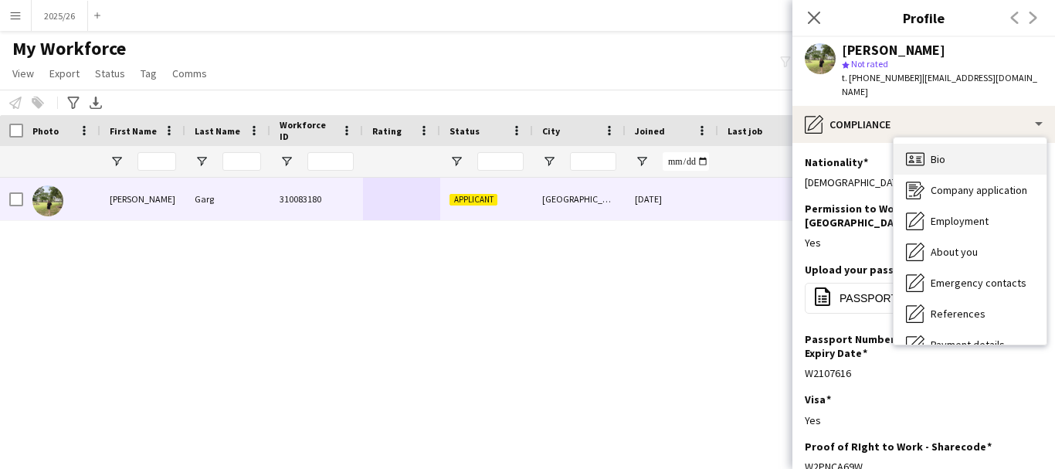
click at [976, 148] on div "Bio Bio" at bounding box center [970, 159] width 153 height 31
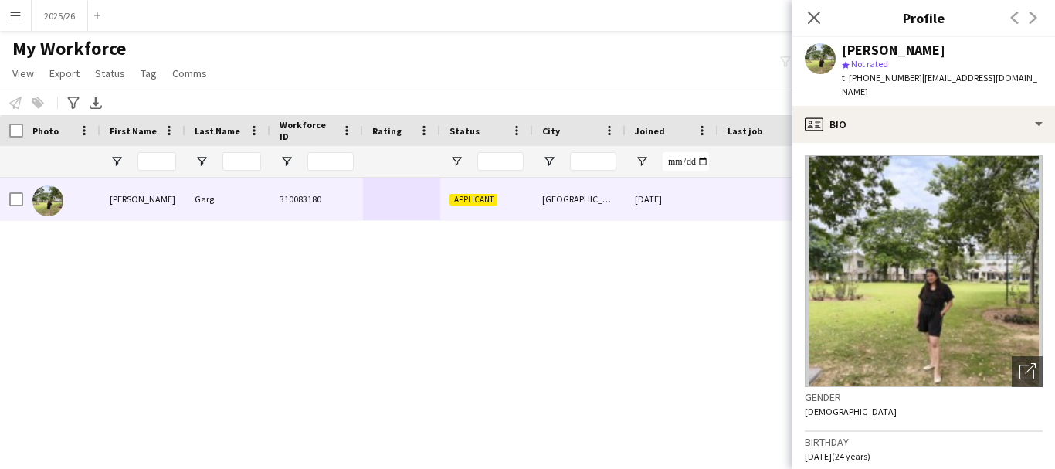
click at [927, 87] on div "Riya Garg star Not rated t. +447341435256 | gargriya871@gmail.com" at bounding box center [924, 71] width 263 height 69
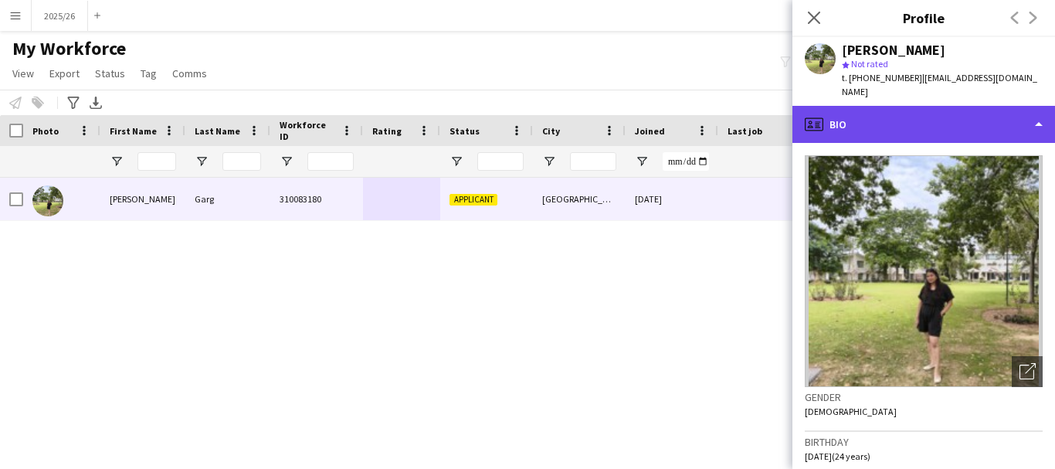
click at [940, 108] on div "profile Bio" at bounding box center [924, 124] width 263 height 37
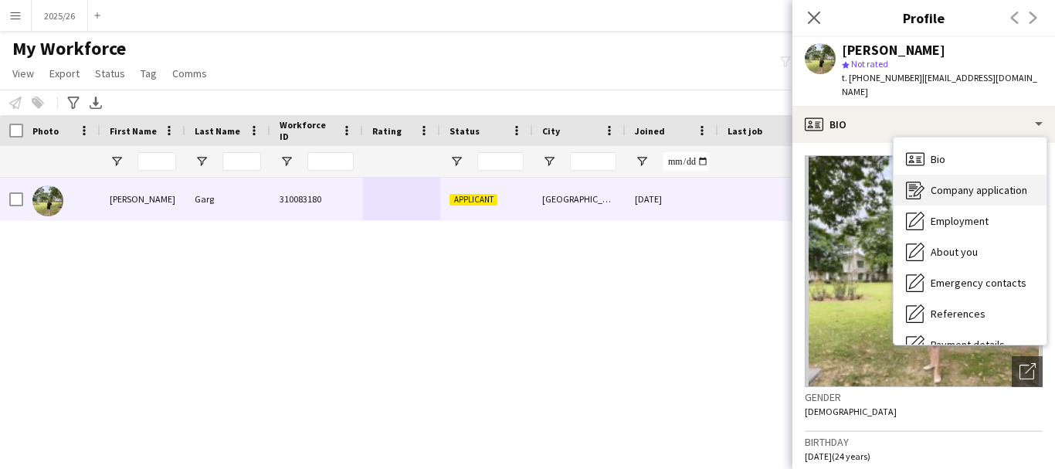
click at [966, 183] on span "Company application" at bounding box center [979, 190] width 97 height 14
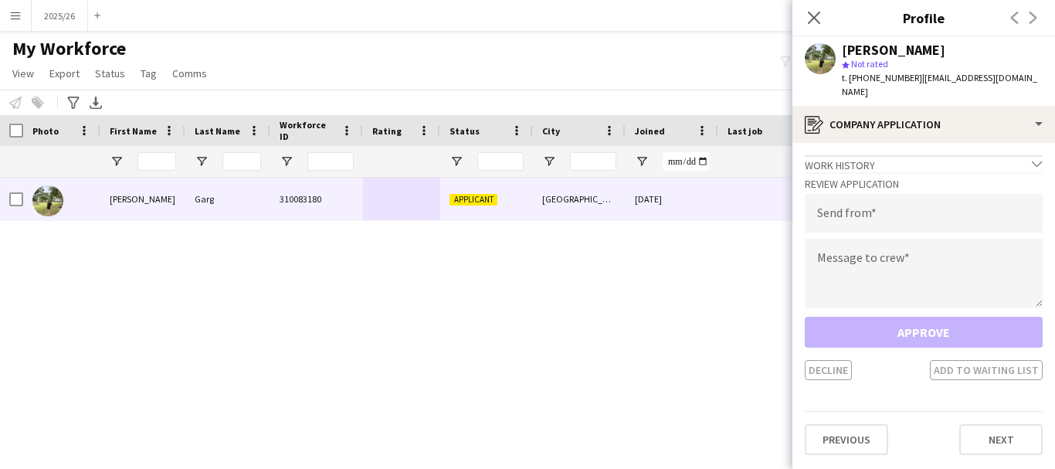
click at [946, 143] on app-crew-profile-application "Work history chevron-down Incomplete Review Application Send from Message to cr…" at bounding box center [924, 306] width 263 height 326
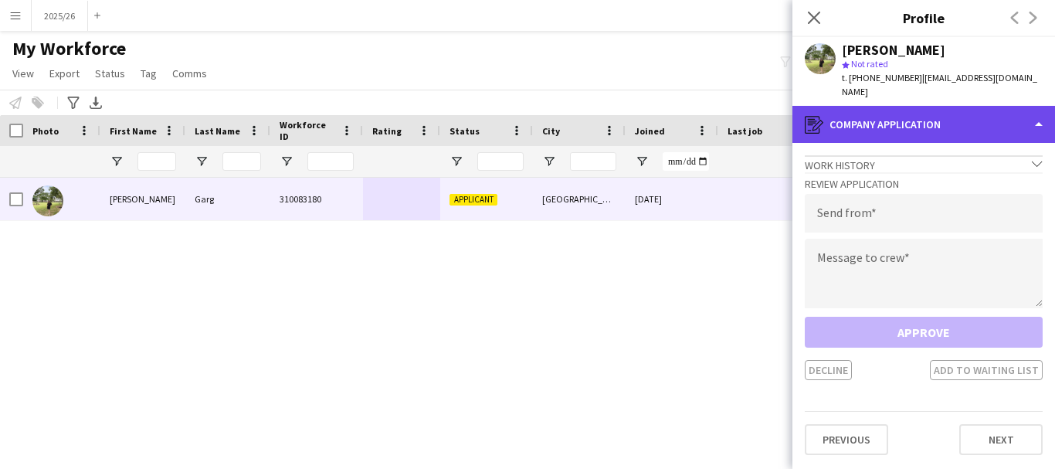
click at [943, 124] on div "register Company application" at bounding box center [924, 124] width 263 height 37
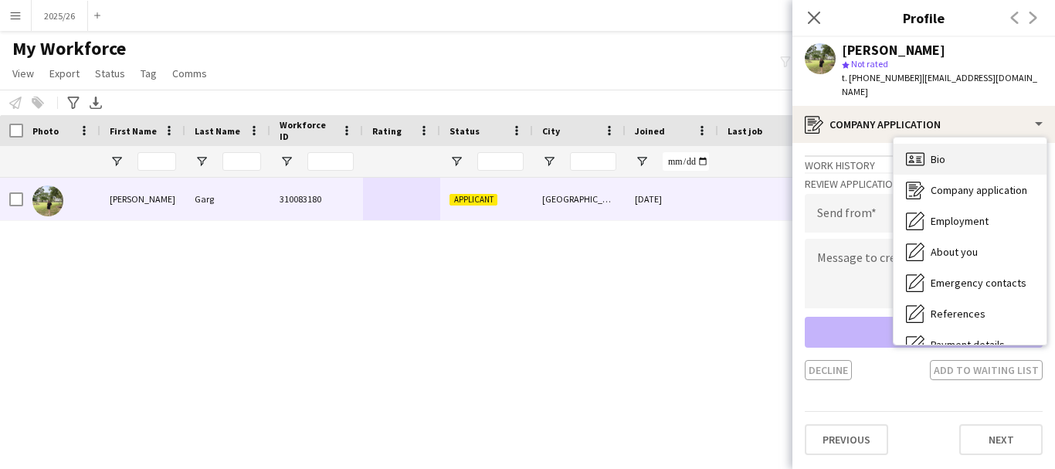
click at [964, 145] on div "Bio Bio" at bounding box center [970, 159] width 153 height 31
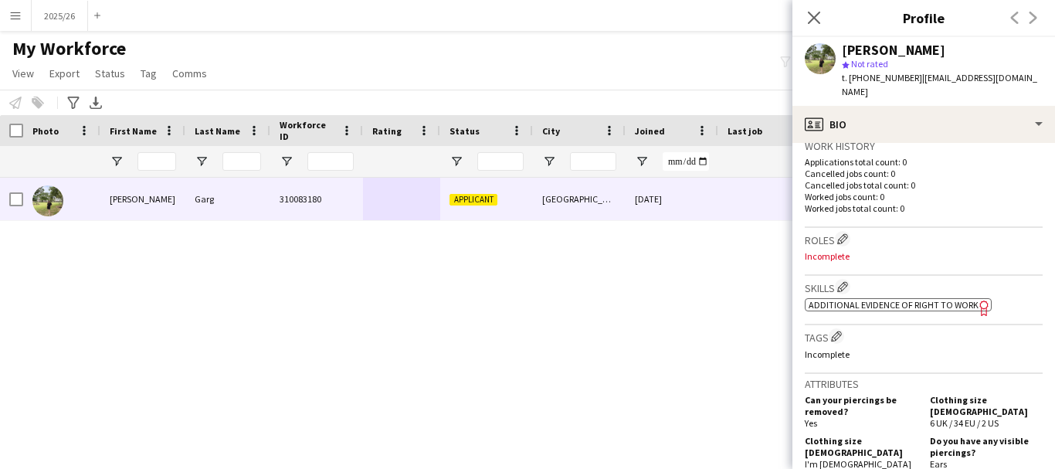
scroll to position [389, 0]
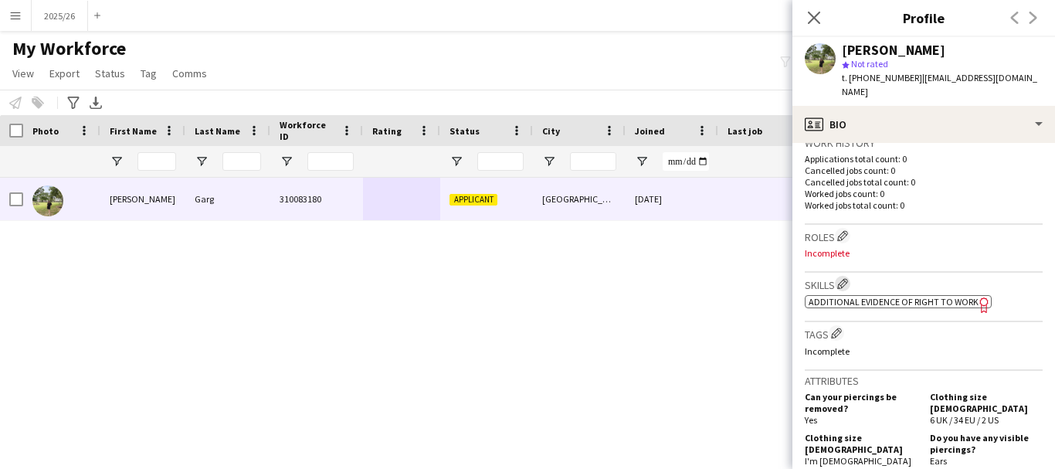
click at [839, 276] on button "Edit crew company skills" at bounding box center [842, 283] width 15 height 15
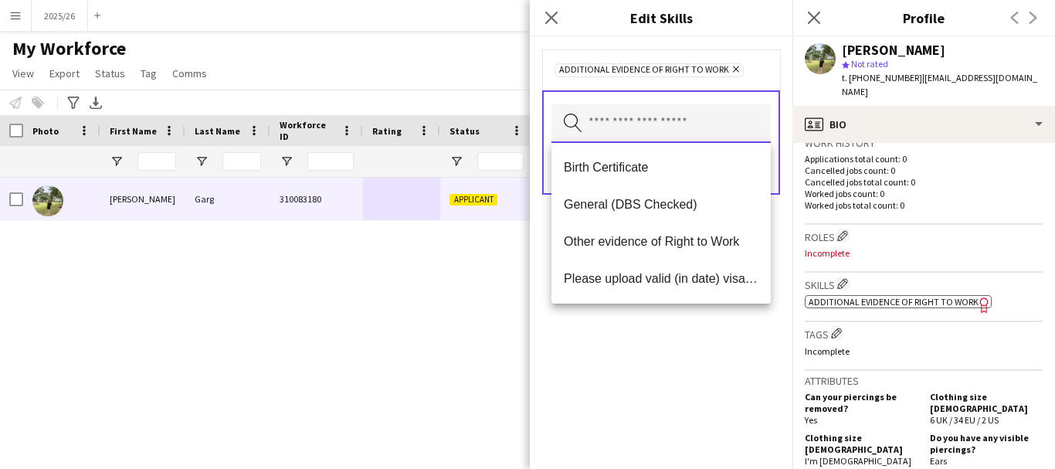
click at [662, 106] on input "text" at bounding box center [661, 123] width 219 height 39
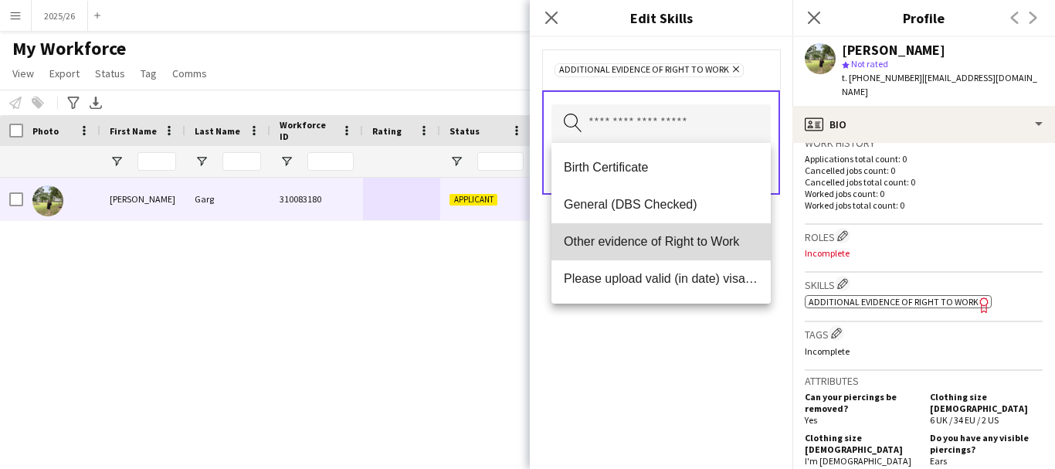
click at [664, 229] on mat-option "Other evidence of Right to Work" at bounding box center [661, 241] width 219 height 37
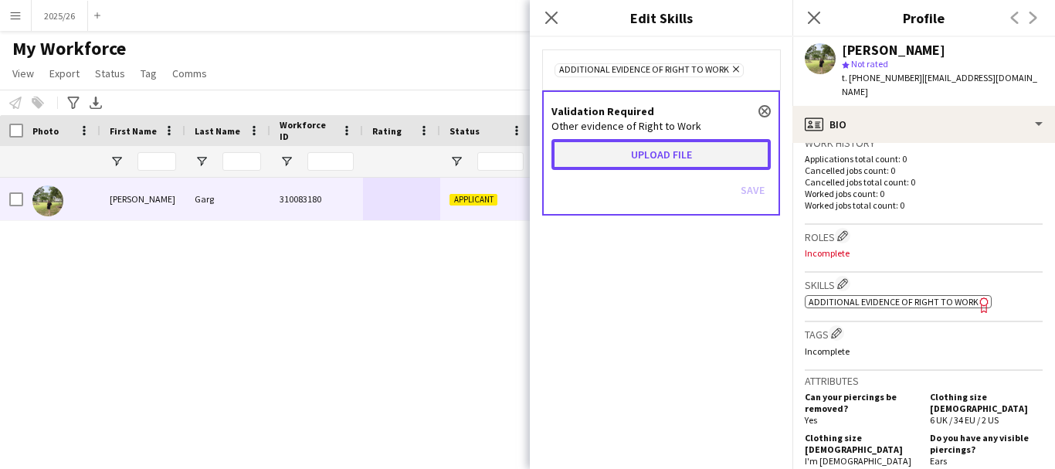
click at [602, 144] on button "Upload file" at bounding box center [661, 154] width 219 height 31
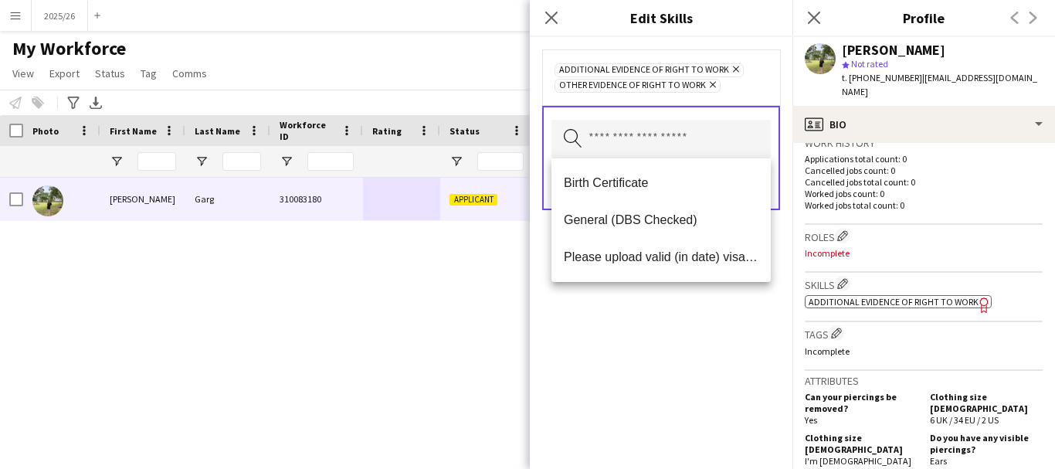
click at [636, 328] on div "Additional evidence of Right to Work Remove Other evidence of Right to Work Rem…" at bounding box center [661, 253] width 263 height 432
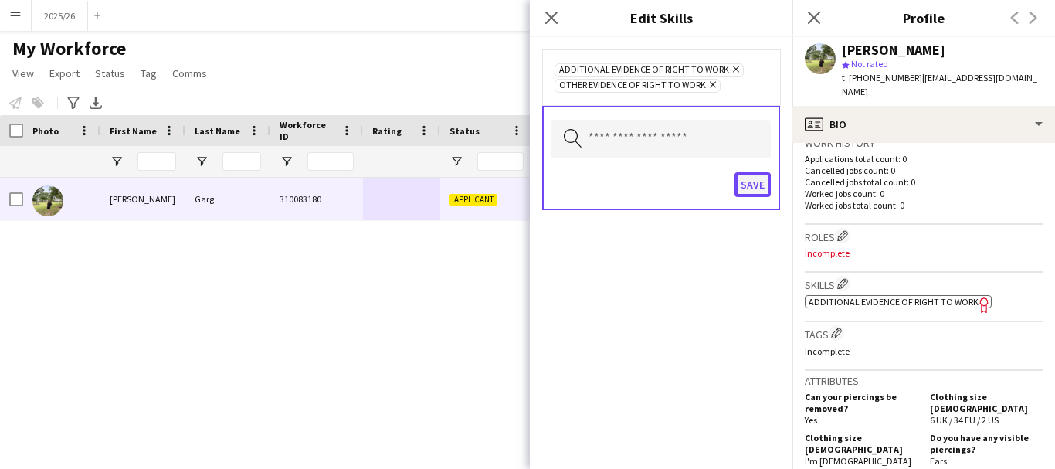
click at [757, 189] on button "Save" at bounding box center [753, 184] width 36 height 25
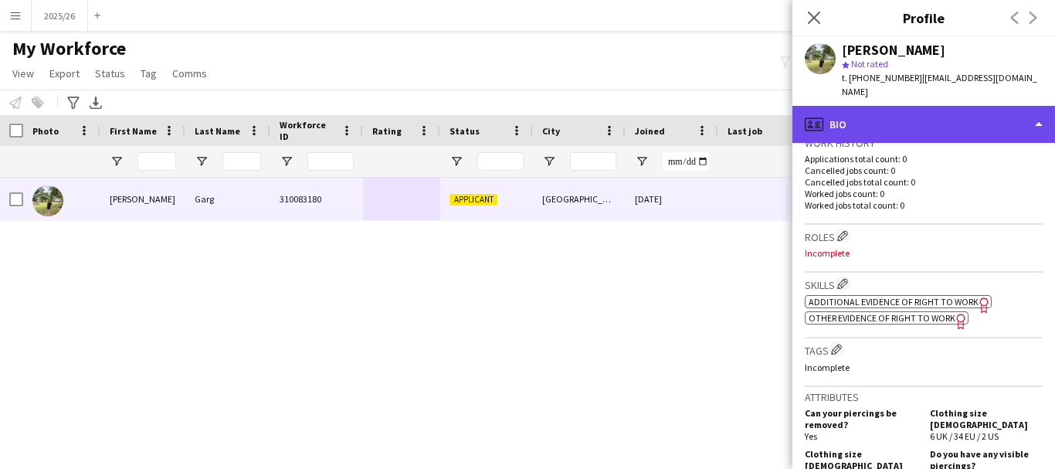
click at [837, 123] on div "profile Bio" at bounding box center [924, 124] width 263 height 37
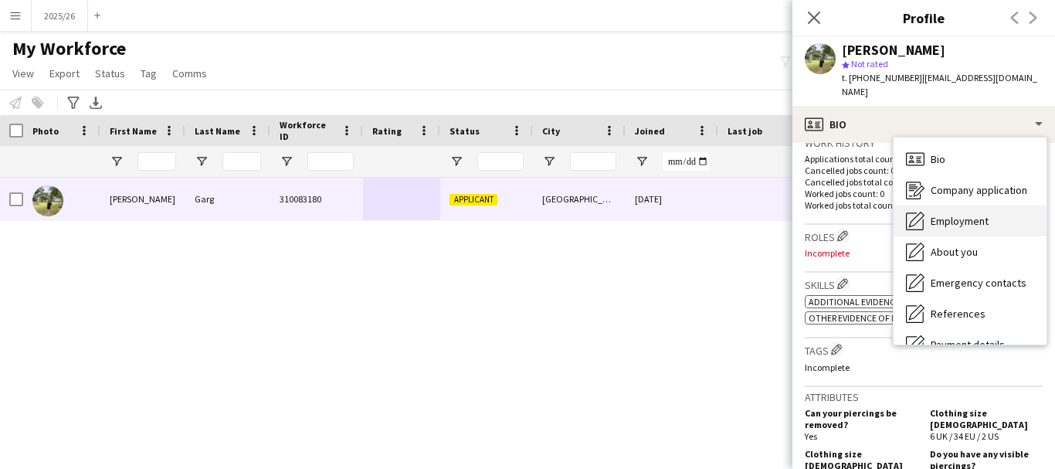
click at [966, 214] on span "Employment" at bounding box center [960, 221] width 58 height 14
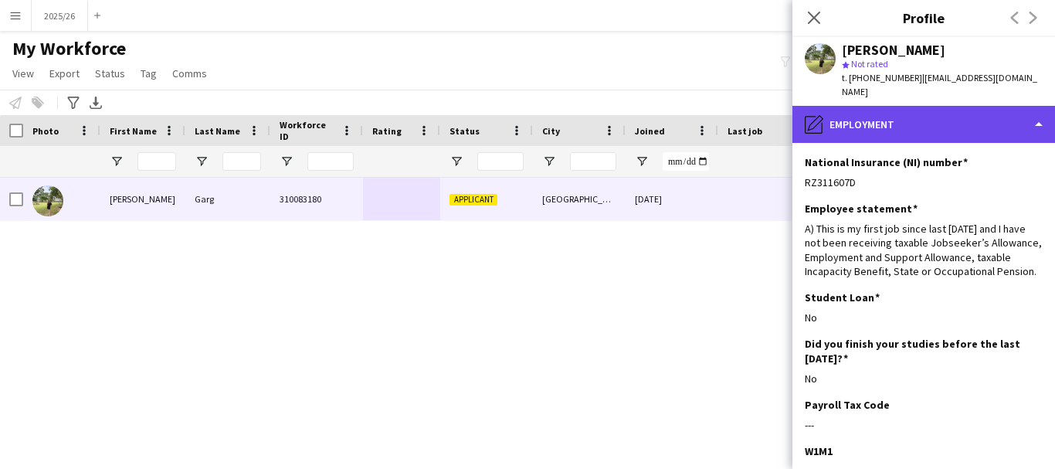
click at [922, 106] on div "pencil4 Employment" at bounding box center [924, 124] width 263 height 37
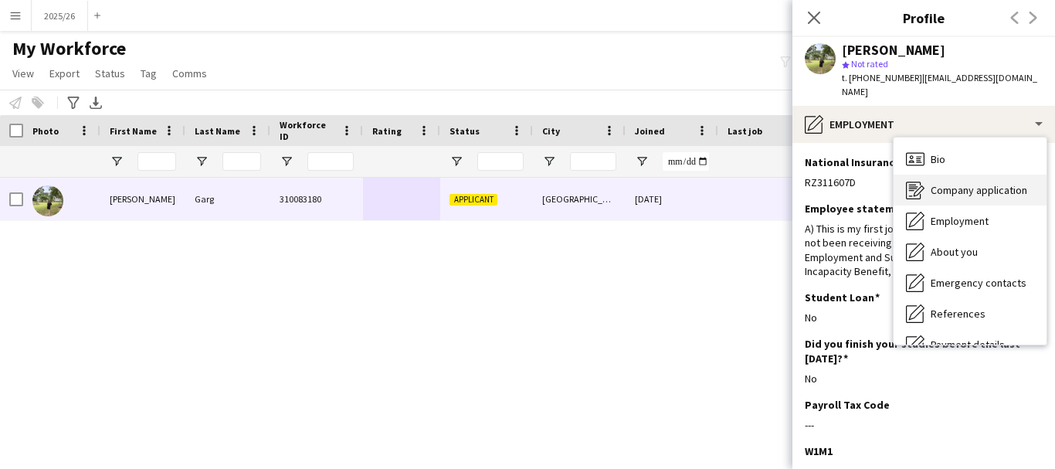
click at [979, 183] on span "Company application" at bounding box center [979, 190] width 97 height 14
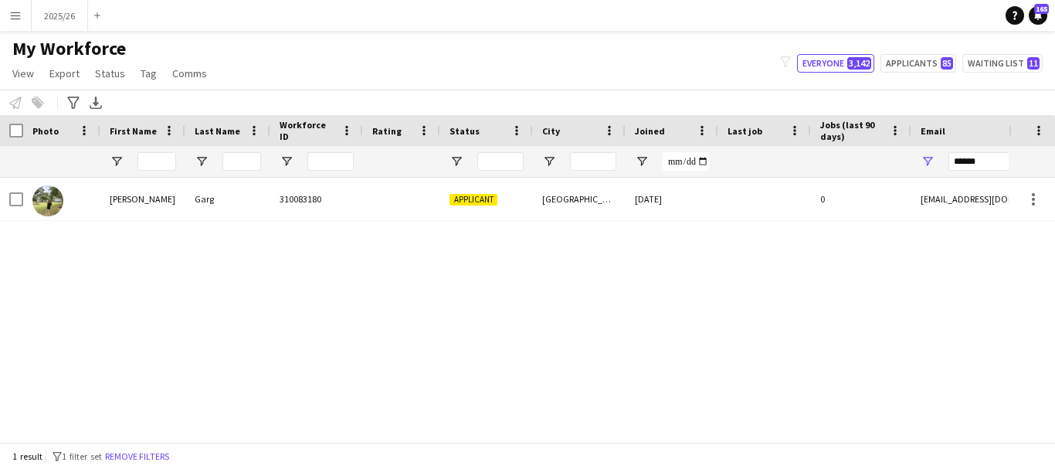
click at [334, 243] on div "Riya Garg 310083180 Applicant Sheffield 31-07-2025 0 gargriya871@gmail.com" at bounding box center [504, 304] width 1009 height 253
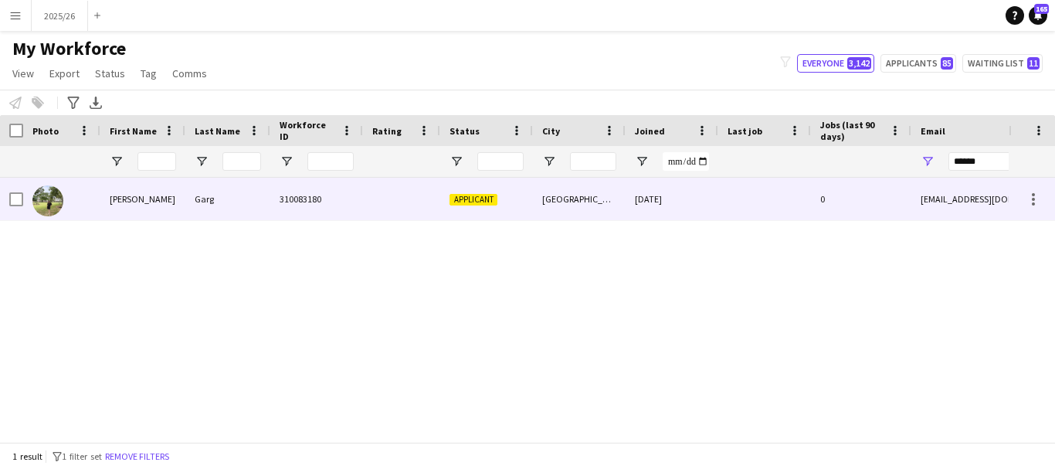
click at [304, 207] on div "310083180" at bounding box center [316, 199] width 93 height 42
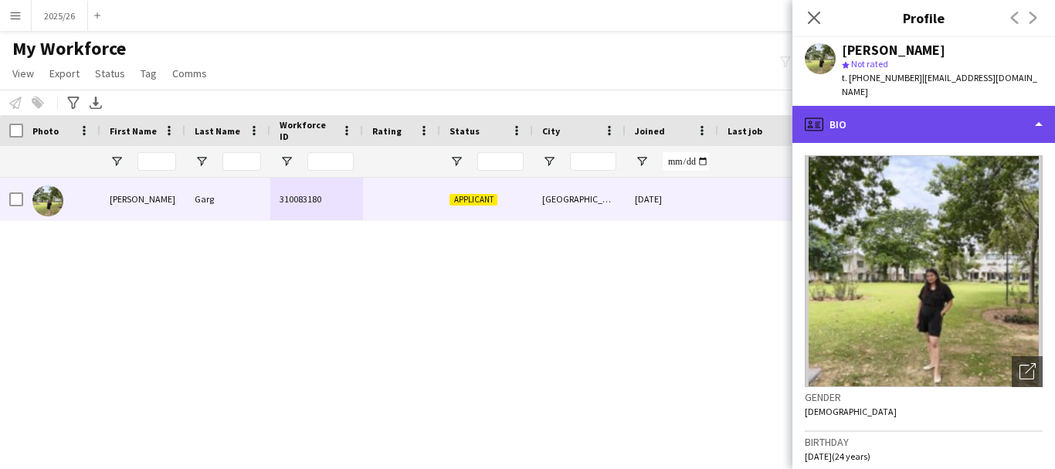
click at [930, 117] on div "profile Bio" at bounding box center [924, 124] width 263 height 37
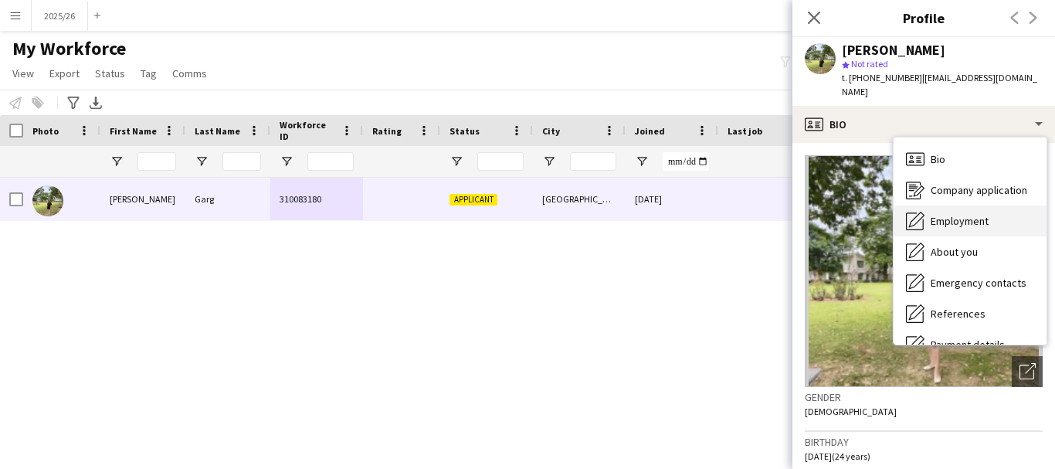
click at [1002, 205] on div "Employment Employment" at bounding box center [970, 220] width 153 height 31
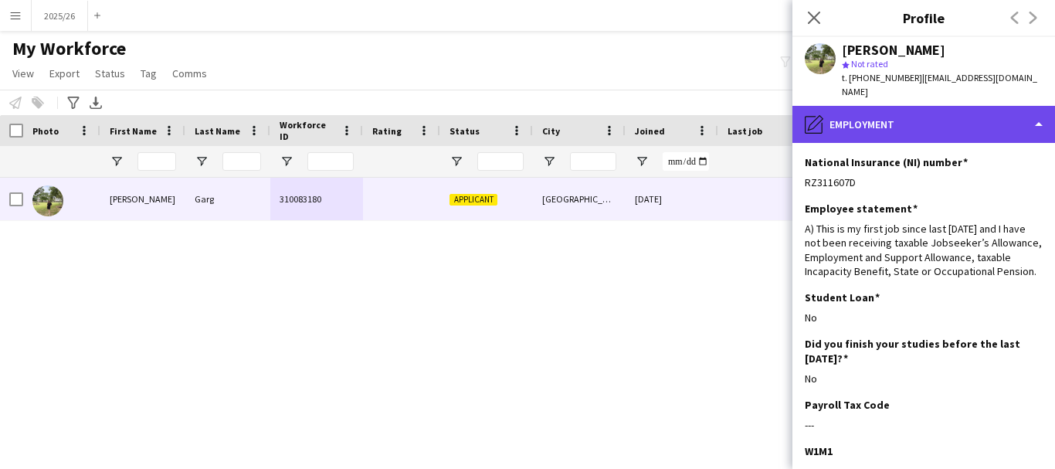
click at [937, 106] on div "pencil4 Employment" at bounding box center [924, 124] width 263 height 37
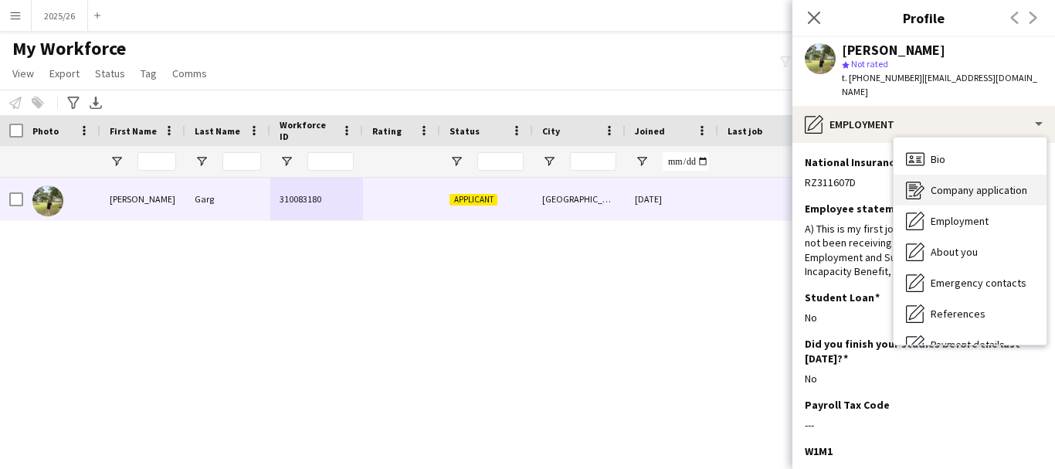
click at [976, 183] on span "Company application" at bounding box center [979, 190] width 97 height 14
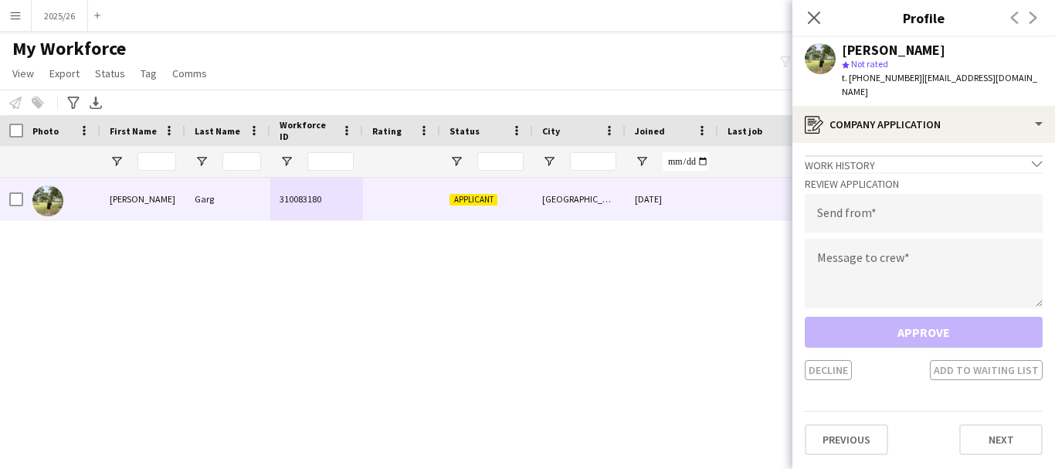
click at [952, 298] on div "Review Application Send from Message to crew Approve Decline Add to waiting list" at bounding box center [924, 276] width 238 height 208
click at [928, 278] on textarea at bounding box center [924, 274] width 238 height 70
paste textarea "**********"
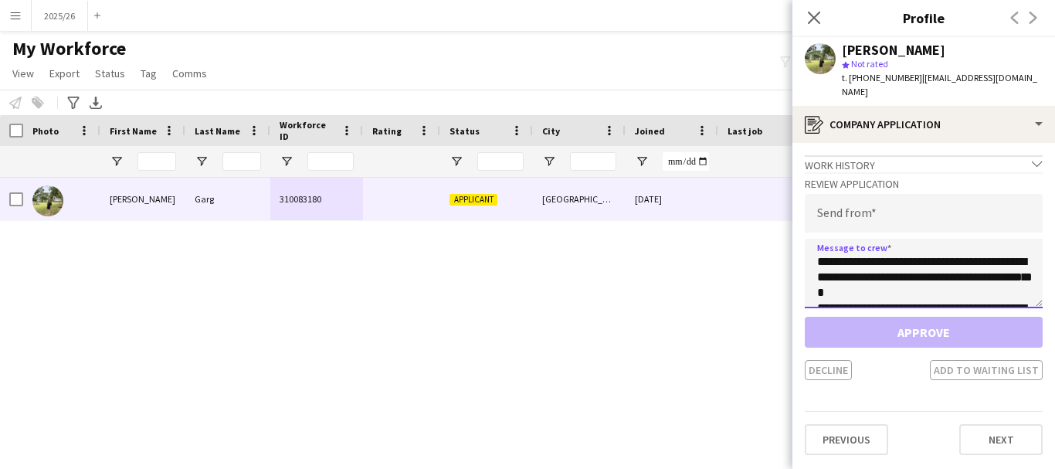
scroll to position [303, 0]
type textarea "**********"
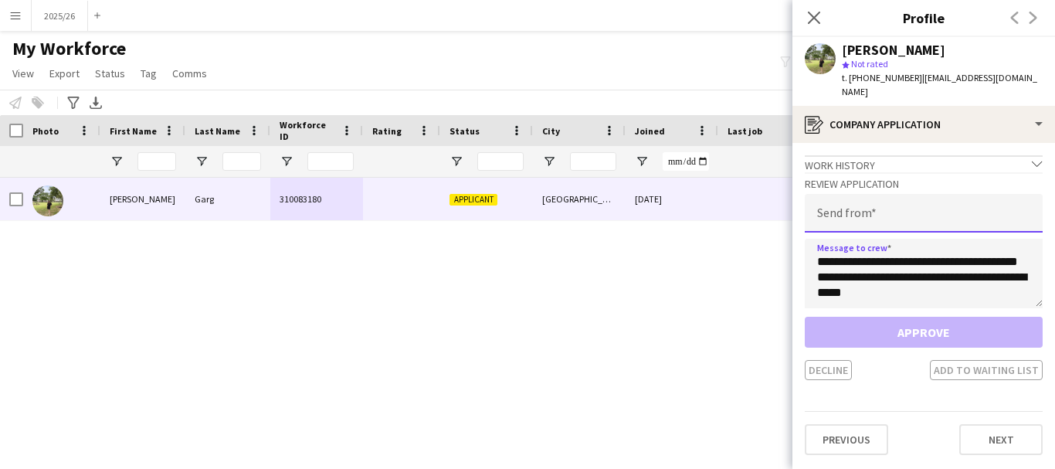
click at [904, 217] on input "email" at bounding box center [924, 213] width 238 height 39
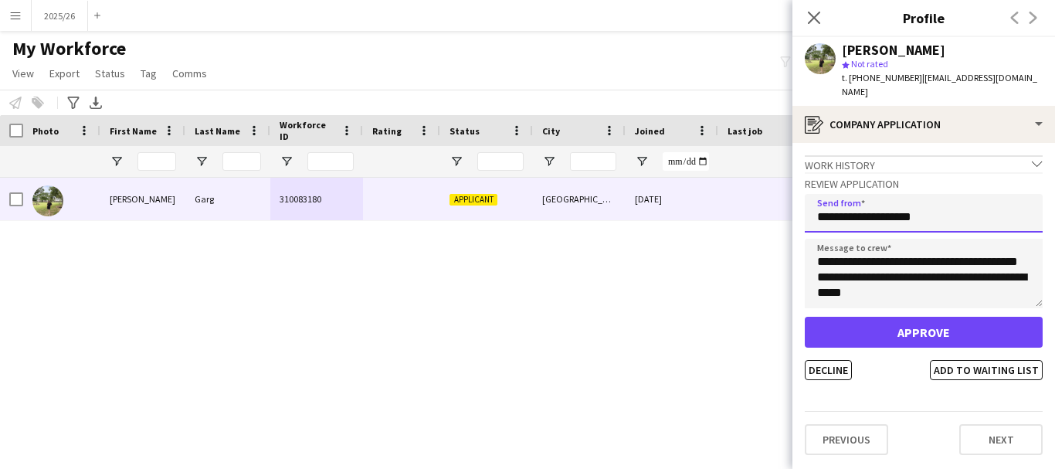
type input "**********"
click at [914, 334] on div "Approve Decline Add to waiting list" at bounding box center [924, 348] width 238 height 63
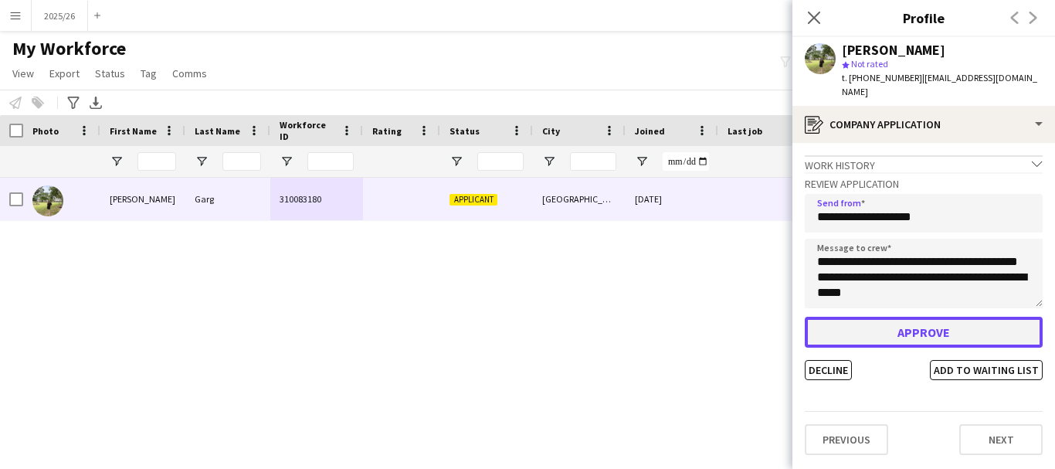
click at [897, 317] on button "Approve" at bounding box center [924, 332] width 238 height 31
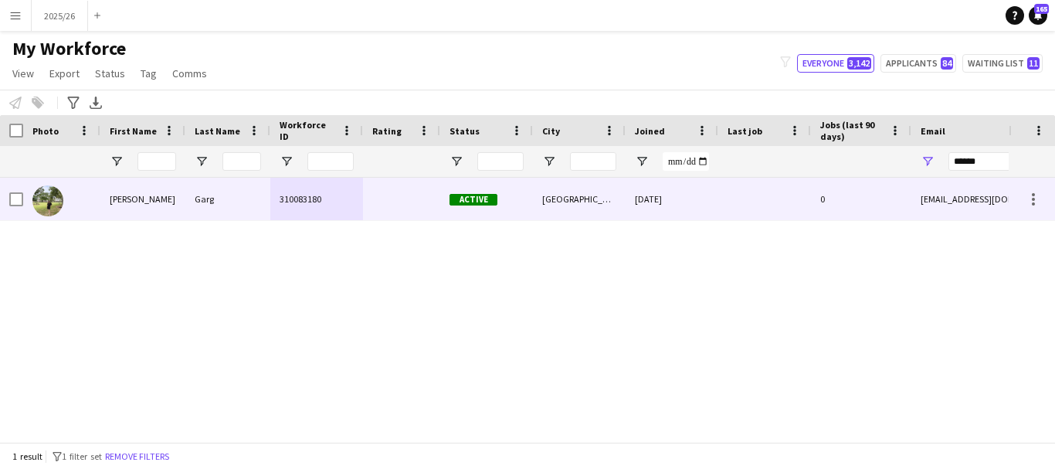
click at [357, 226] on div "Riya Garg 310083180 Active Sheffield 31-07-2025 0 gargriya871@gmail.com" at bounding box center [504, 304] width 1009 height 253
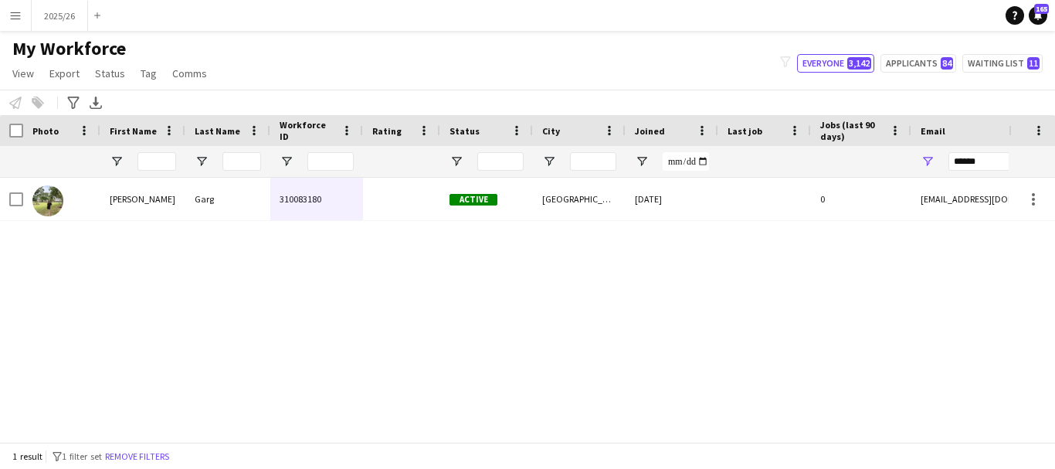
click at [341, 212] on div "310083180" at bounding box center [316, 199] width 93 height 42
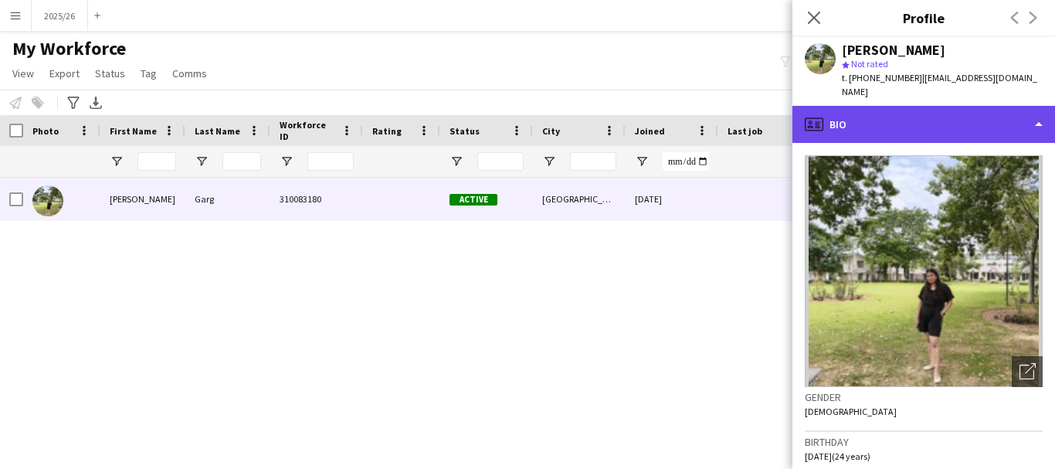
click at [891, 112] on div "profile Bio" at bounding box center [924, 124] width 263 height 37
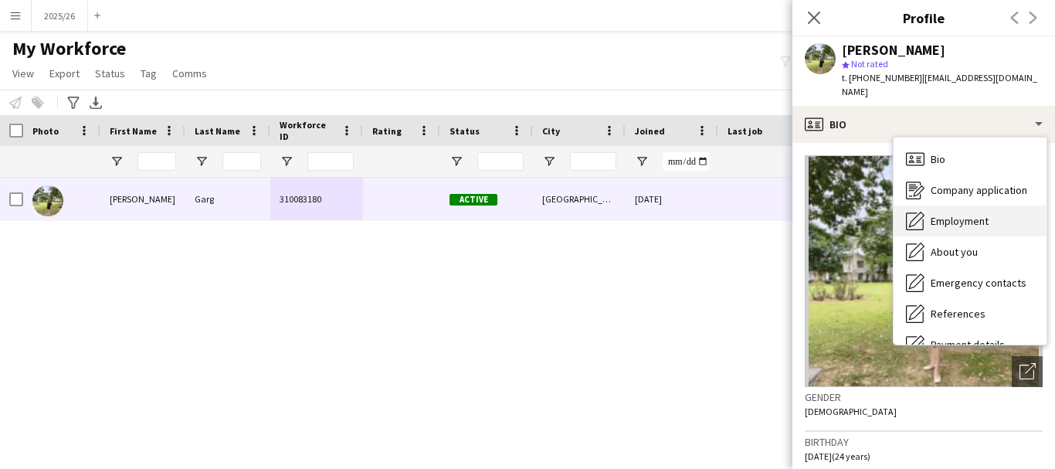
click at [959, 214] on span "Employment" at bounding box center [960, 221] width 58 height 14
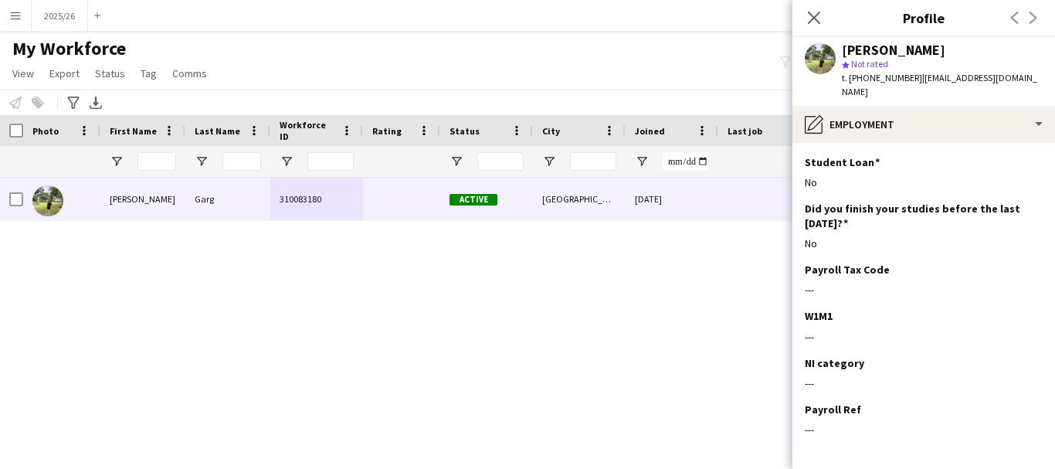
scroll to position [139, 0]
